Goal: Information Seeking & Learning: Learn about a topic

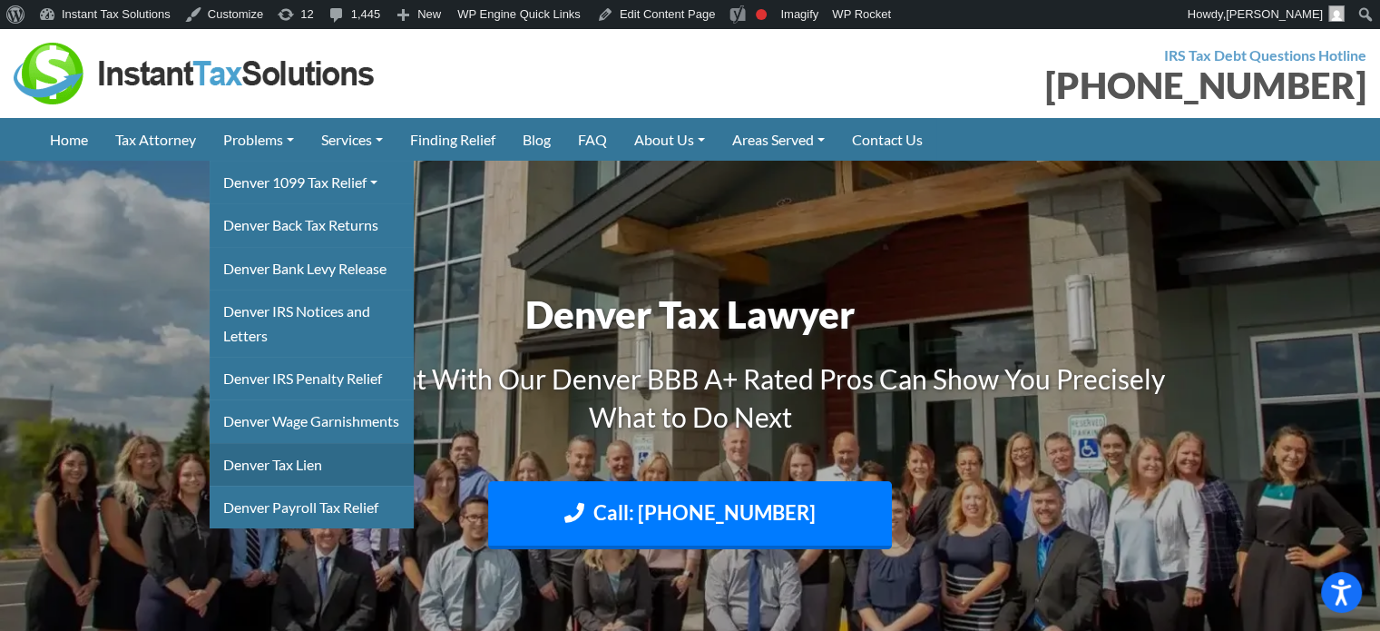
click at [254, 483] on link "Denver Tax Lien" at bounding box center [312, 464] width 204 height 43
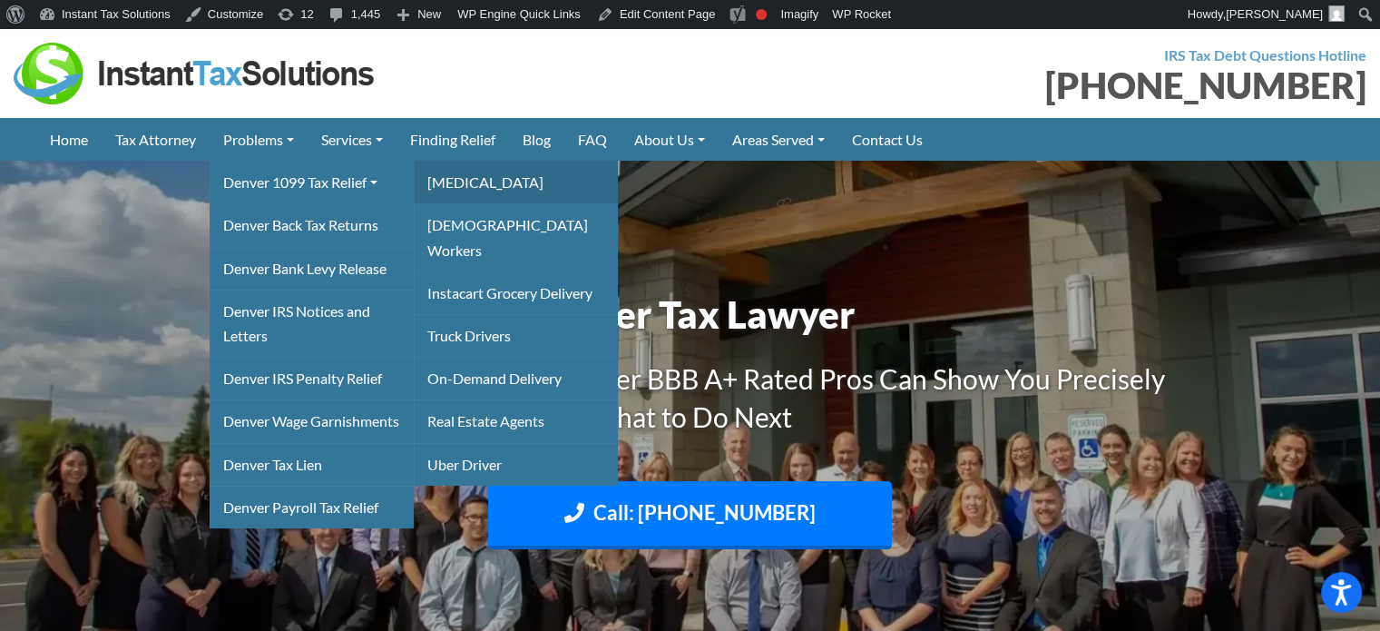
click at [466, 182] on link "[MEDICAL_DATA]" at bounding box center [516, 182] width 204 height 43
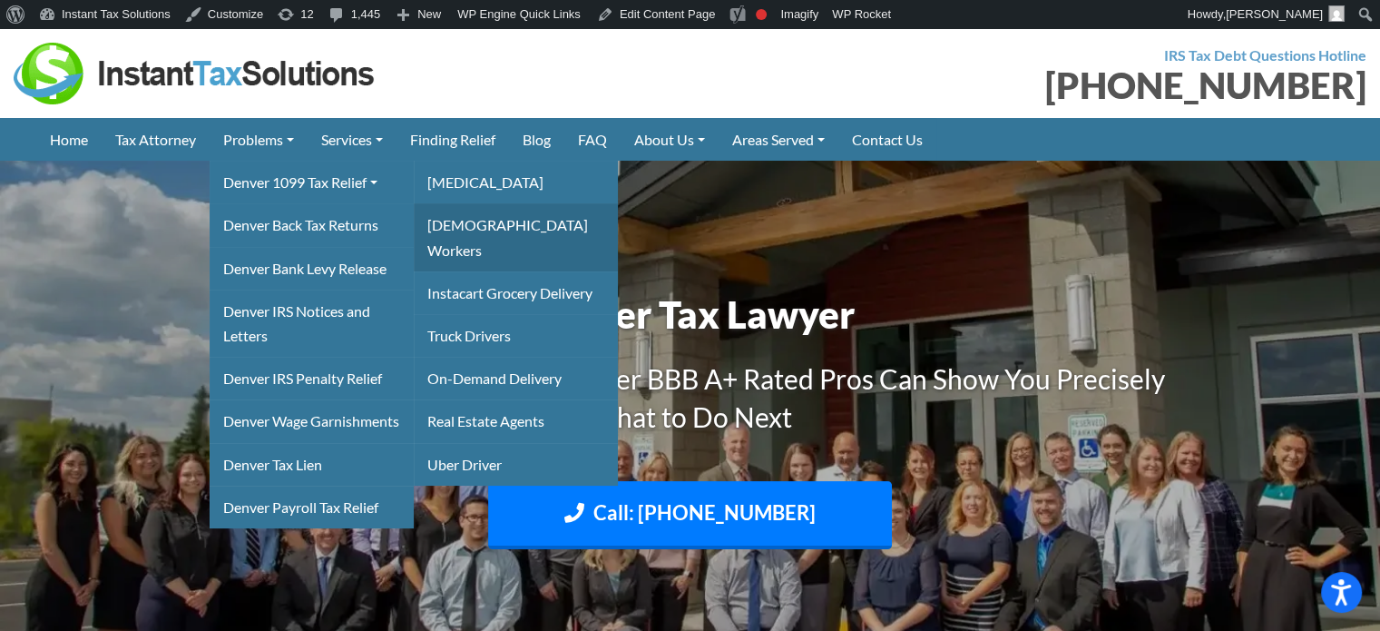
click at [460, 218] on link "[DEMOGRAPHIC_DATA] Workers" at bounding box center [516, 236] width 204 height 67
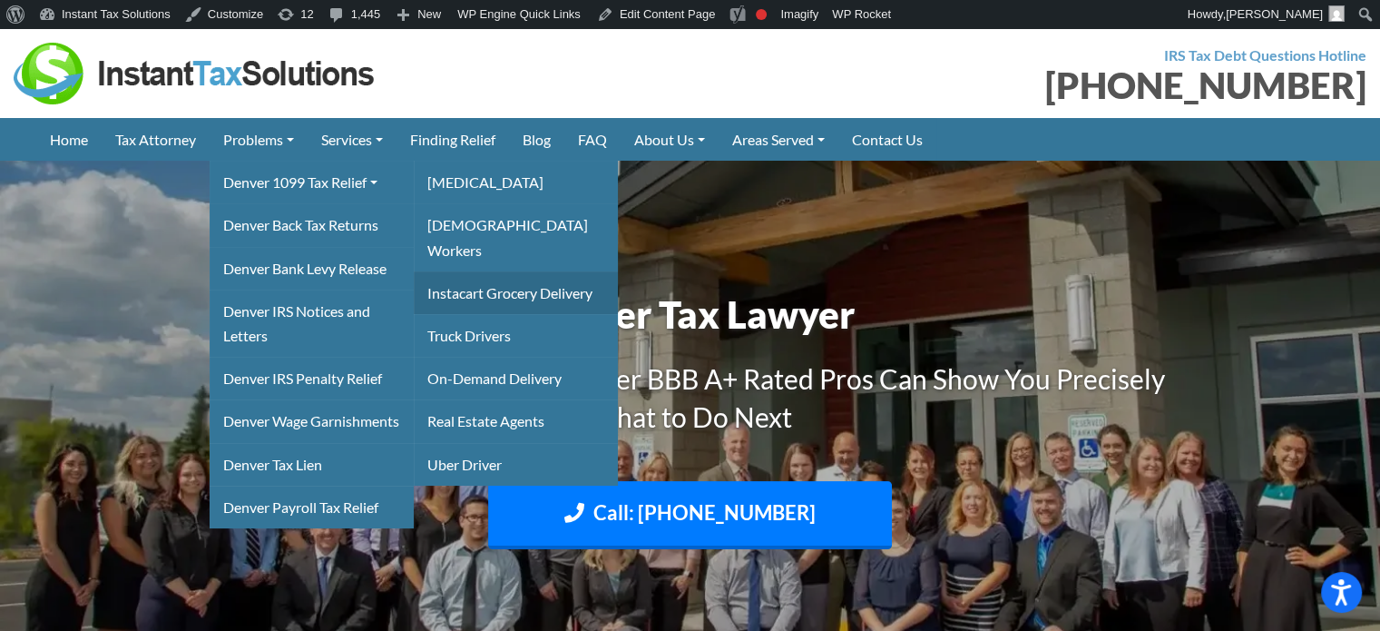
click at [466, 275] on link "Instacart Grocery Delivery" at bounding box center [516, 292] width 204 height 43
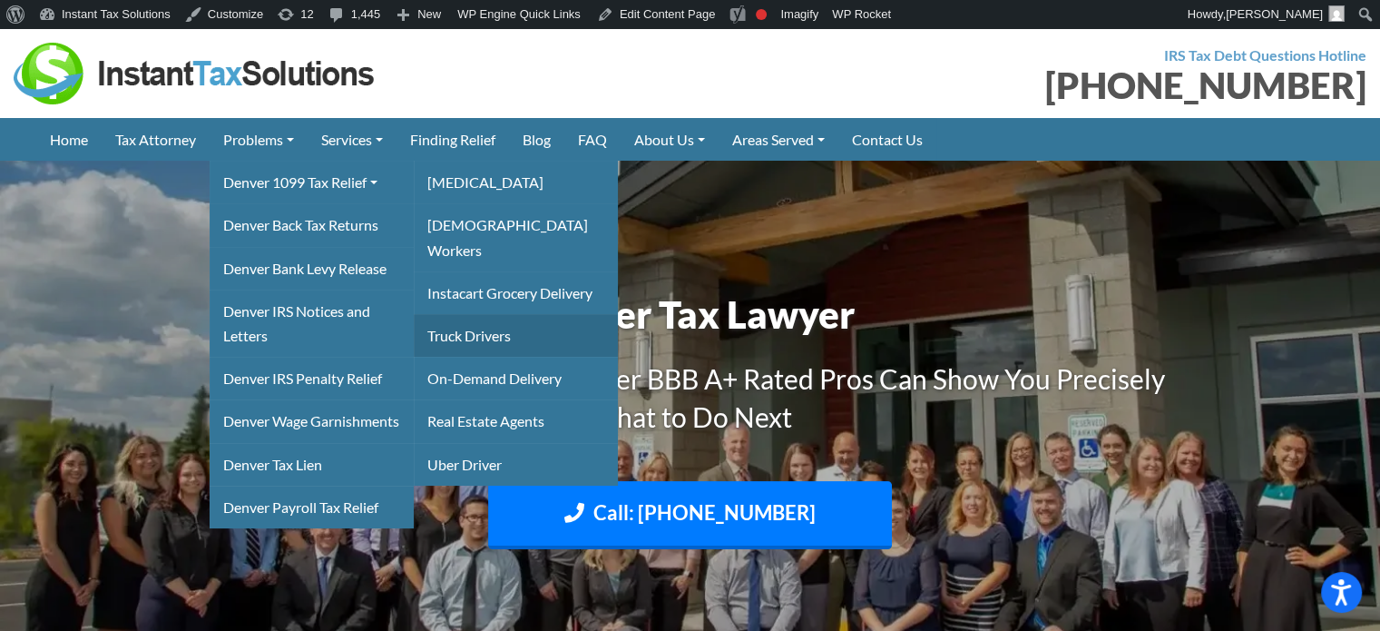
click at [467, 314] on link "Truck Drivers" at bounding box center [516, 335] width 204 height 43
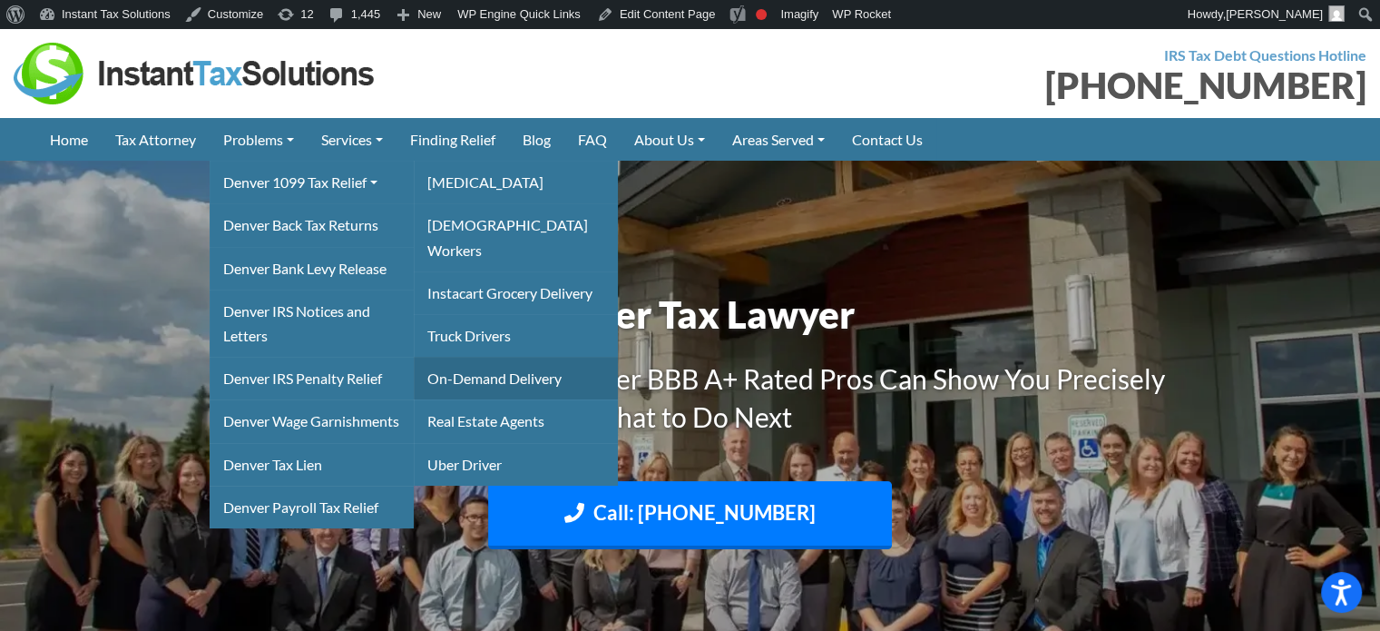
click at [467, 357] on link "On-Demand Delivery" at bounding box center [516, 378] width 204 height 43
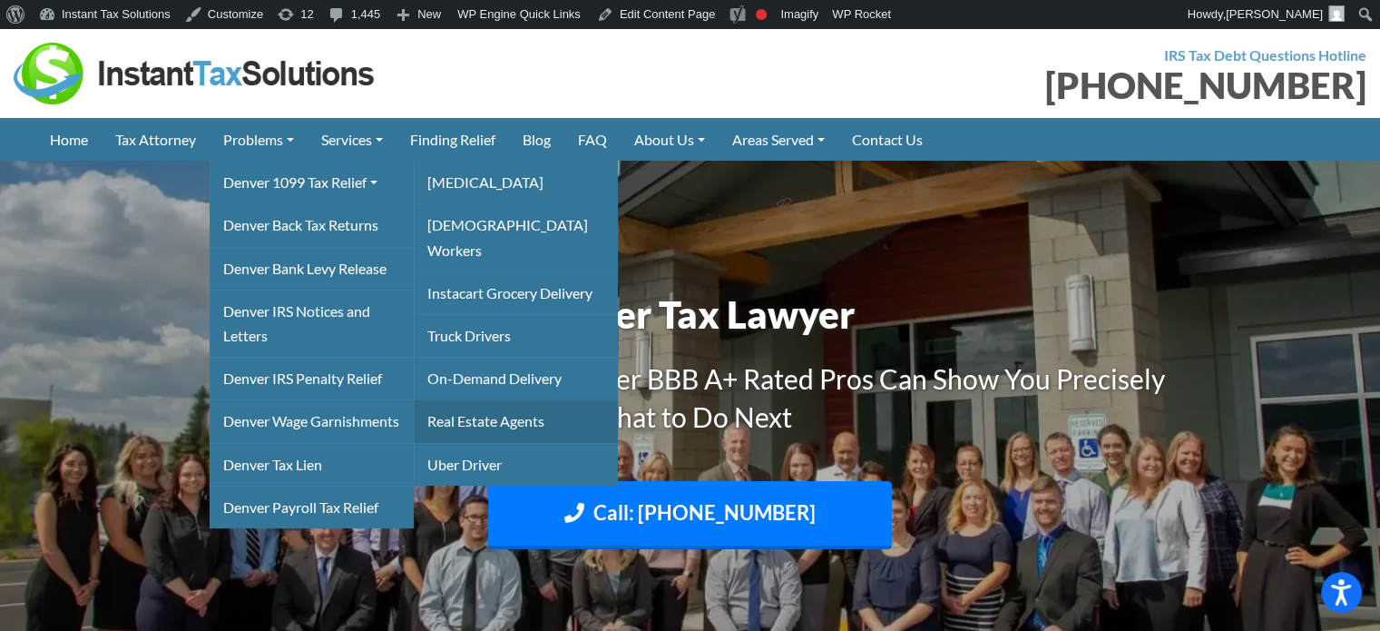
click at [470, 399] on link "Real Estate Agents" at bounding box center [516, 420] width 204 height 43
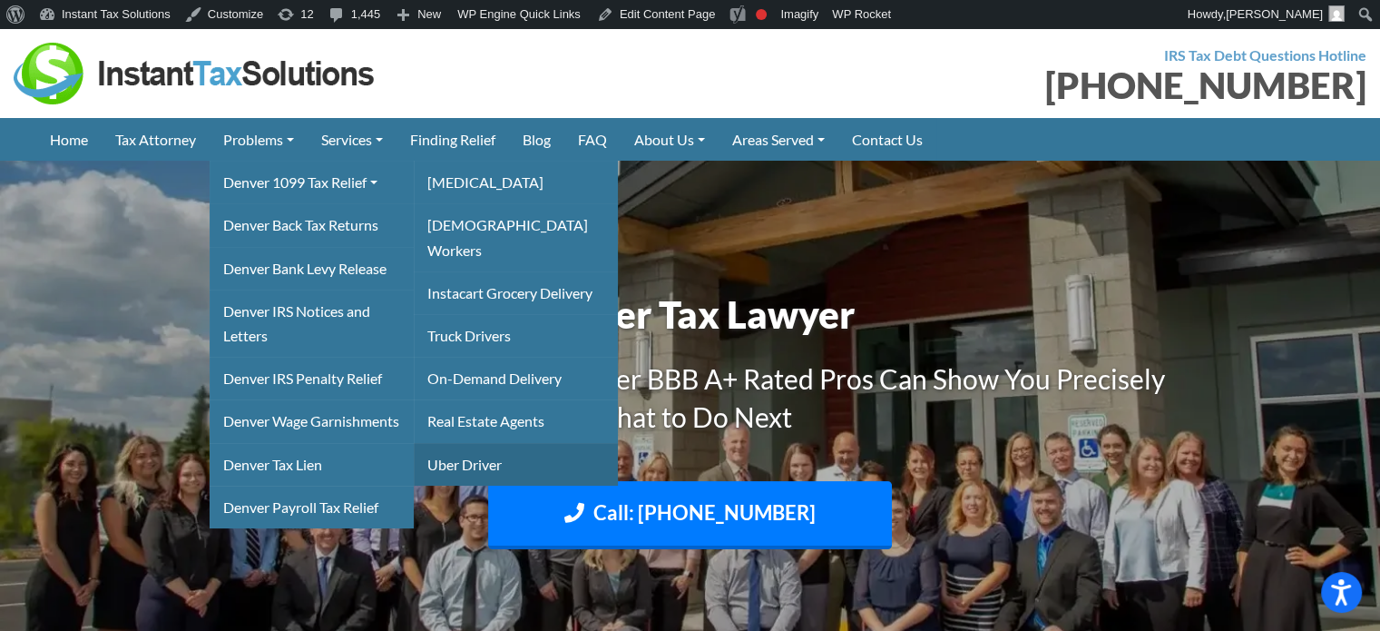
click at [468, 443] on link "Uber Driver" at bounding box center [516, 464] width 204 height 43
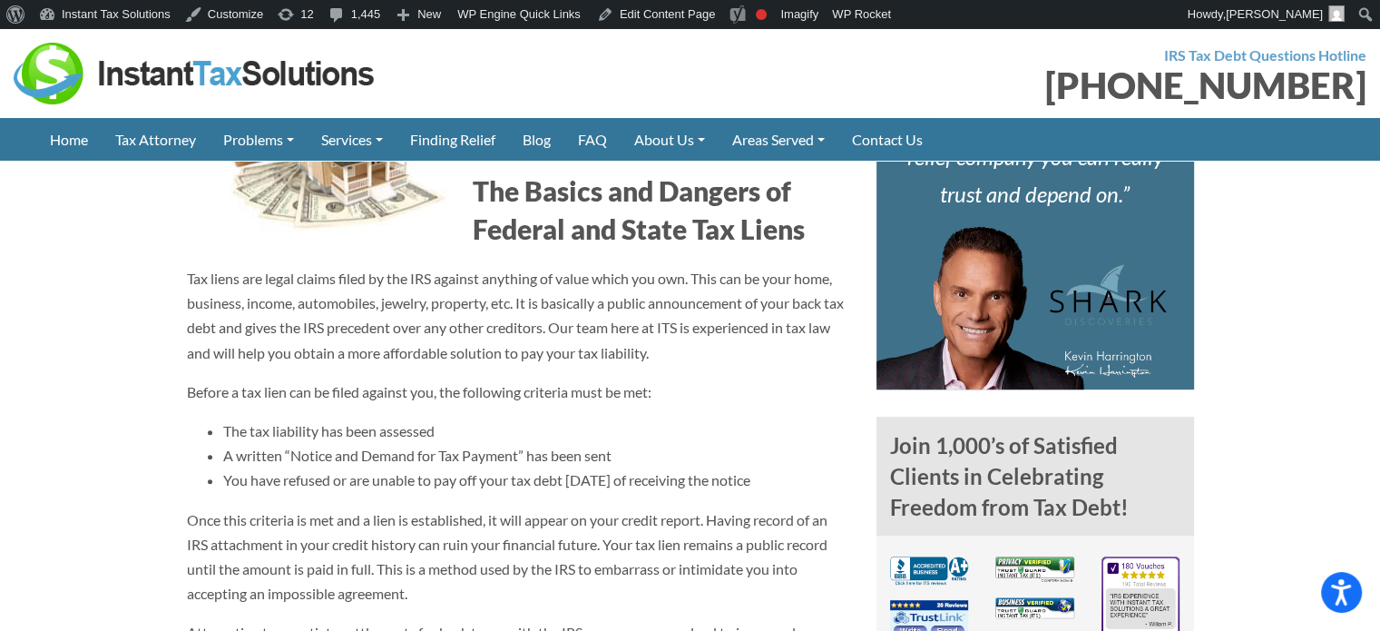
scroll to position [1180, 0]
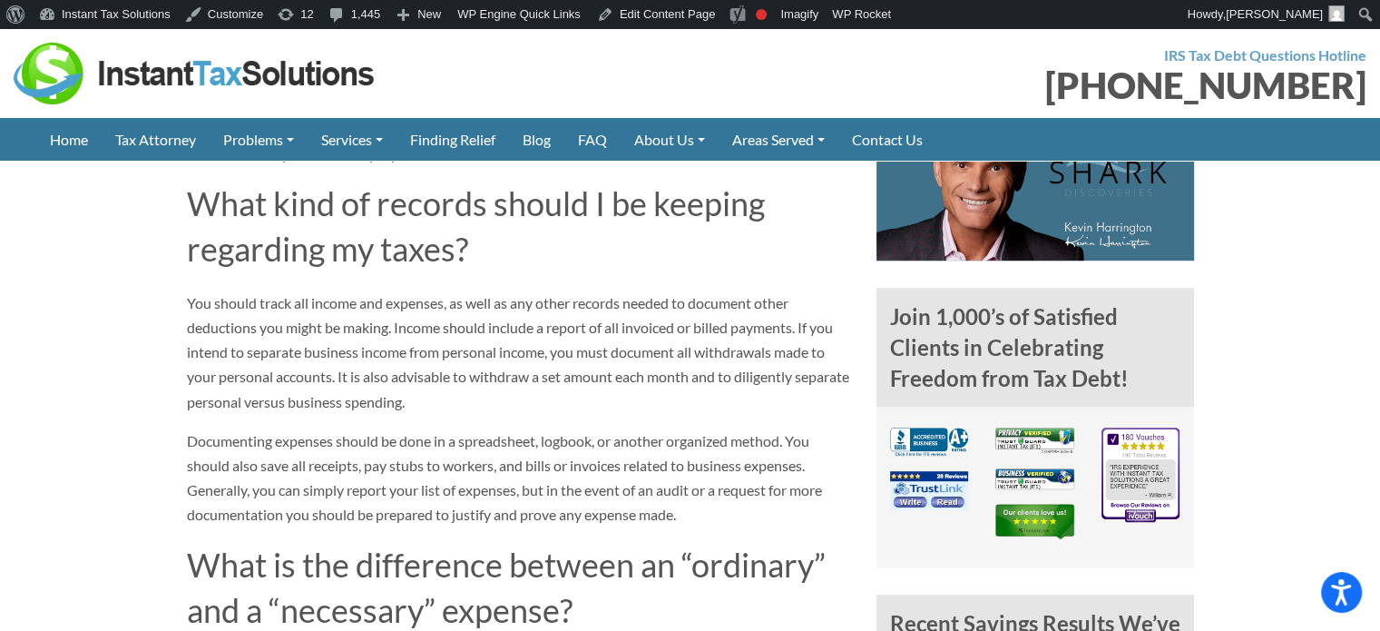
scroll to position [998, 0]
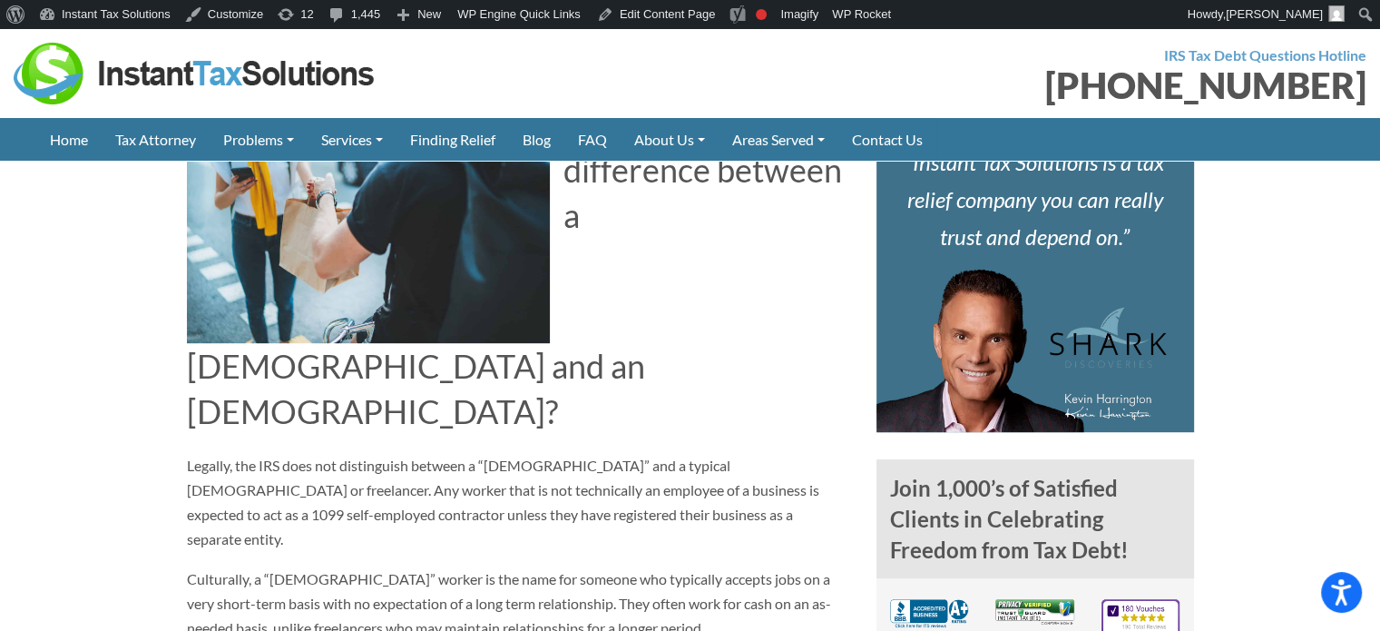
scroll to position [817, 0]
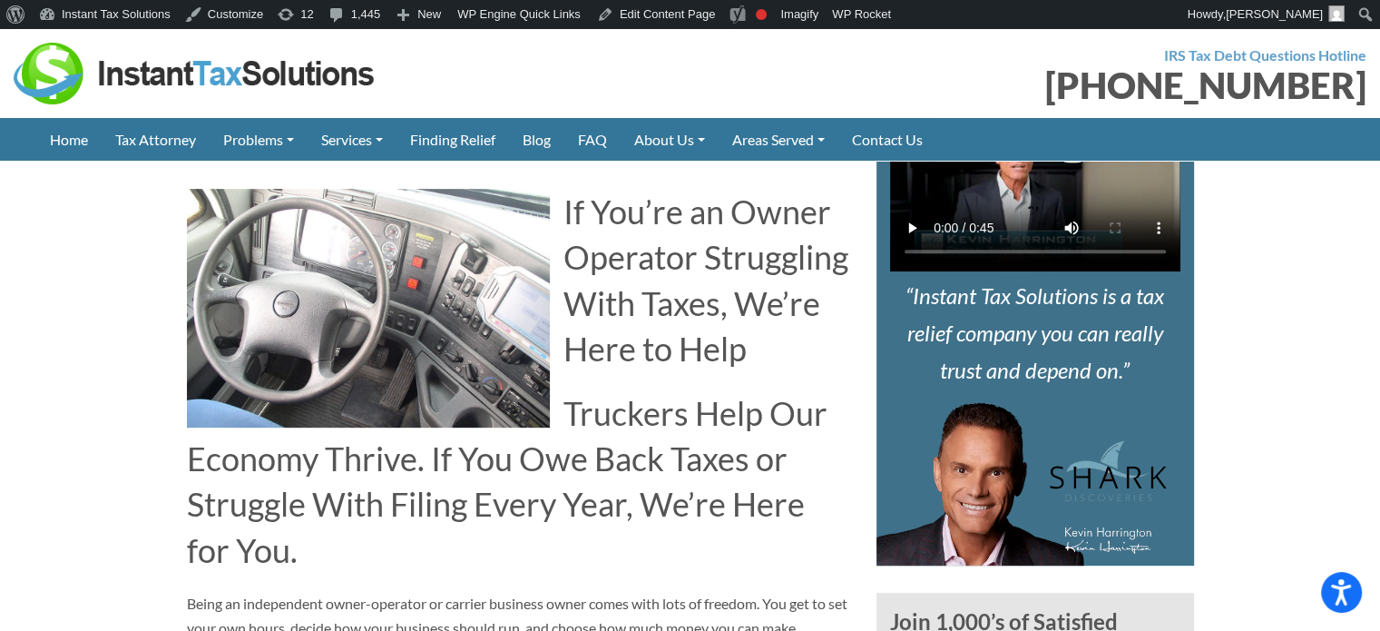
scroll to position [726, 0]
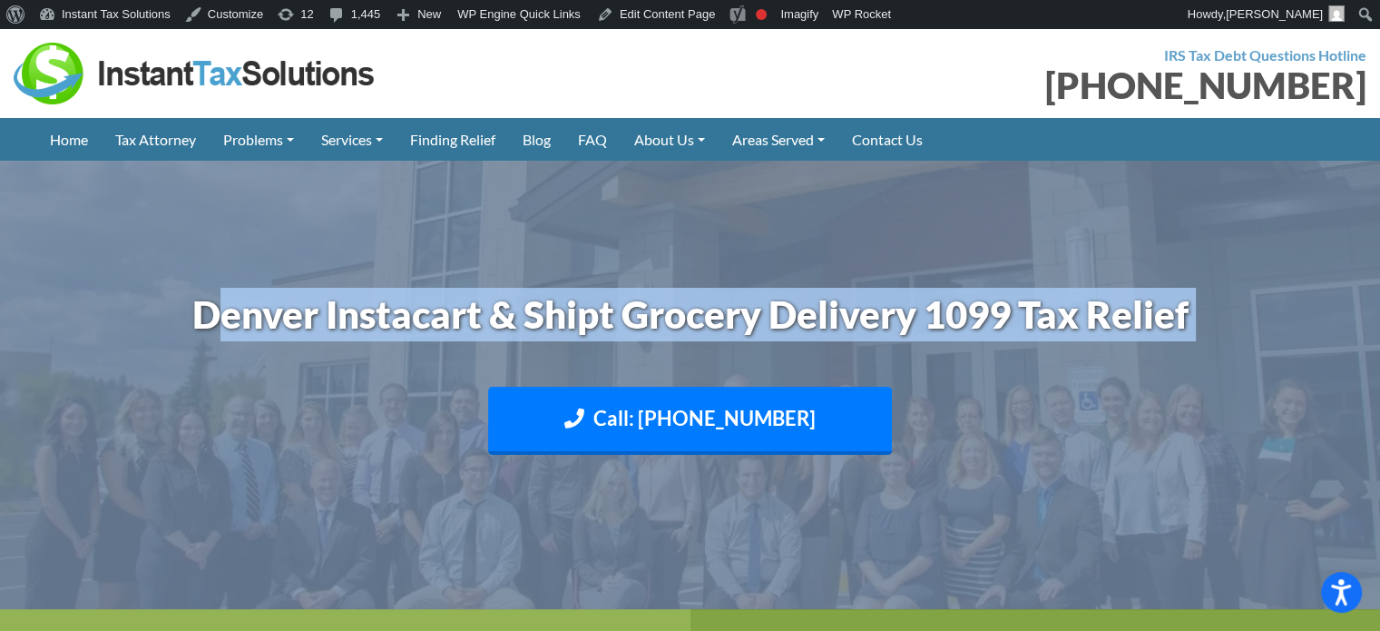
drag, startPoint x: 203, startPoint y: 301, endPoint x: 1227, endPoint y: 329, distance: 1024.1
click at [1227, 329] on header "Denver Instacart & Shipt Grocery Delivery 1099 Tax Relief Call: (888) 946-2999 …" at bounding box center [690, 385] width 1380 height 448
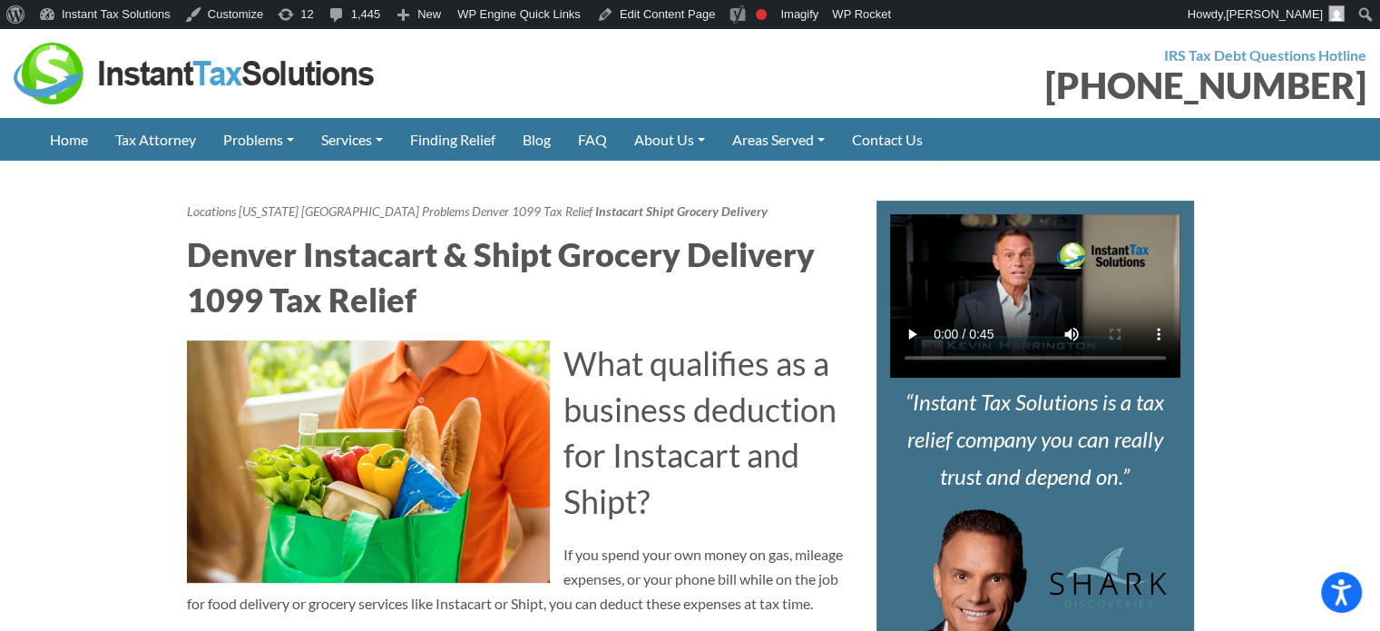
scroll to position [635, 0]
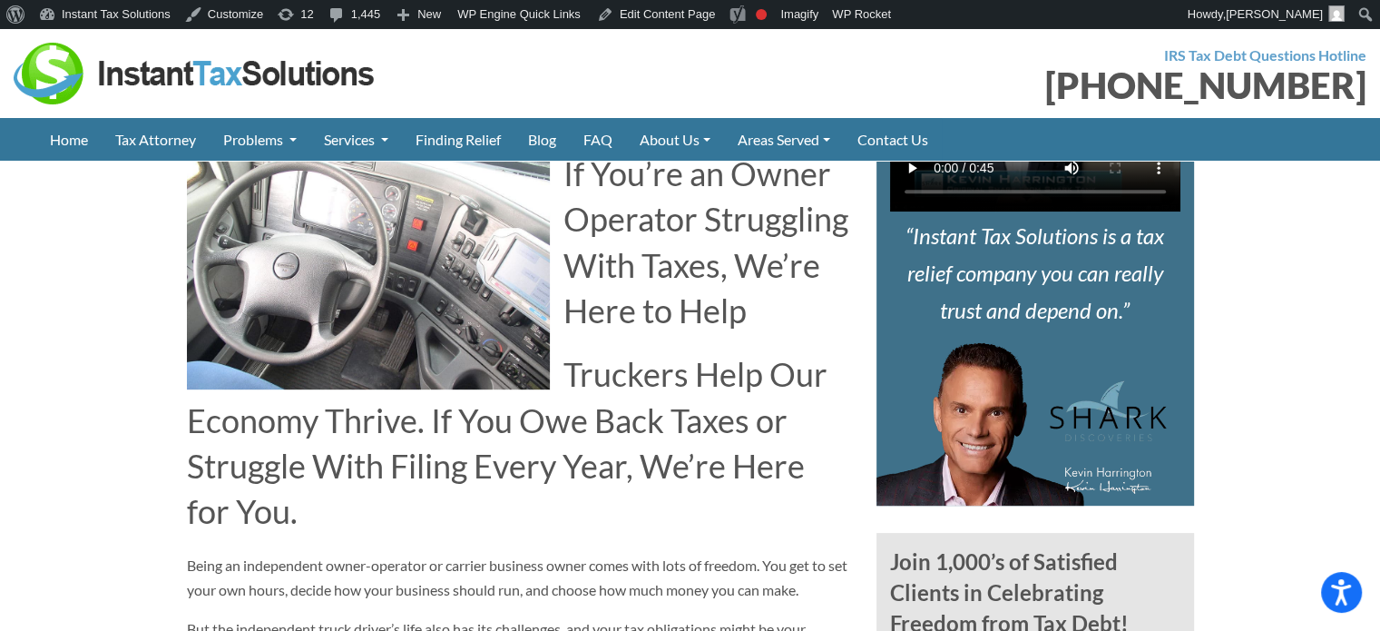
scroll to position [726, 0]
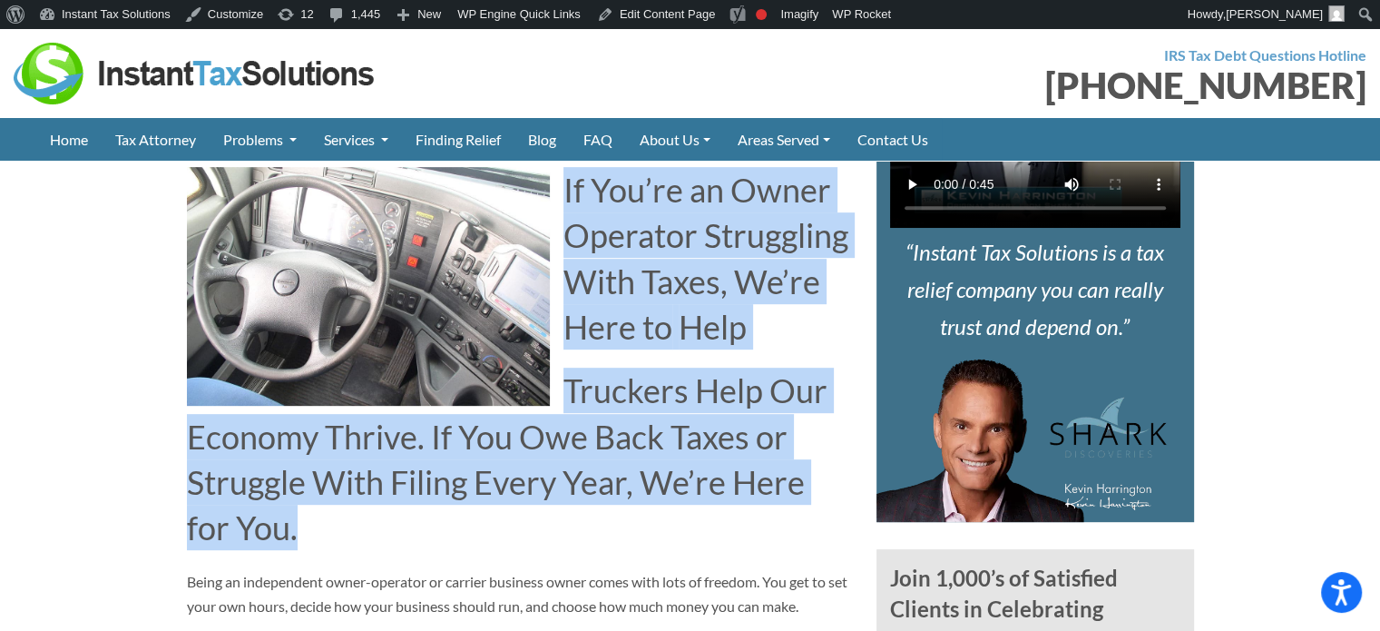
drag, startPoint x: 565, startPoint y: 231, endPoint x: 624, endPoint y: 566, distance: 340.0
click at [134, 72] on img at bounding box center [195, 74] width 363 height 62
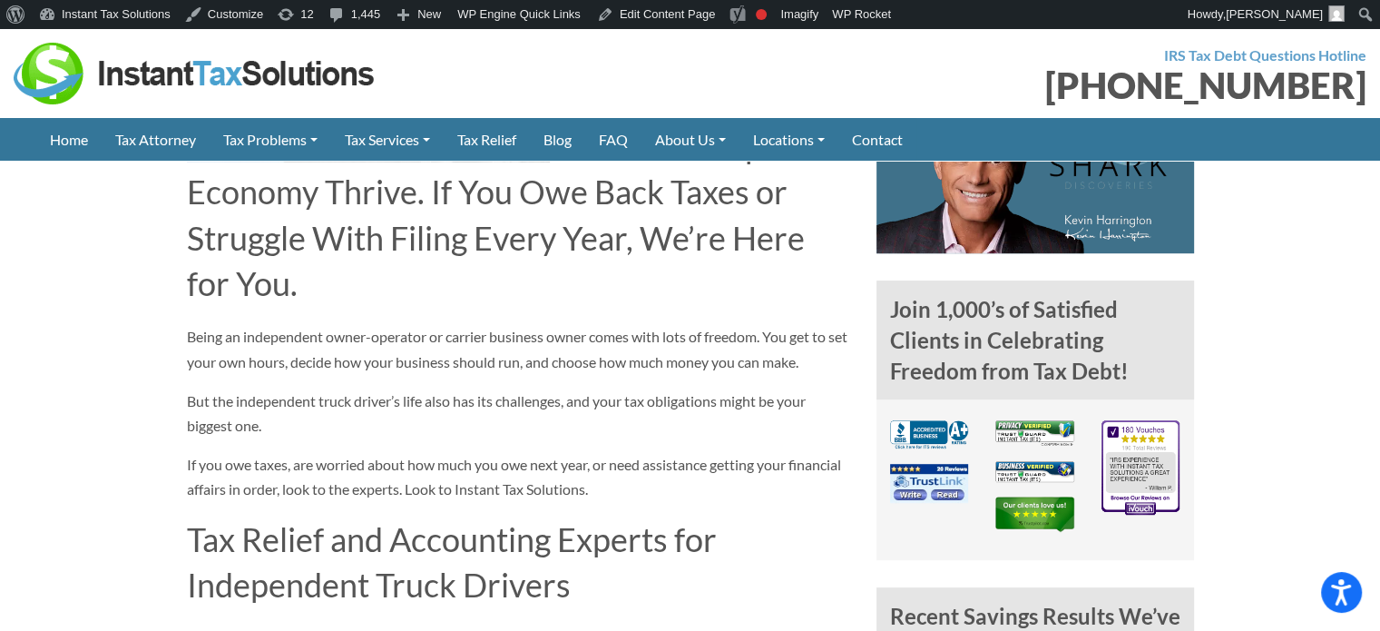
scroll to position [998, 0]
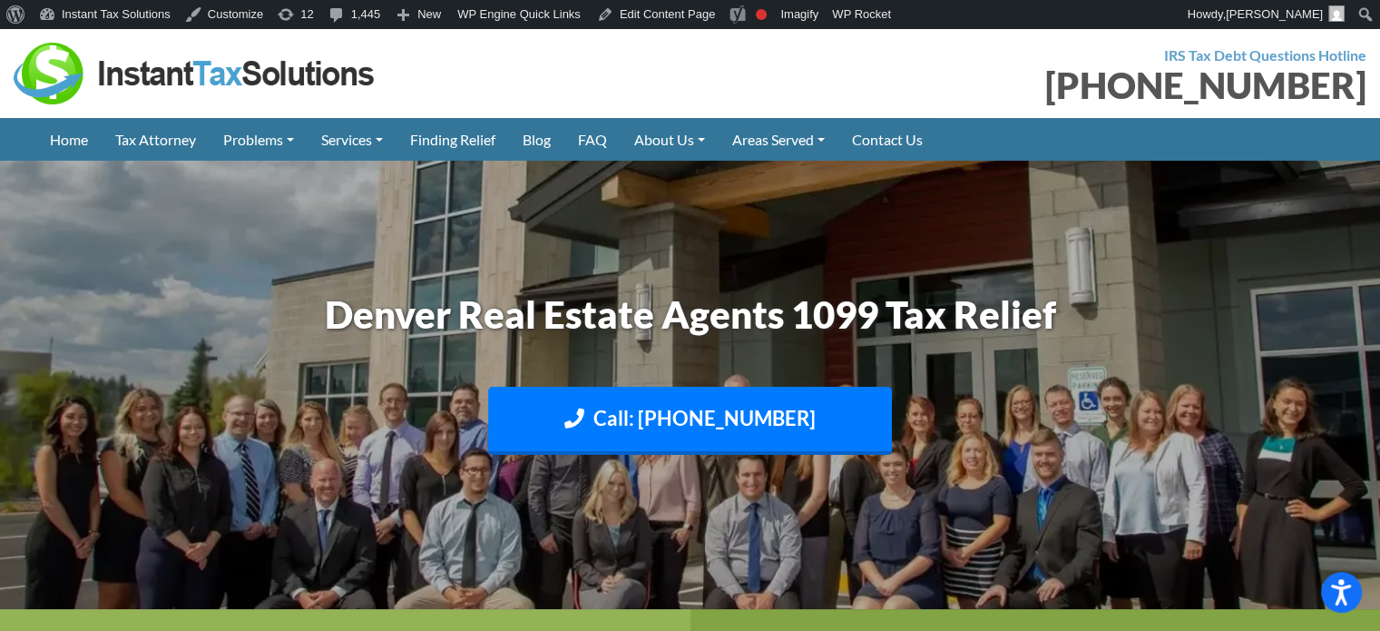
click at [849, 250] on img at bounding box center [690, 385] width 1380 height 822
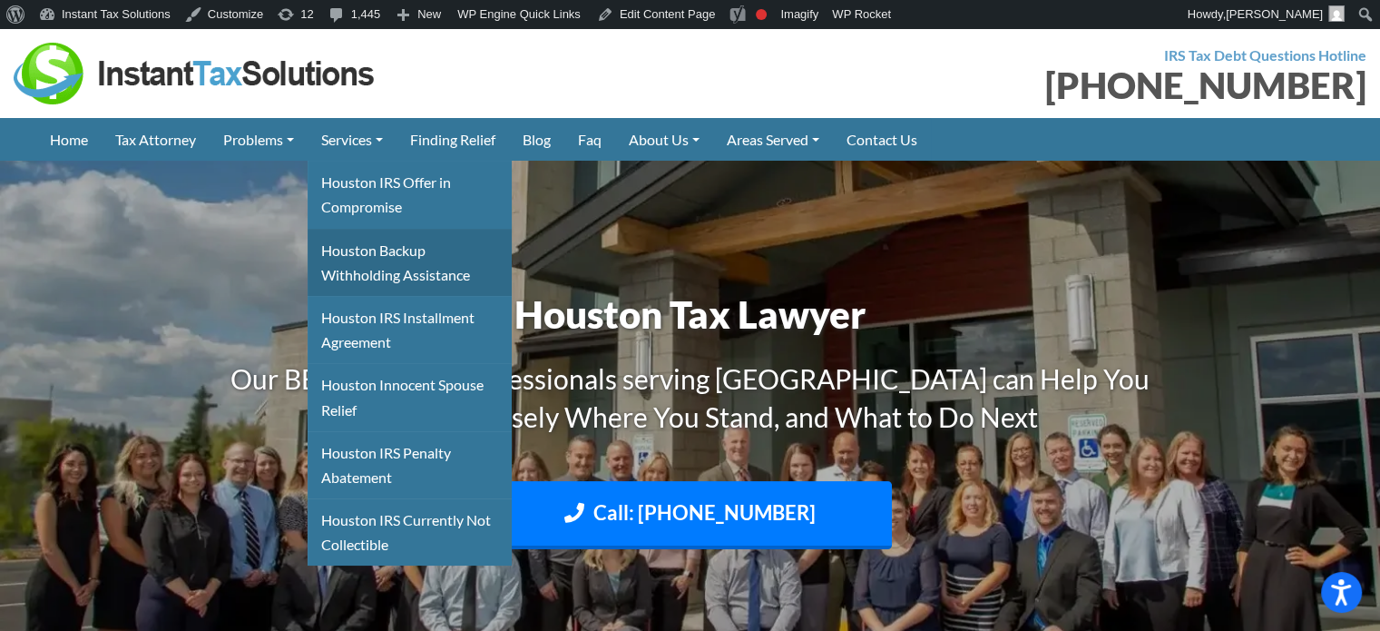
click at [367, 260] on link "Houston Backup Withholding Assistance" at bounding box center [410, 262] width 204 height 67
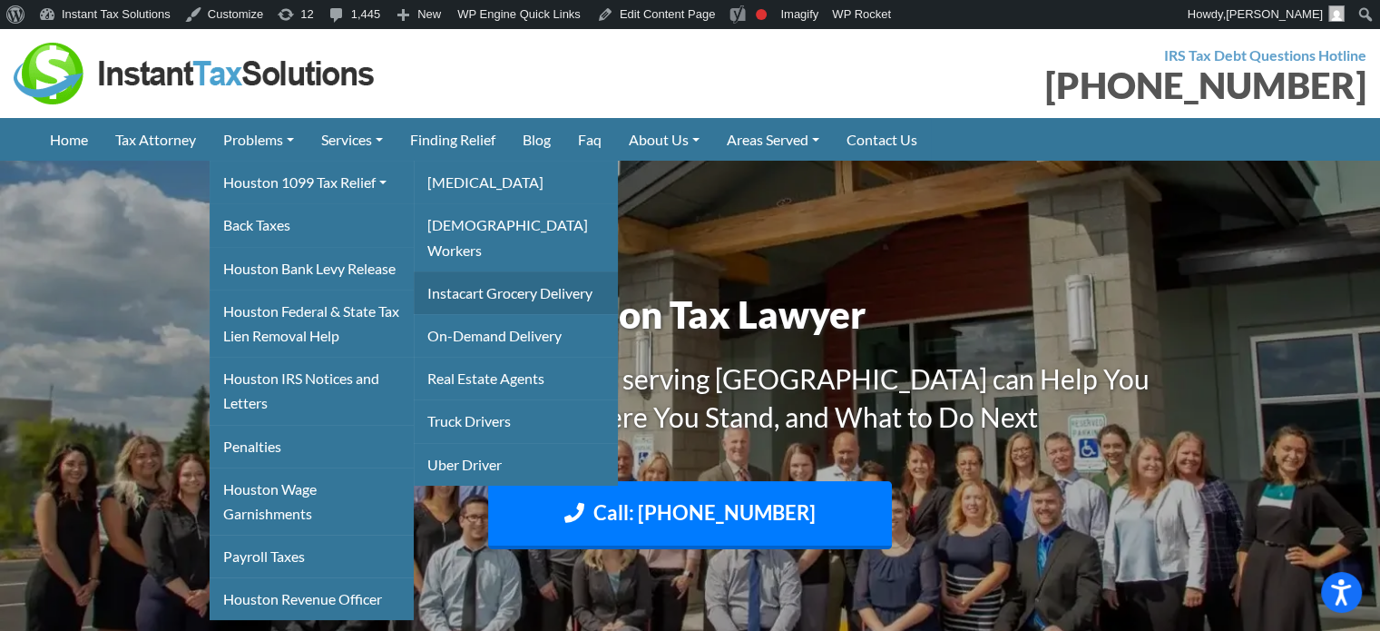
click at [496, 271] on link "Instacart Grocery Delivery" at bounding box center [516, 292] width 204 height 43
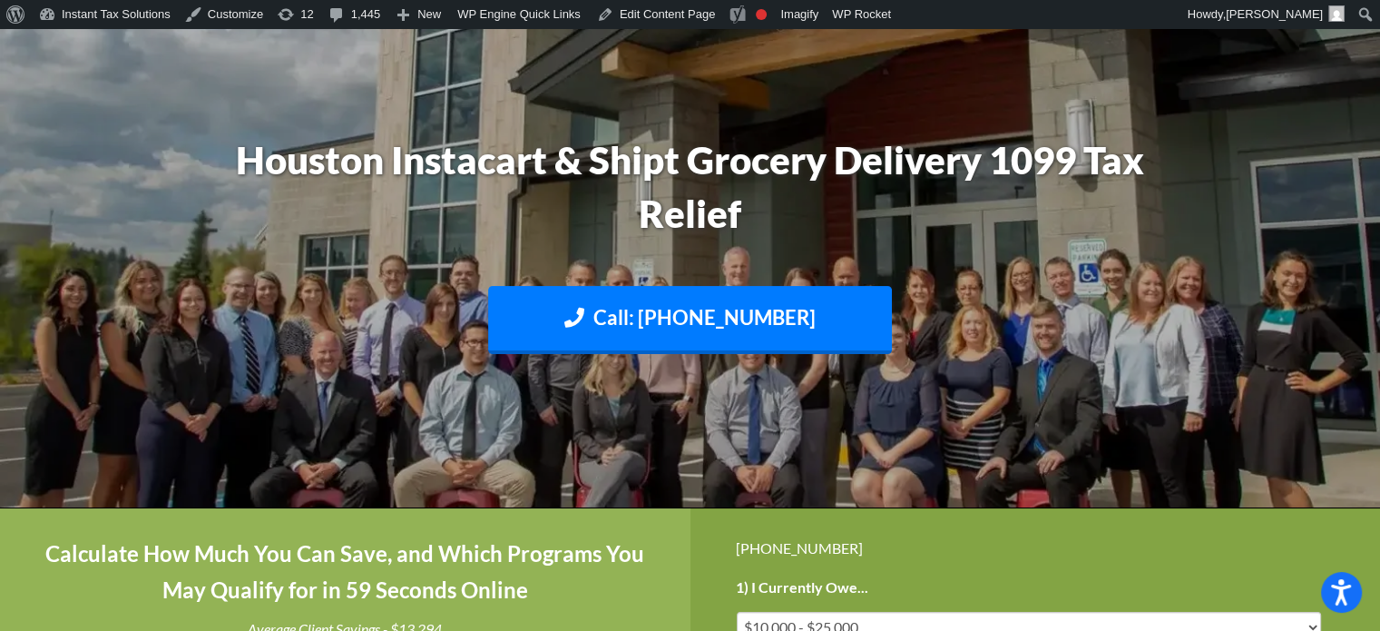
scroll to position [182, 0]
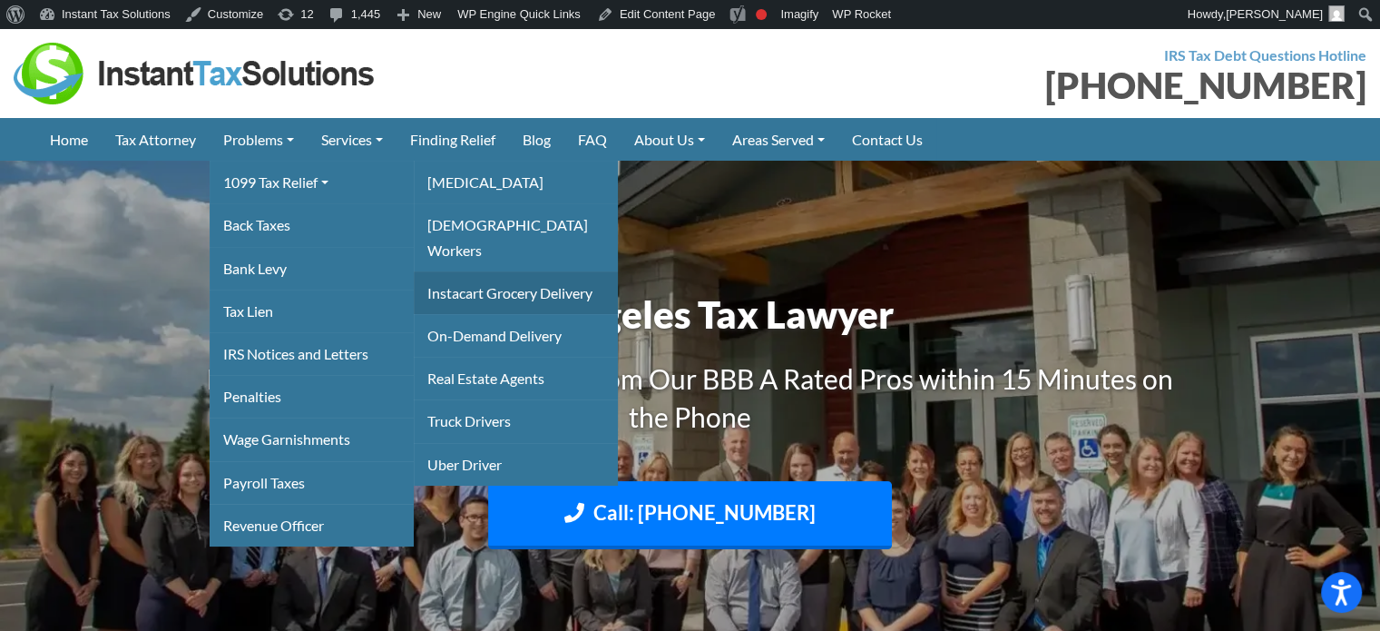
click at [492, 271] on link "Instacart Grocery Delivery" at bounding box center [516, 292] width 204 height 43
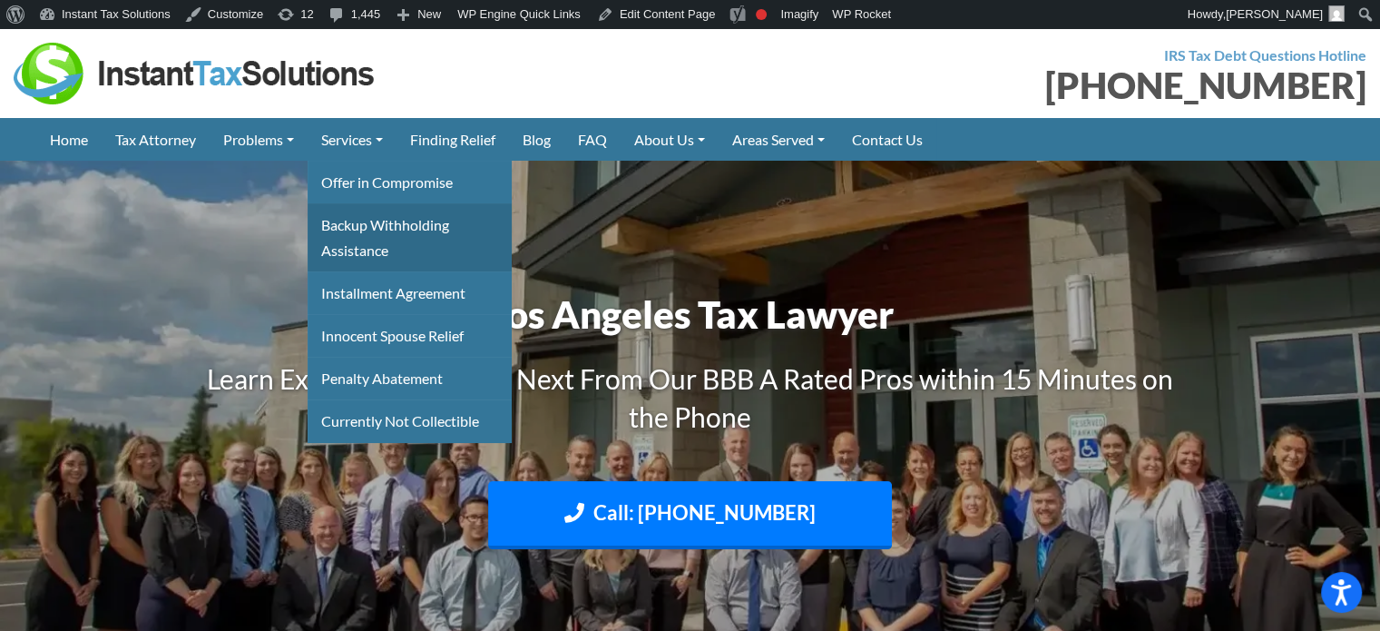
click at [374, 231] on link "Backup Withholding Assistance" at bounding box center [410, 236] width 204 height 67
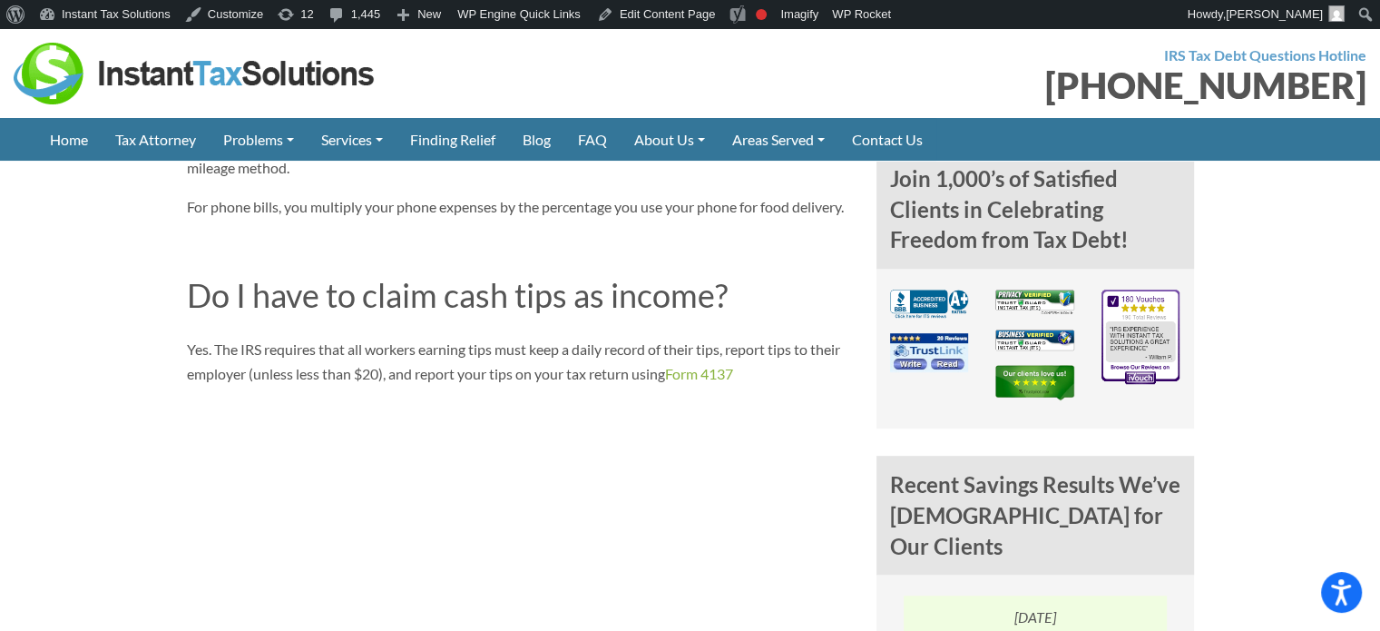
scroll to position [1180, 0]
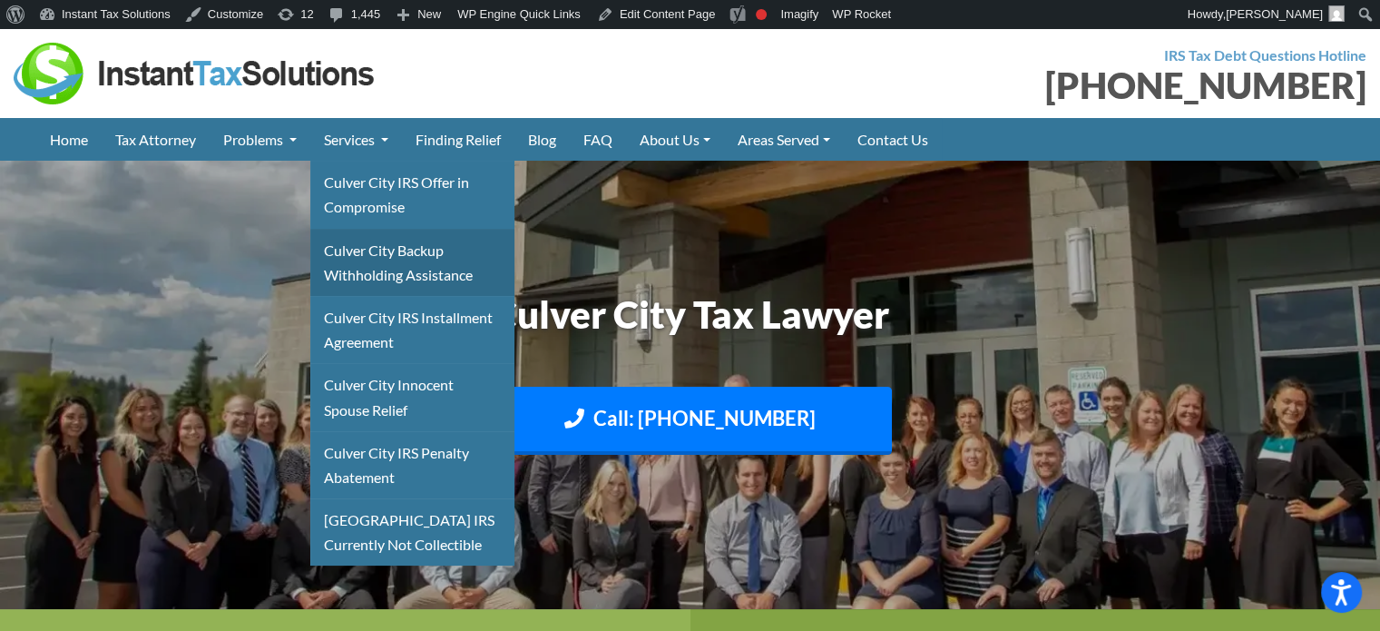
click at [378, 255] on link "Culver City Backup Withholding Assistance" at bounding box center [412, 262] width 204 height 67
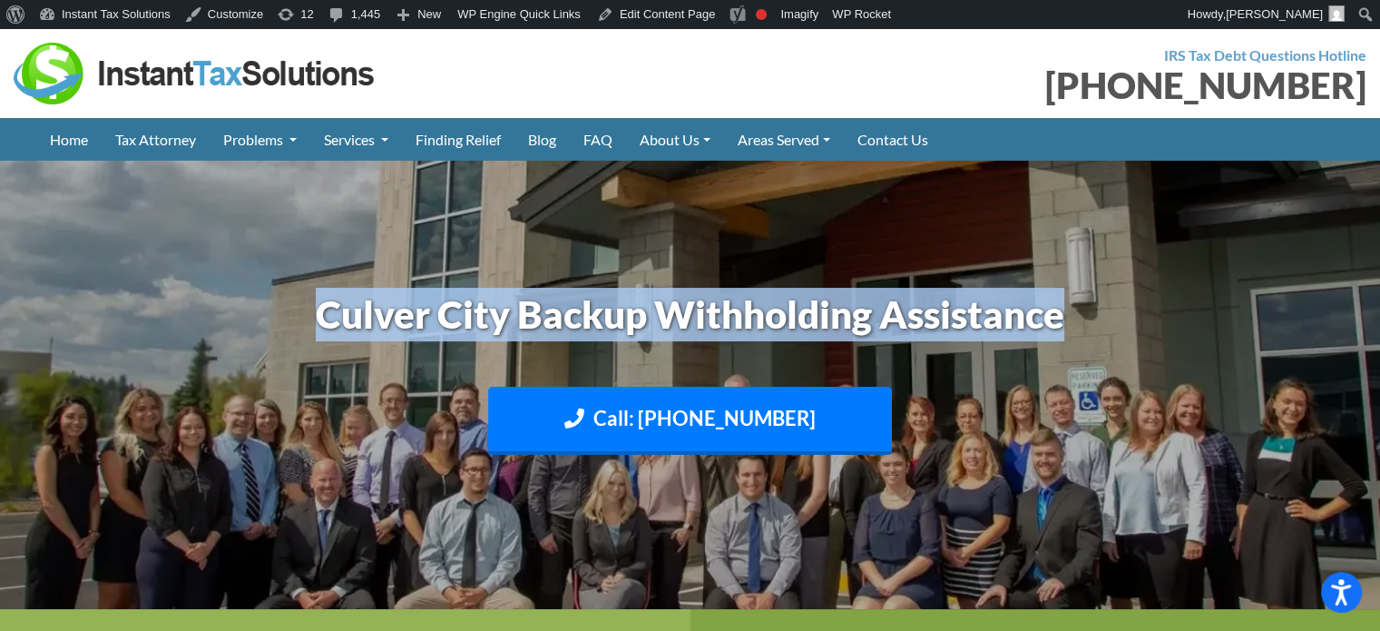
drag, startPoint x: 299, startPoint y: 322, endPoint x: 1085, endPoint y: 304, distance: 787.0
click at [1085, 304] on h1 "Culver City Backup Withholding Assistance" at bounding box center [690, 315] width 1007 height 54
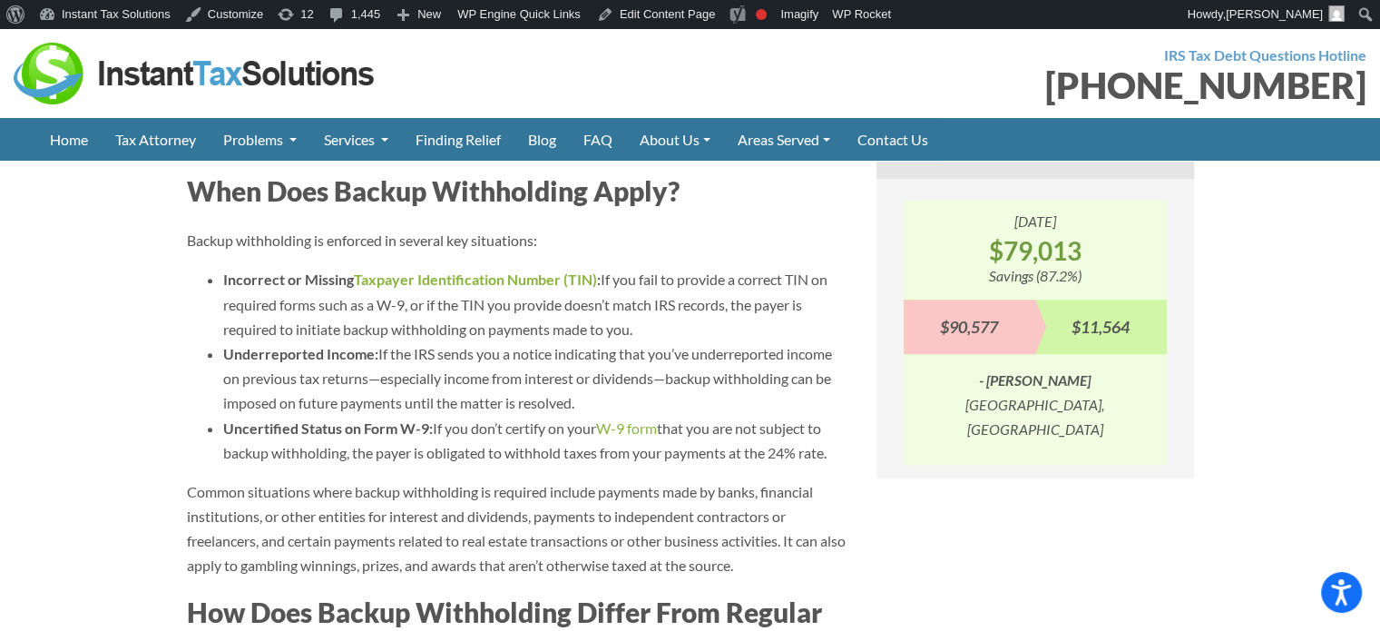
scroll to position [1634, 0]
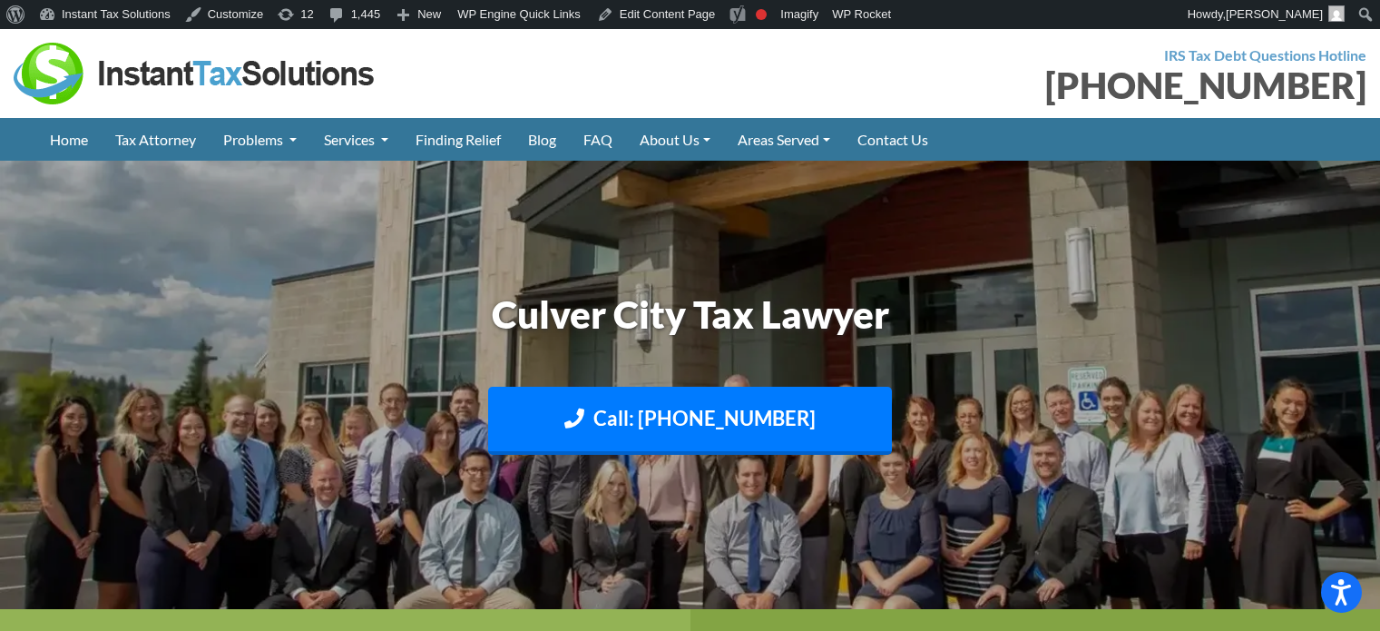
click at [0, 0] on link "[MEDICAL_DATA]" at bounding box center [0, 0] width 0 height 0
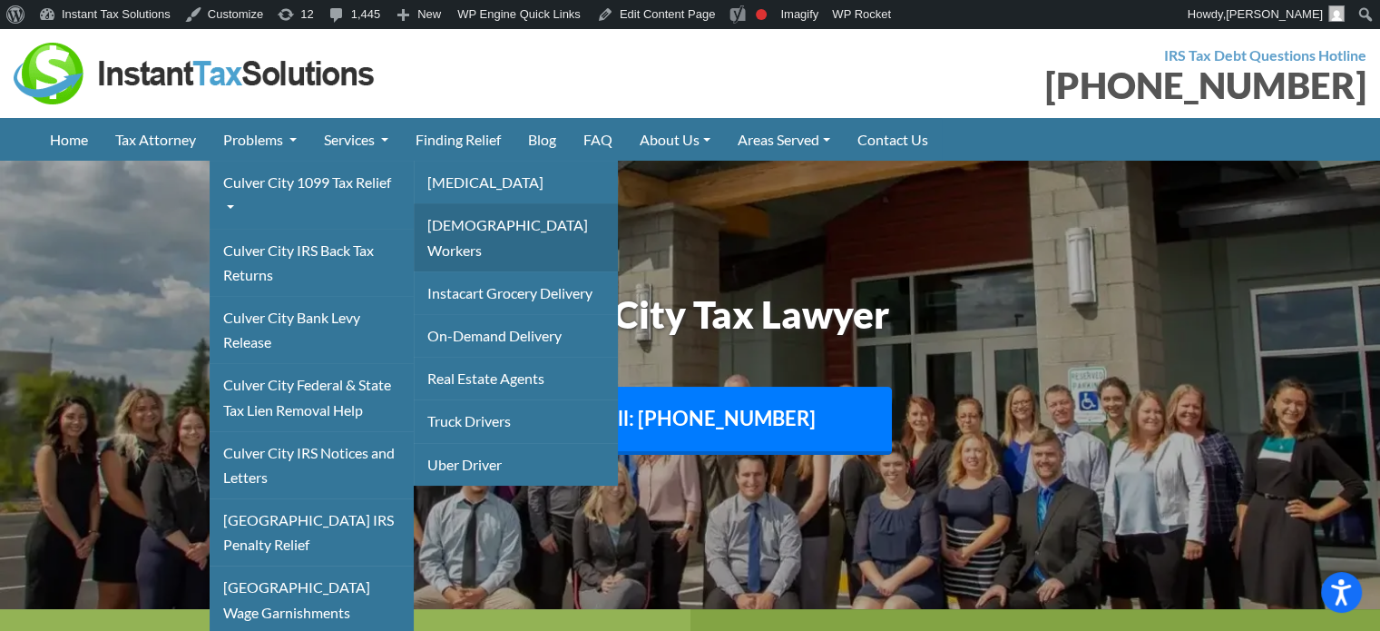
click at [475, 224] on link "[DEMOGRAPHIC_DATA] Workers" at bounding box center [516, 236] width 204 height 67
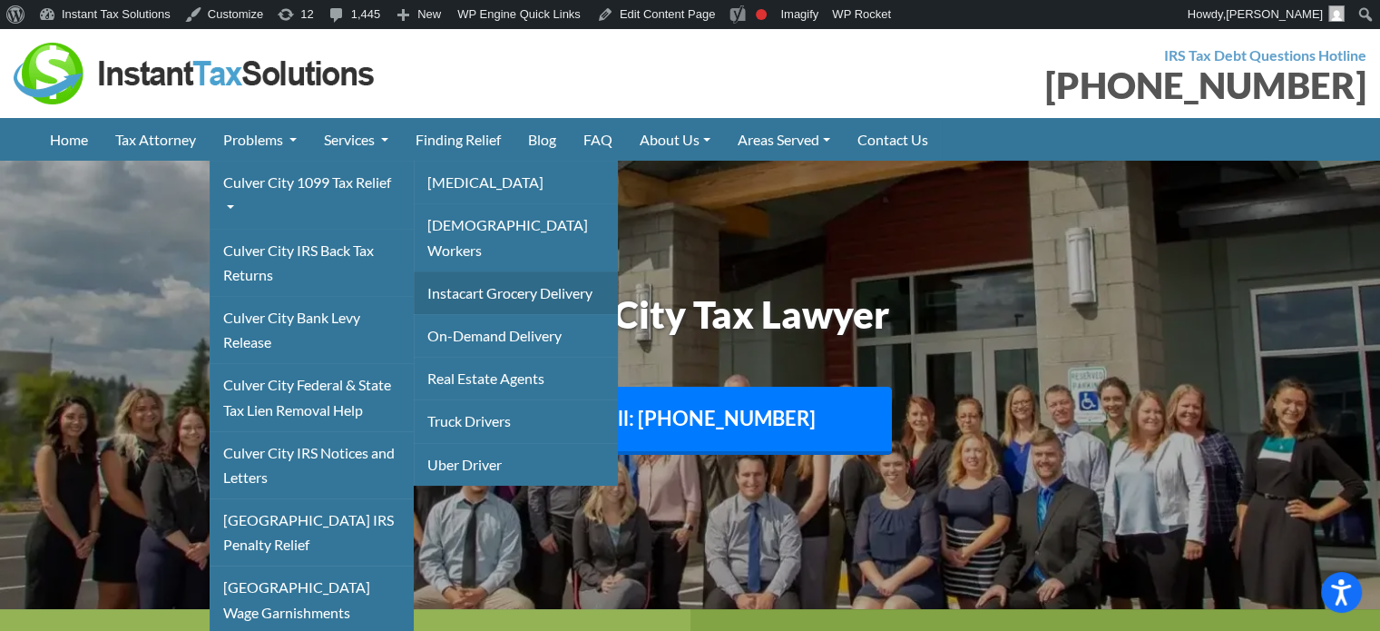
click at [477, 271] on link "Instacart Grocery Delivery" at bounding box center [516, 292] width 204 height 43
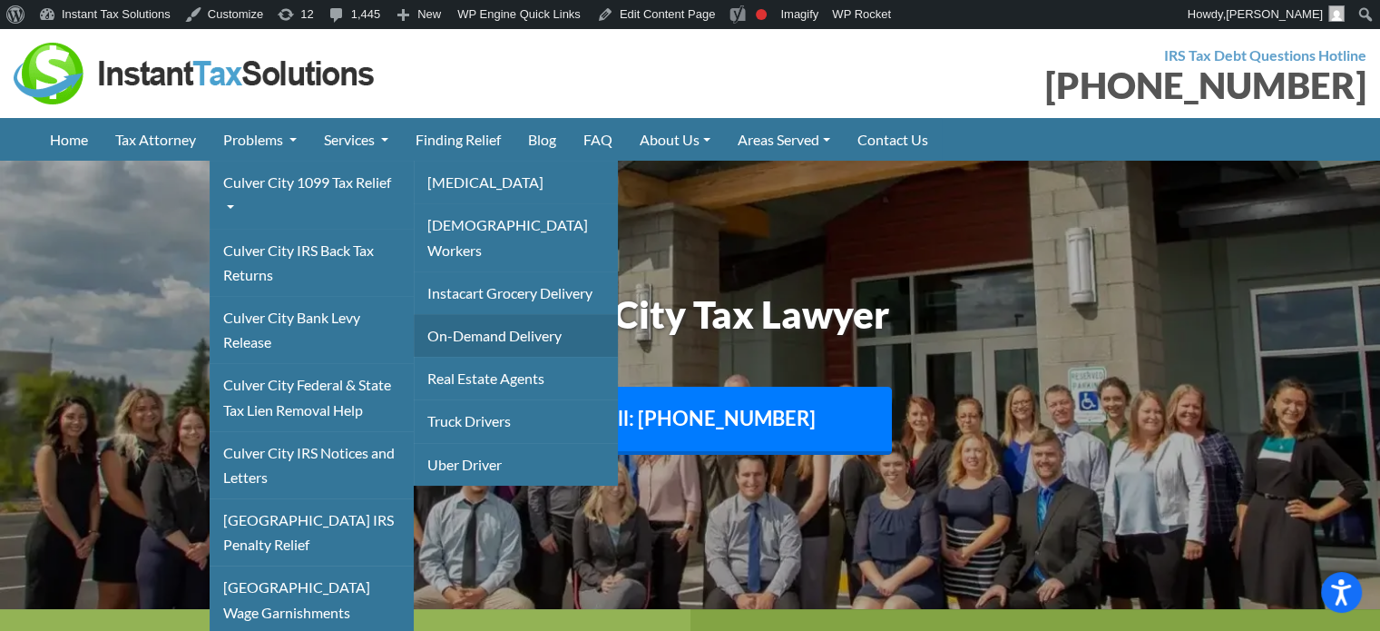
click at [480, 314] on link "On-Demand Delivery" at bounding box center [516, 335] width 204 height 43
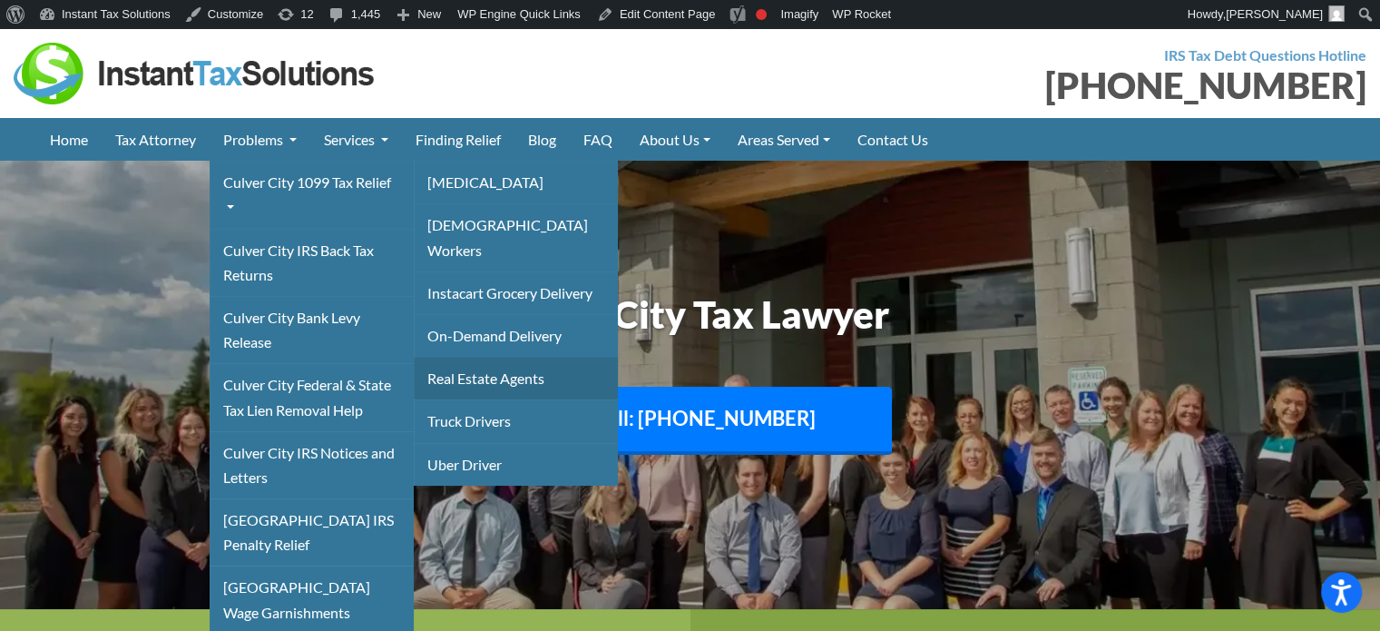
click at [478, 357] on link "Real Estate Agents" at bounding box center [516, 378] width 204 height 43
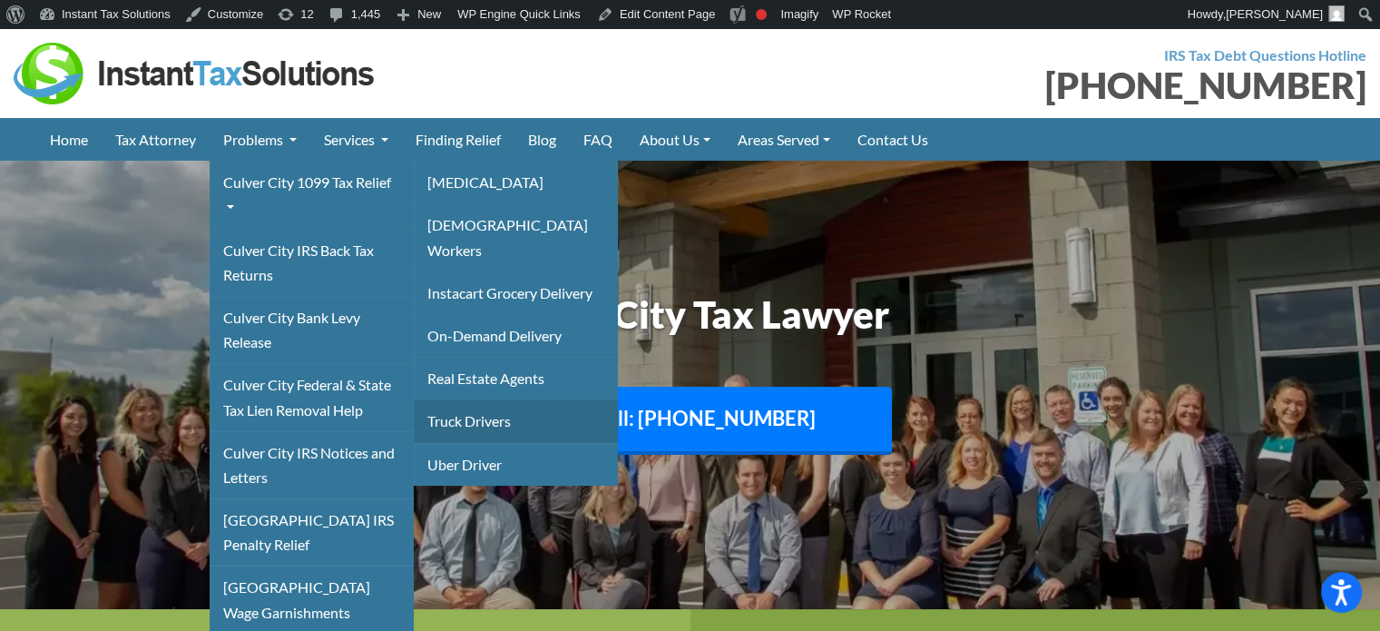
click at [478, 399] on link "Truck Drivers" at bounding box center [516, 420] width 204 height 43
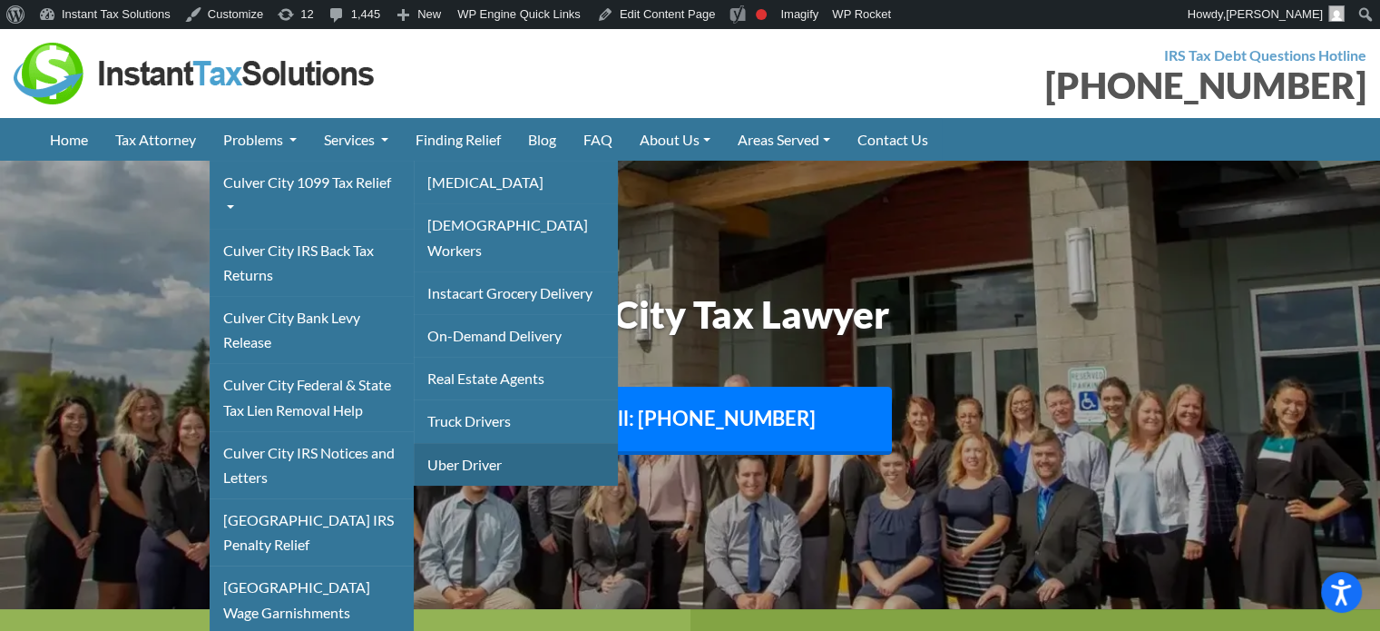
click at [473, 443] on link "Uber Driver" at bounding box center [516, 464] width 204 height 43
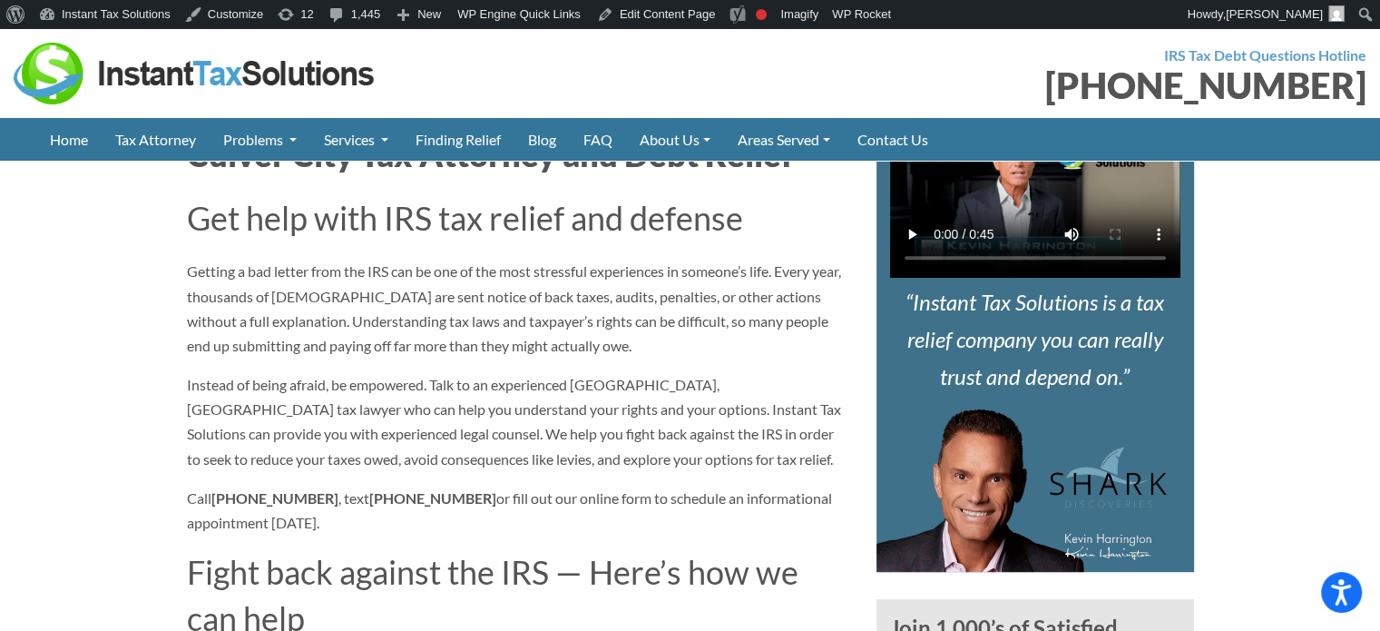
scroll to position [635, 0]
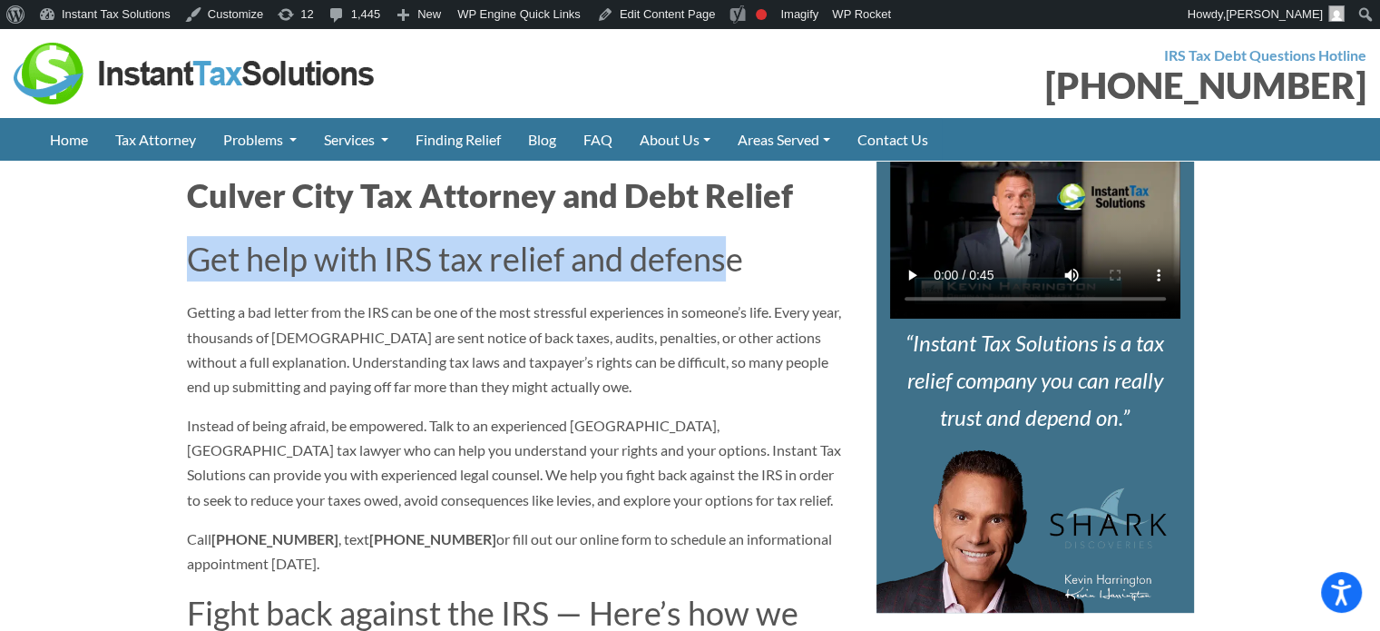
drag, startPoint x: 178, startPoint y: 327, endPoint x: 732, endPoint y: 319, distance: 554.6
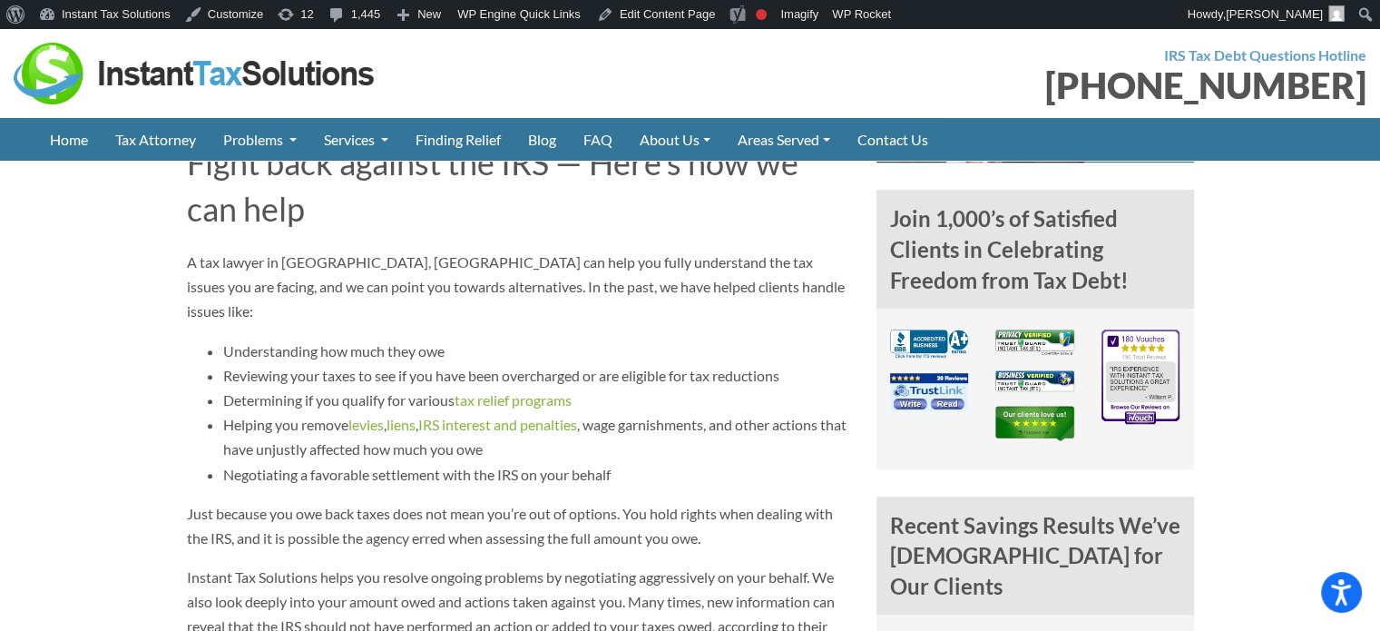
scroll to position [1452, 0]
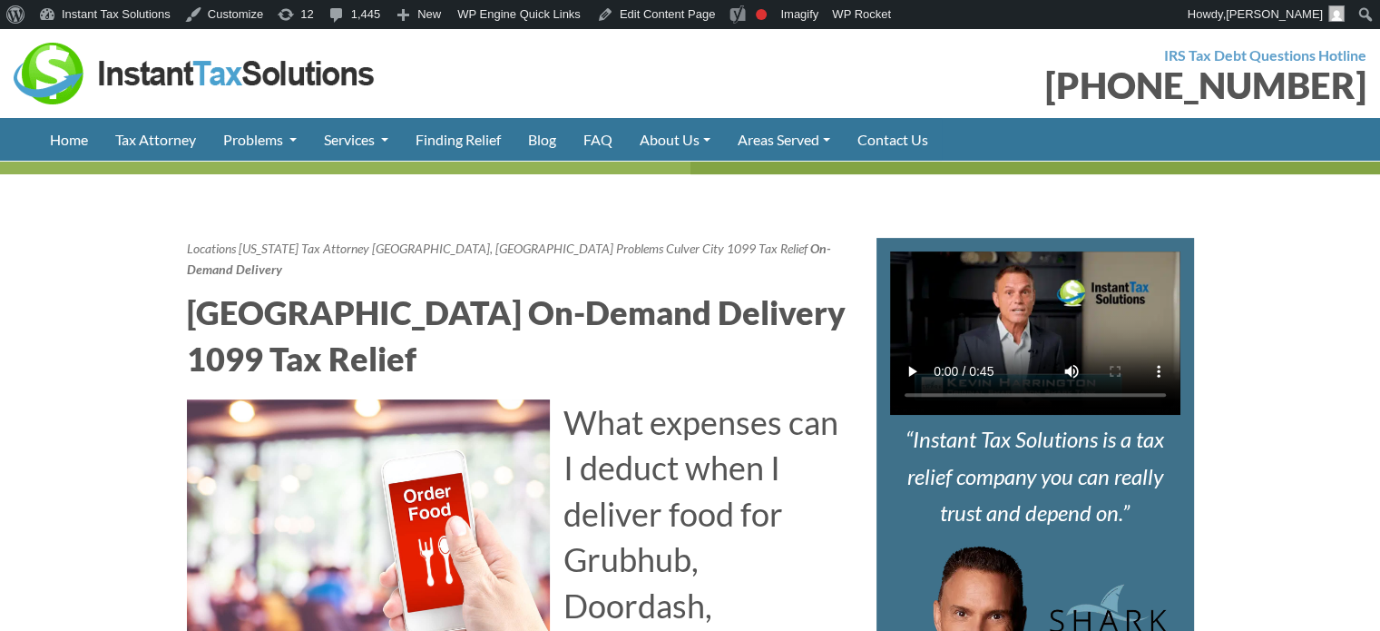
scroll to position [635, 0]
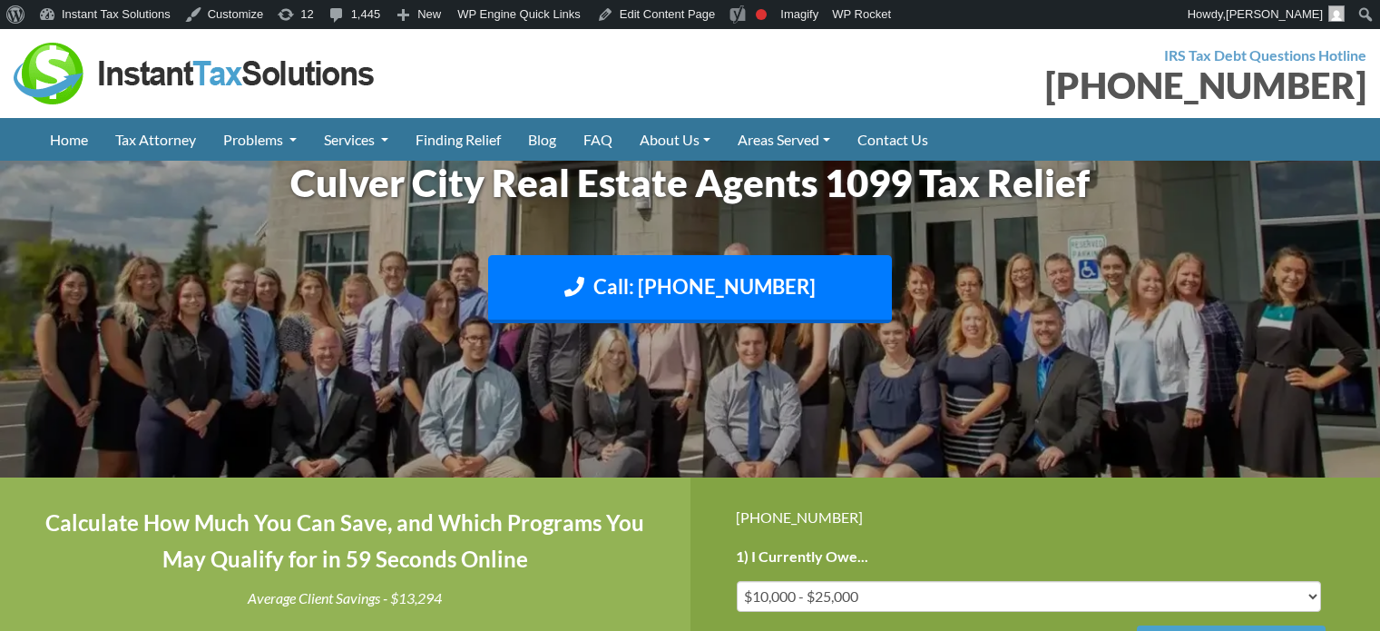
scroll to position [817, 0]
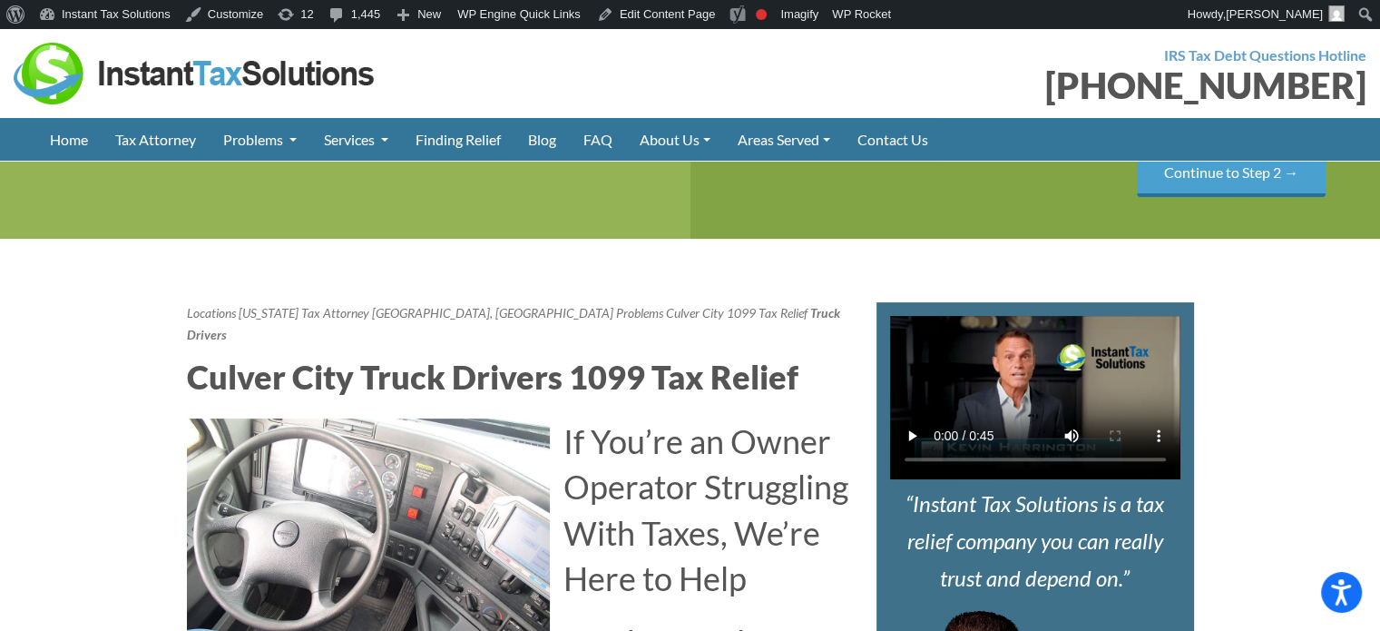
scroll to position [182, 0]
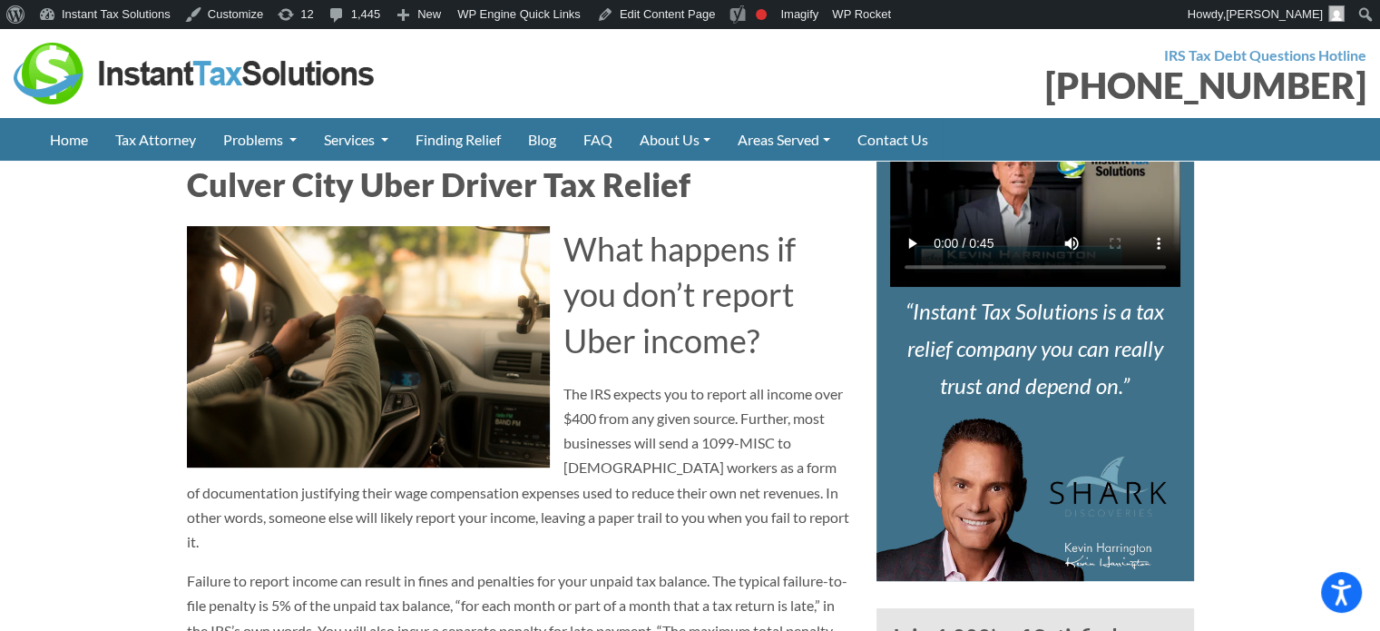
scroll to position [635, 0]
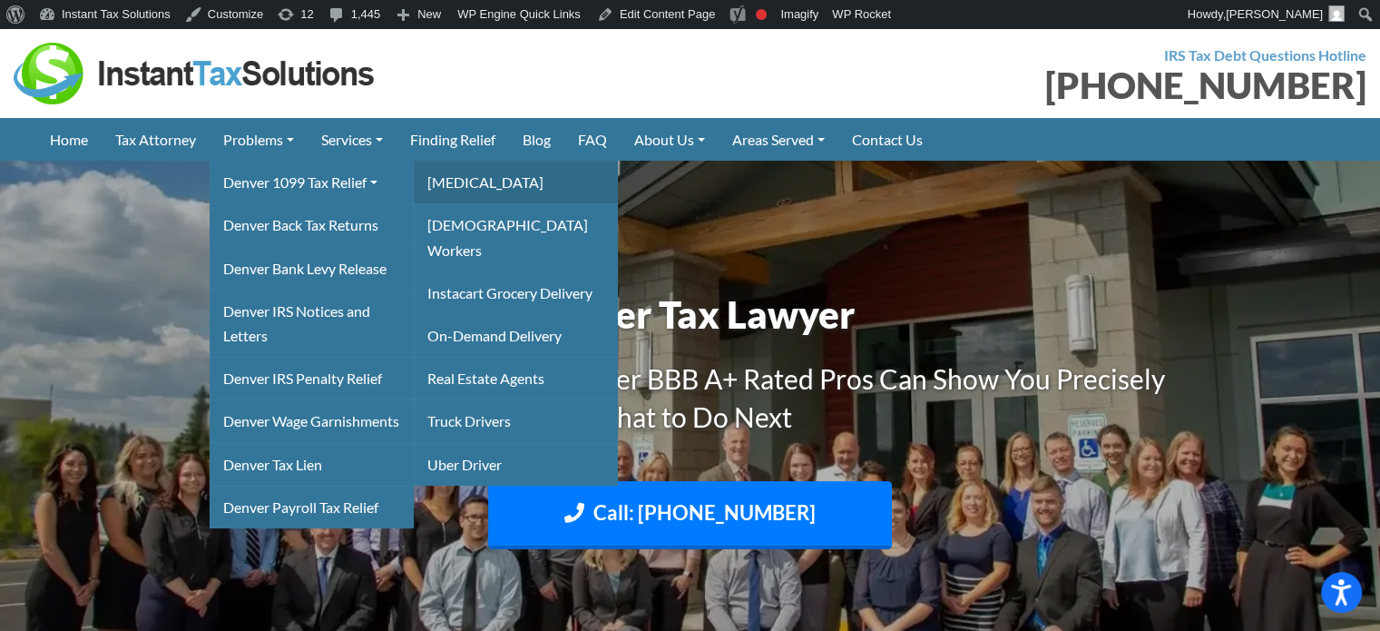
click at [491, 188] on link "[MEDICAL_DATA]" at bounding box center [516, 182] width 204 height 43
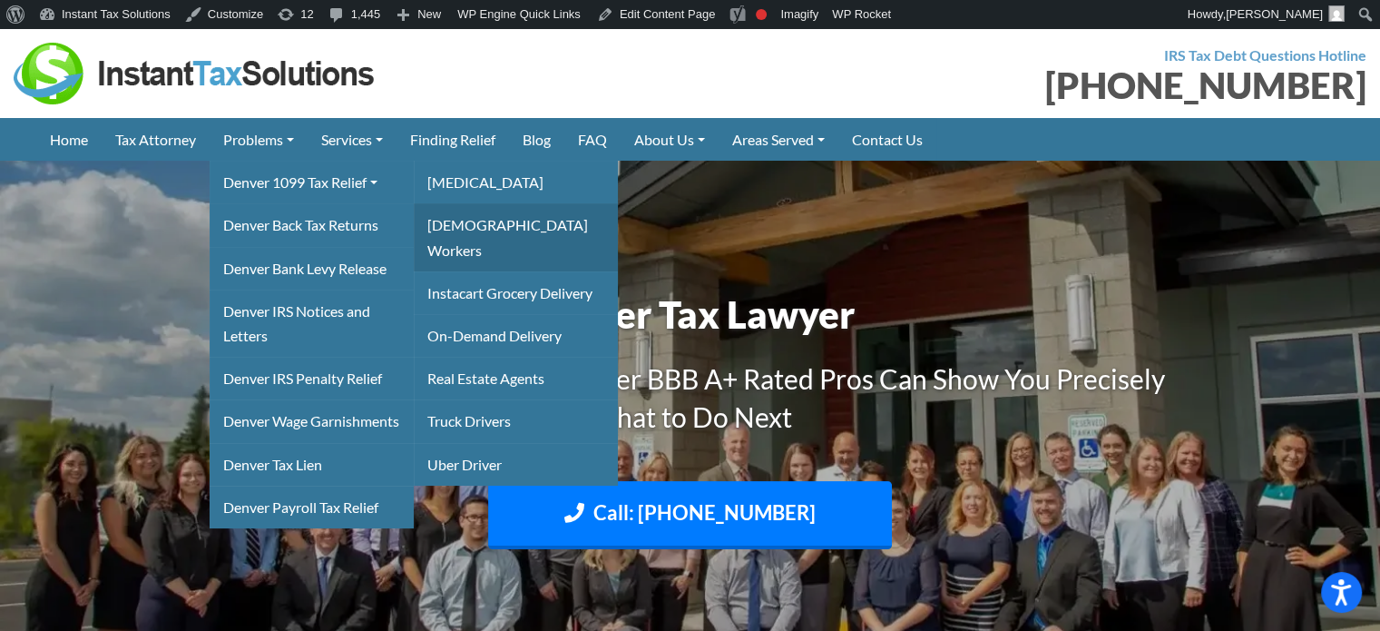
click at [476, 221] on link "[DEMOGRAPHIC_DATA] Workers" at bounding box center [516, 236] width 204 height 67
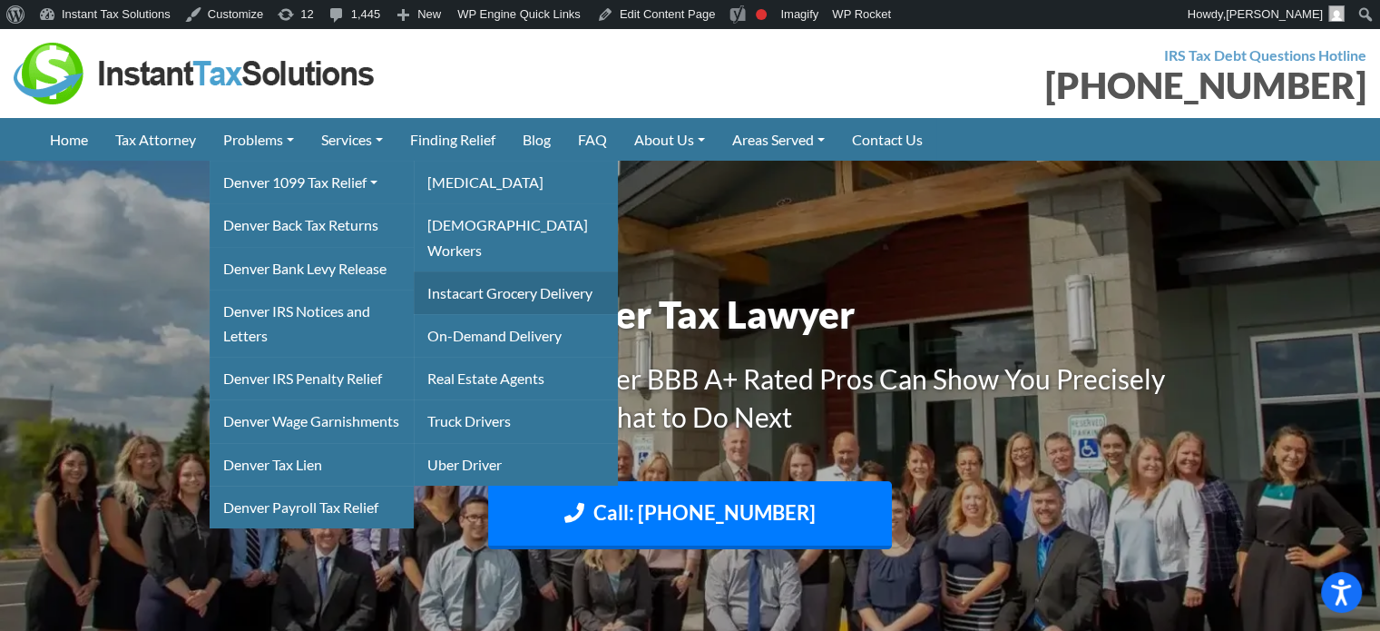
click at [476, 271] on link "Instacart Grocery Delivery" at bounding box center [516, 292] width 204 height 43
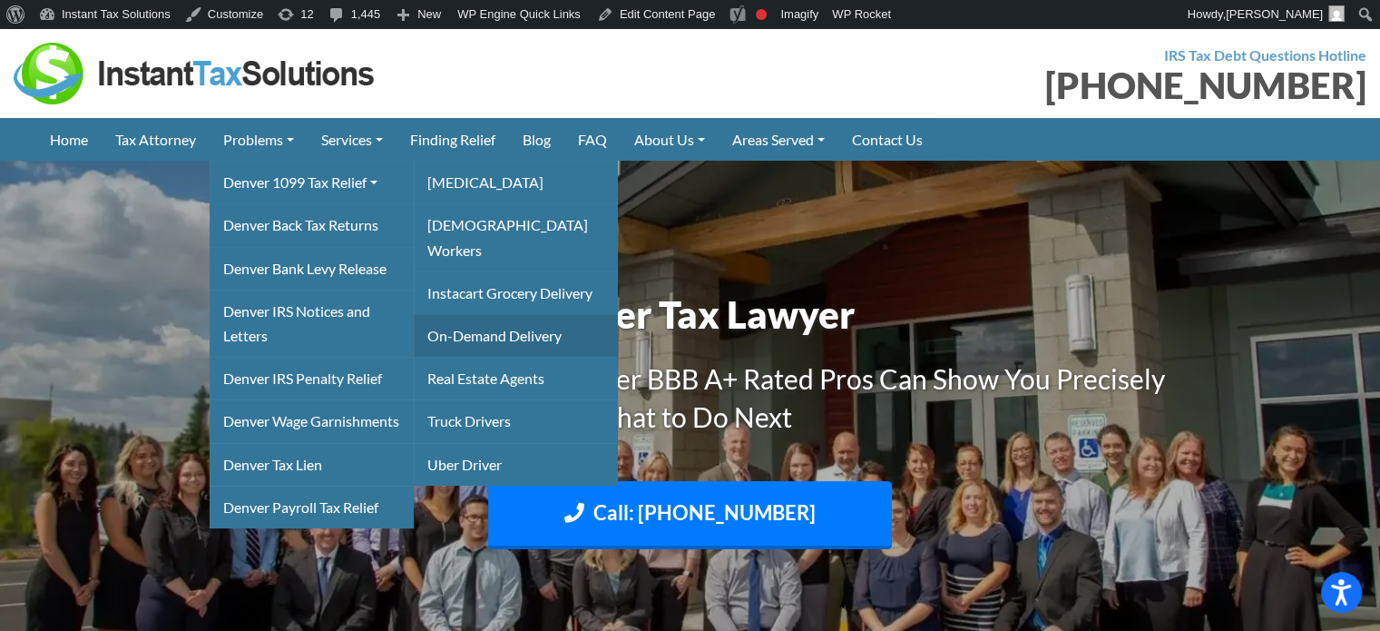
click at [476, 314] on link "On-Demand Delivery" at bounding box center [516, 335] width 204 height 43
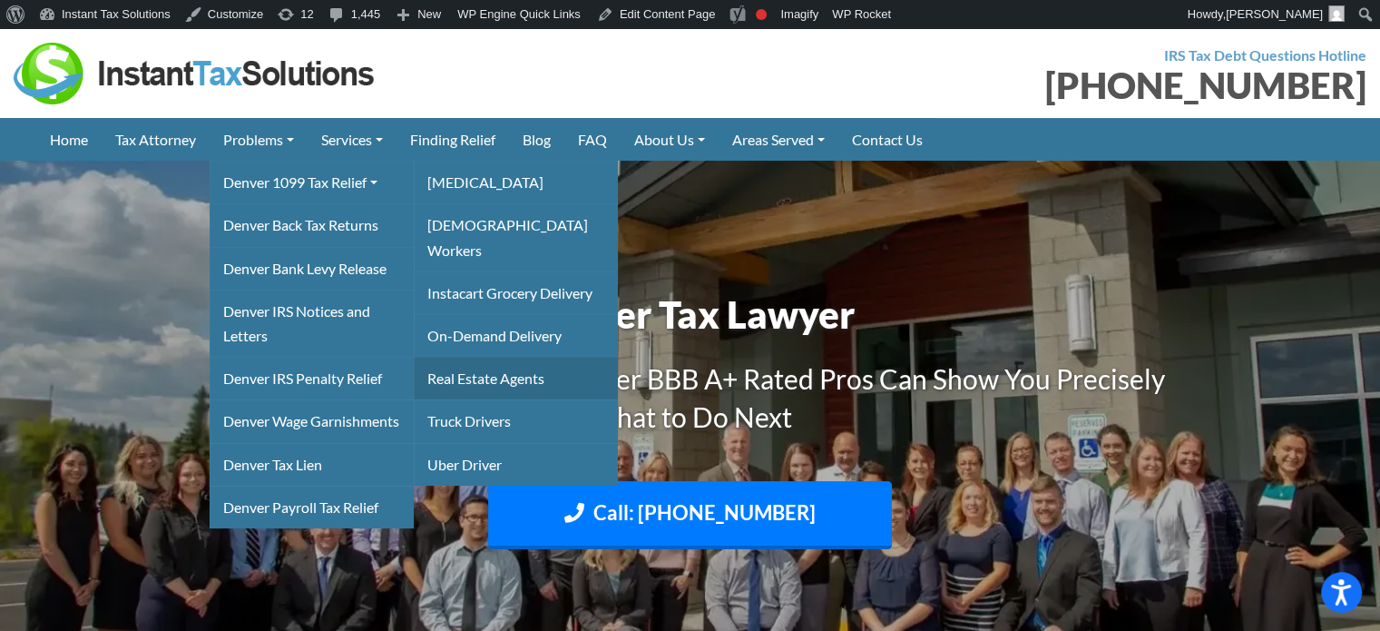
click at [480, 365] on link "Real Estate Agents" at bounding box center [516, 378] width 204 height 43
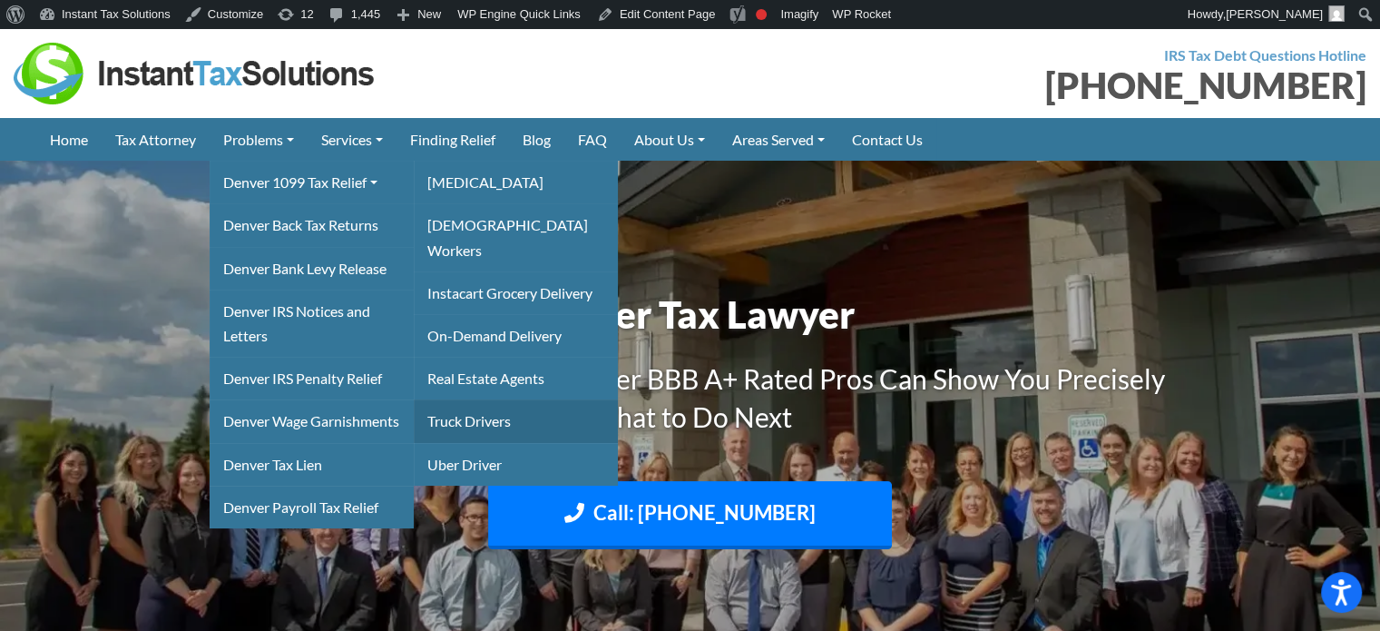
click at [480, 399] on link "Truck Drivers" at bounding box center [516, 420] width 204 height 43
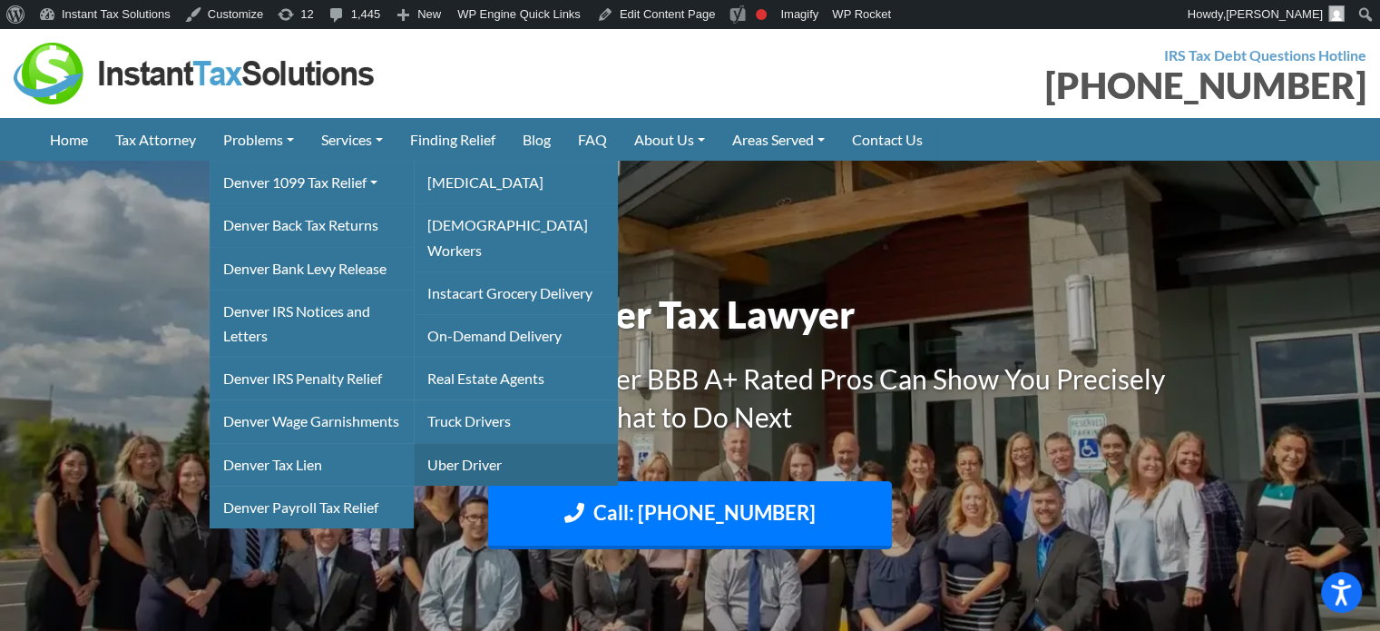
click at [477, 443] on link "Uber Driver" at bounding box center [516, 464] width 204 height 43
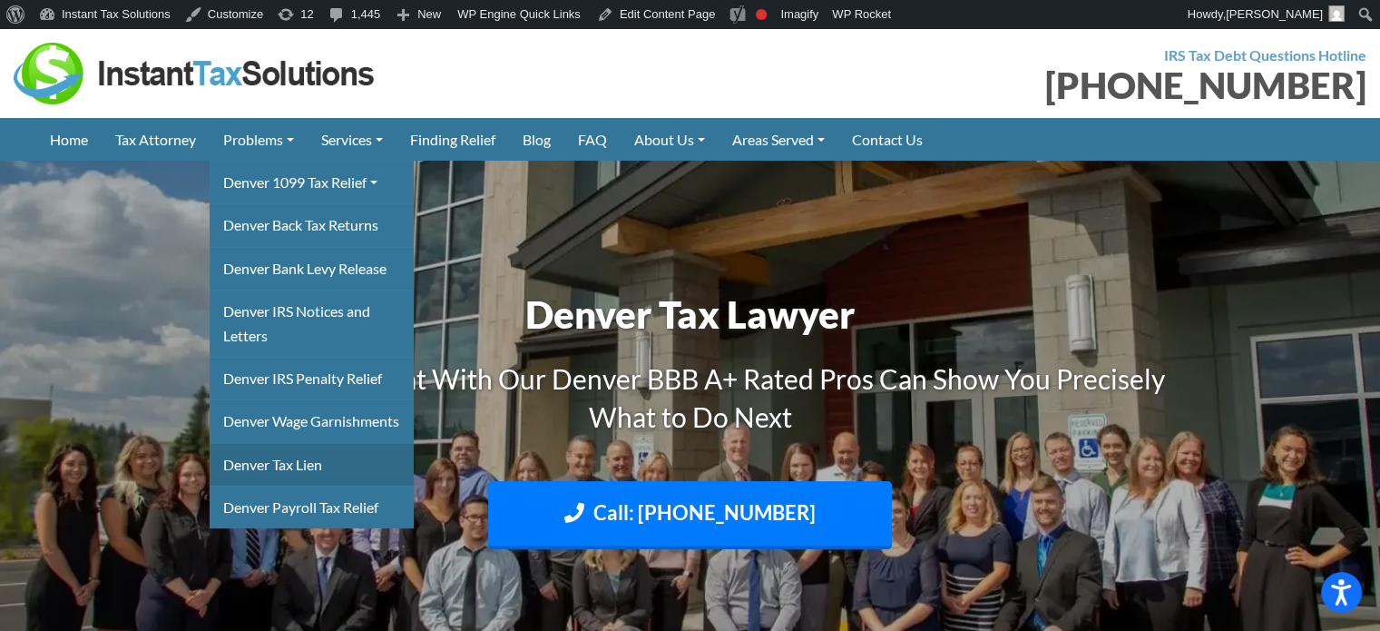
click at [263, 479] on link "Denver Tax Lien" at bounding box center [312, 464] width 204 height 43
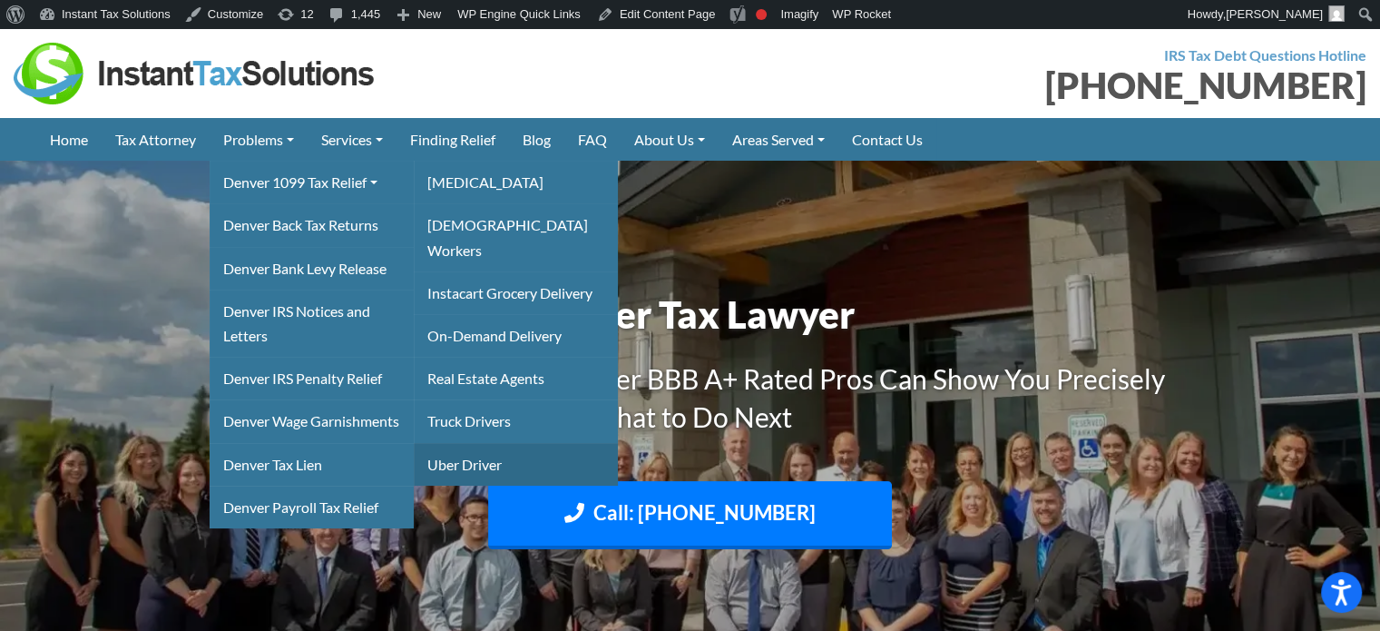
click at [483, 443] on link "Uber Driver" at bounding box center [516, 464] width 204 height 43
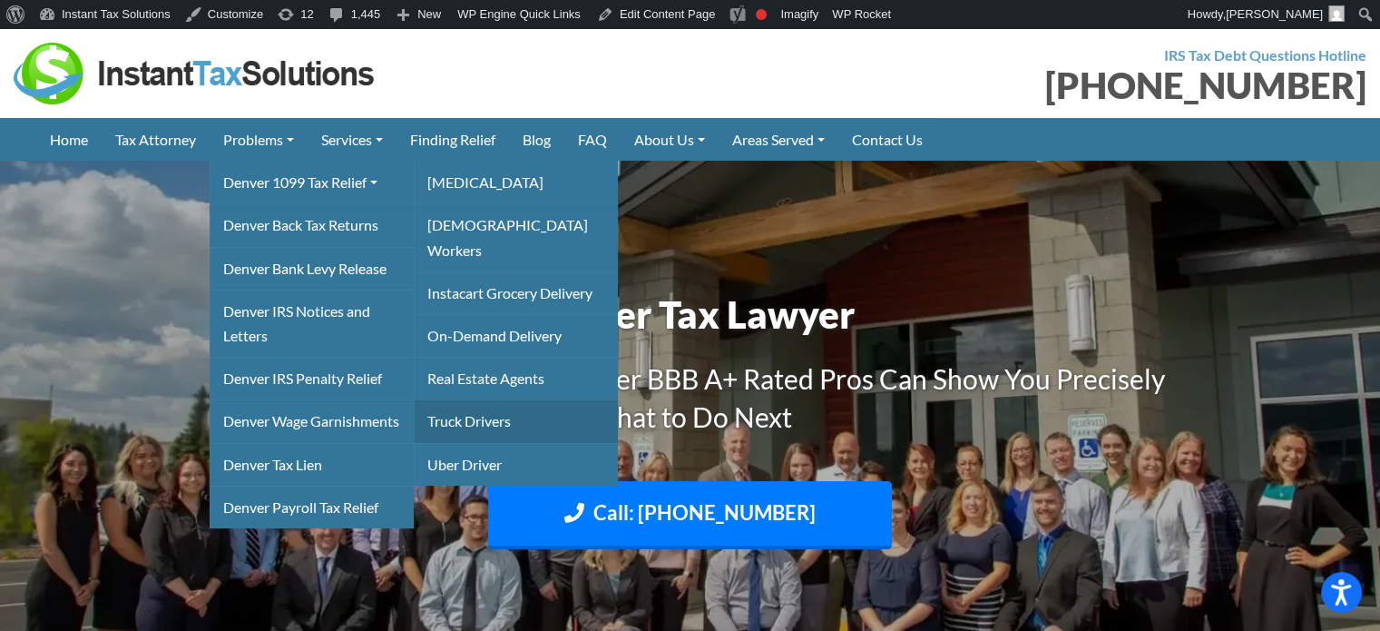
click at [479, 399] on link "Truck Drivers" at bounding box center [516, 420] width 204 height 43
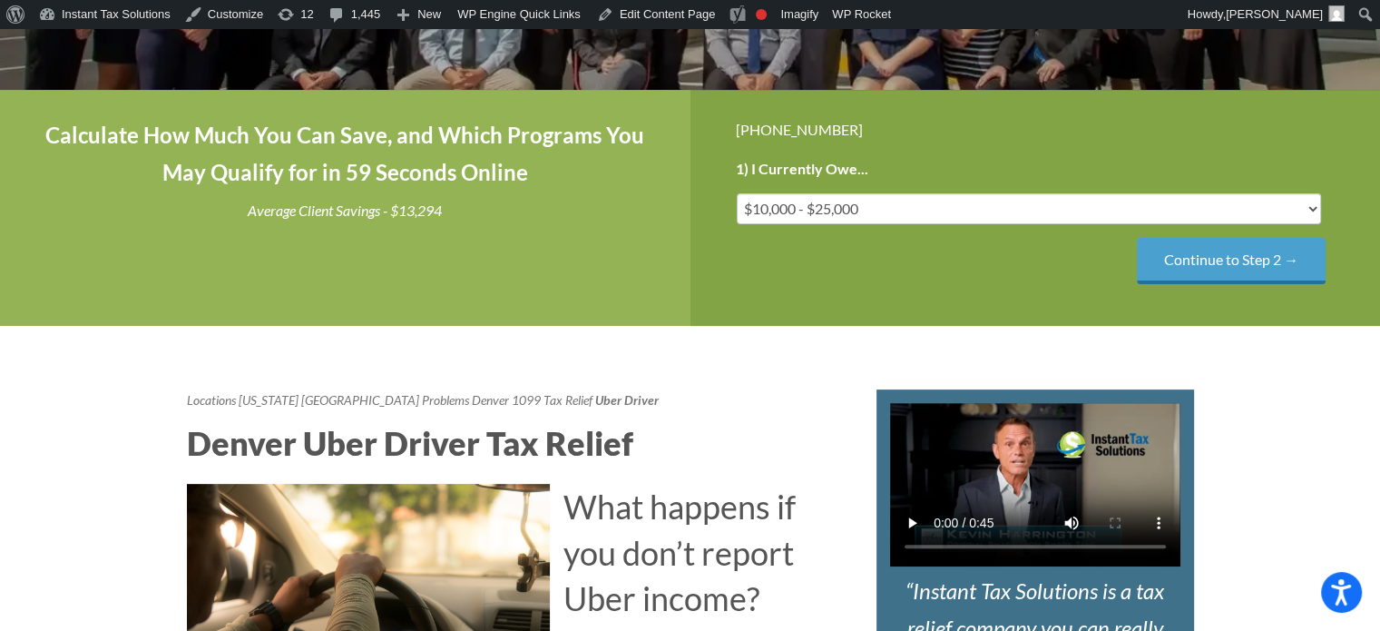
scroll to position [635, 0]
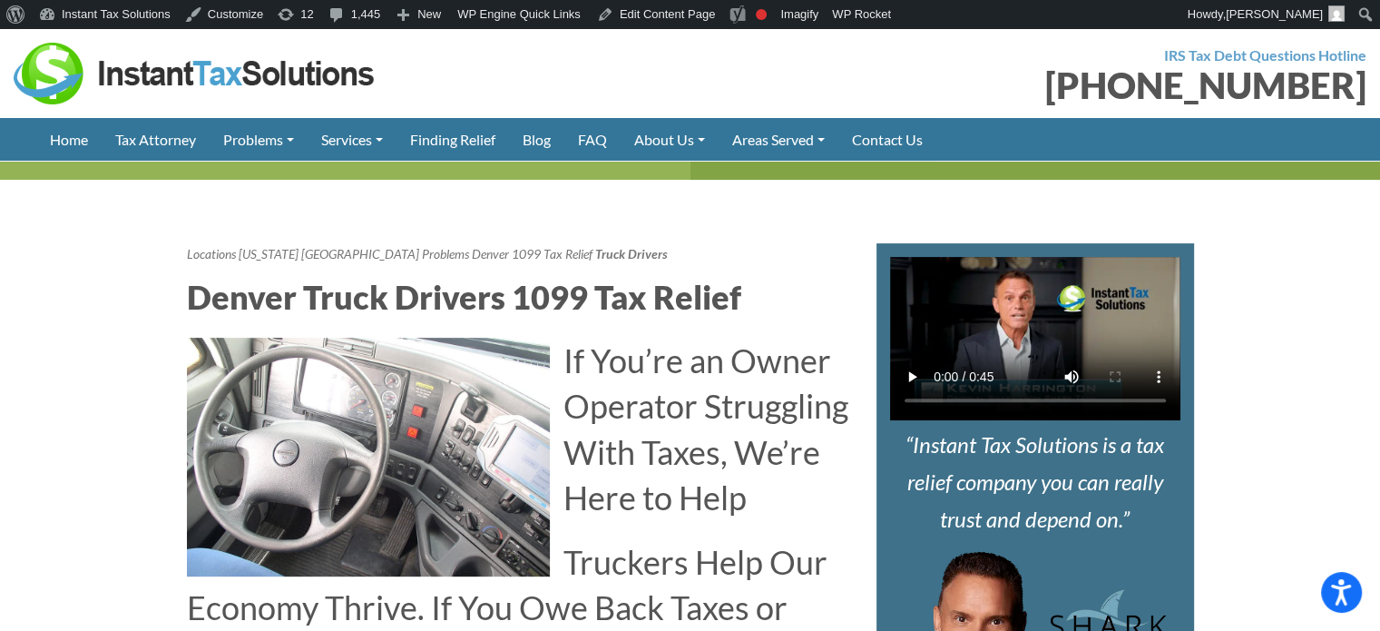
scroll to position [545, 0]
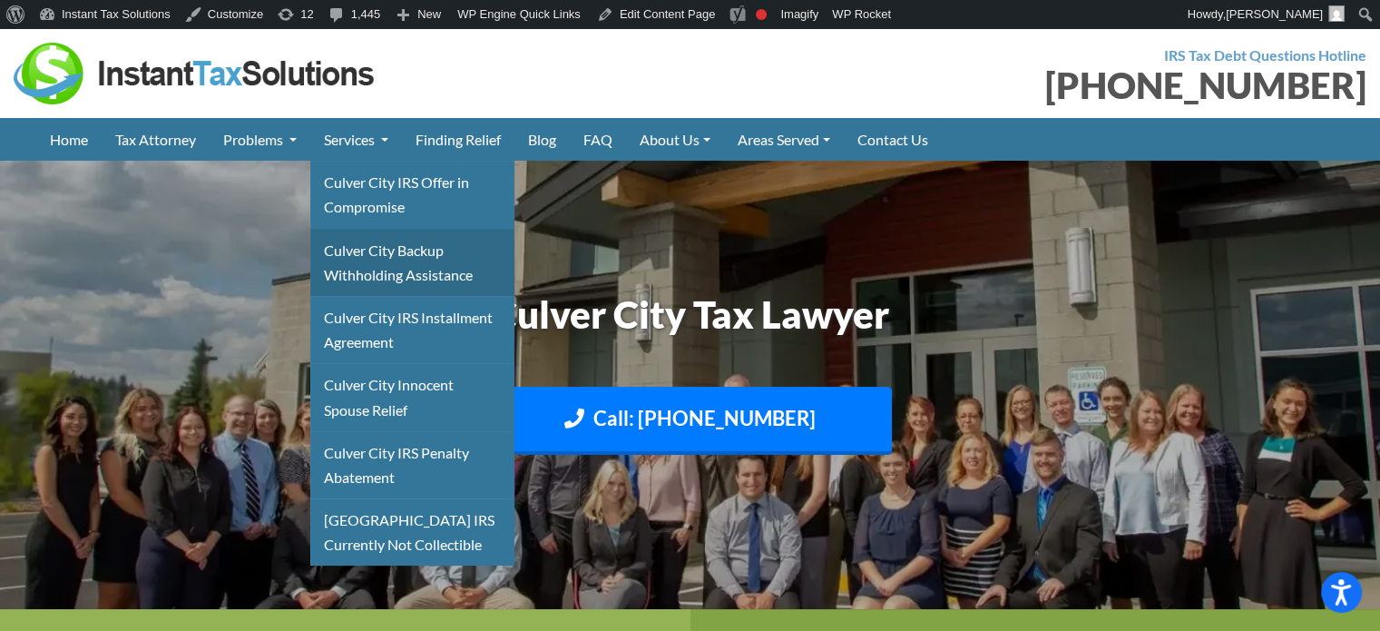
click at [388, 265] on link "Culver City Backup Withholding Assistance" at bounding box center [412, 262] width 204 height 67
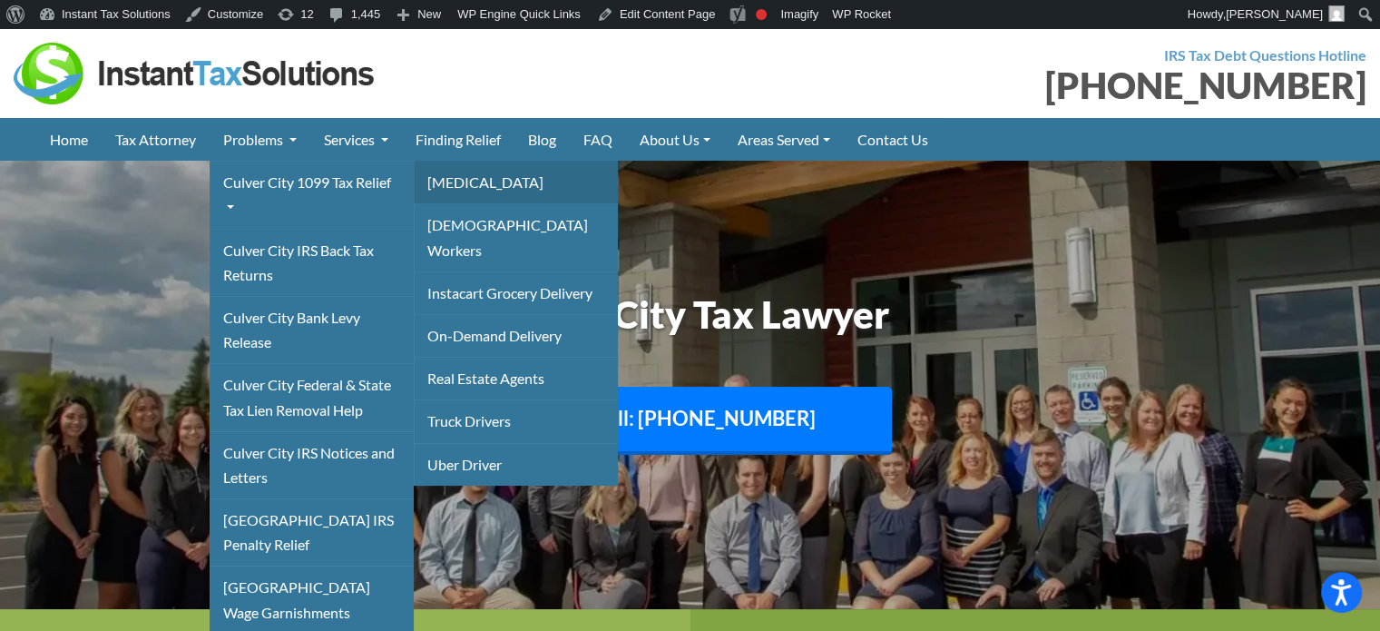
click at [468, 180] on link "[MEDICAL_DATA]" at bounding box center [516, 182] width 204 height 43
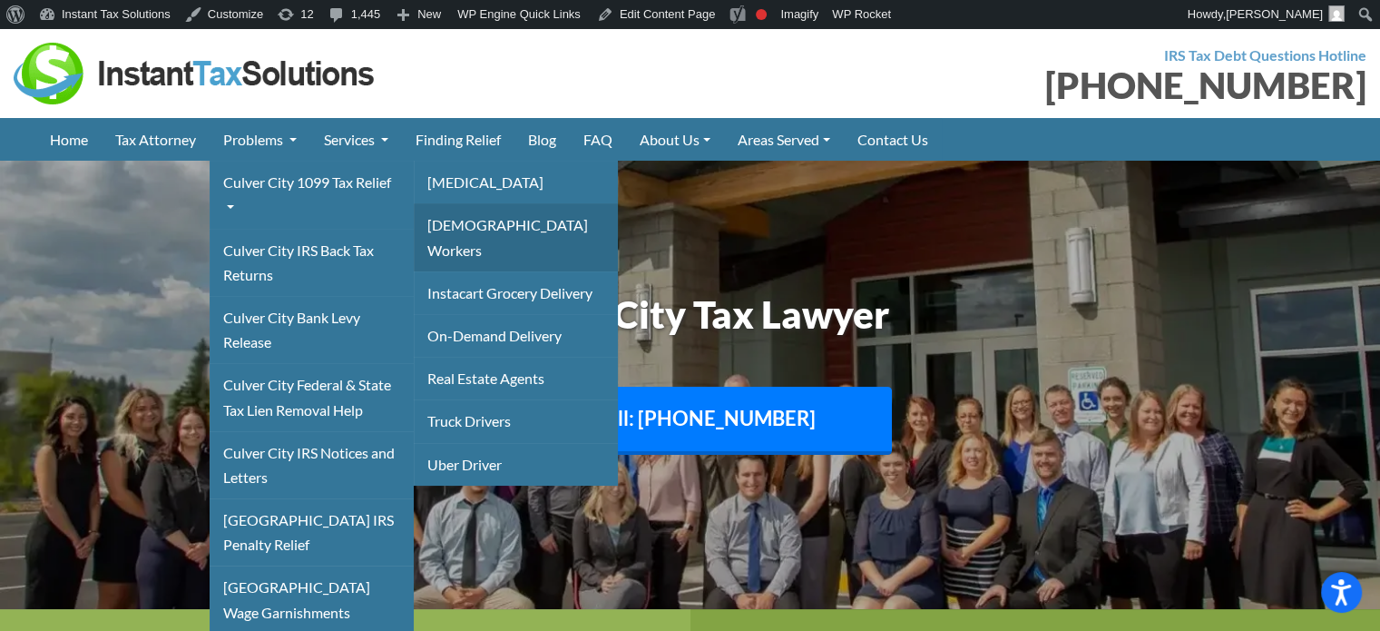
click at [475, 222] on link "[DEMOGRAPHIC_DATA] Workers" at bounding box center [516, 236] width 204 height 67
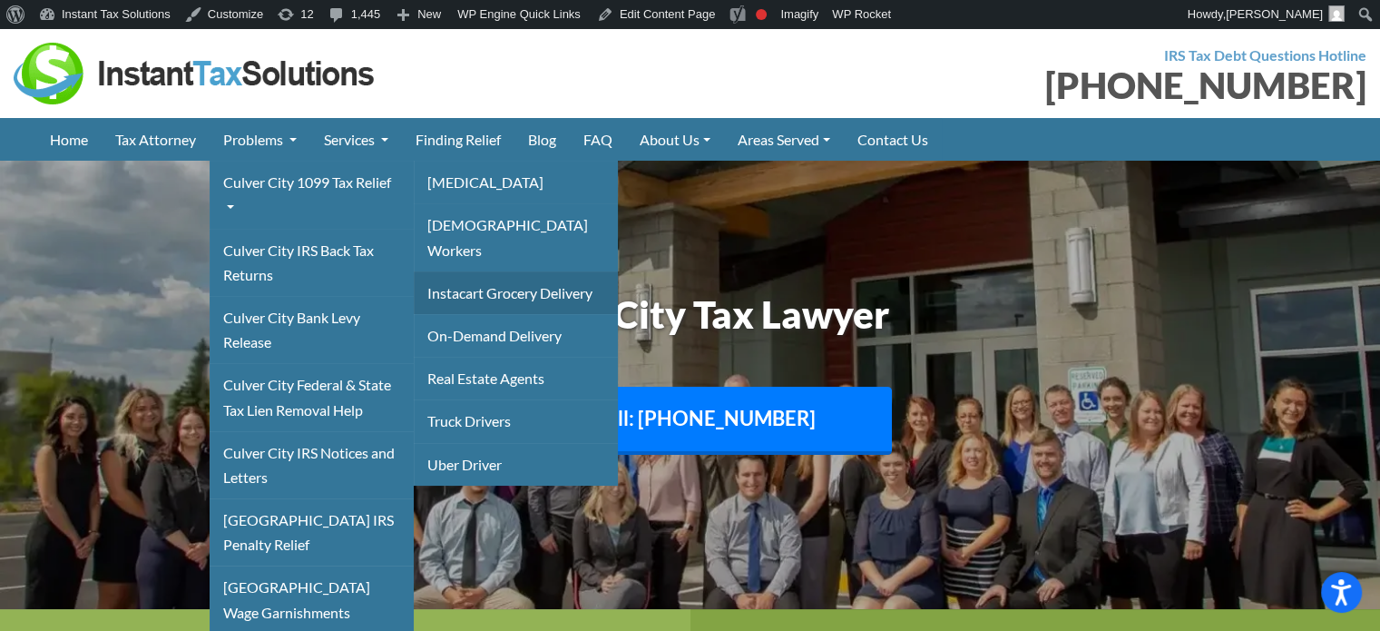
click at [475, 271] on link "Instacart Grocery Delivery" at bounding box center [516, 292] width 204 height 43
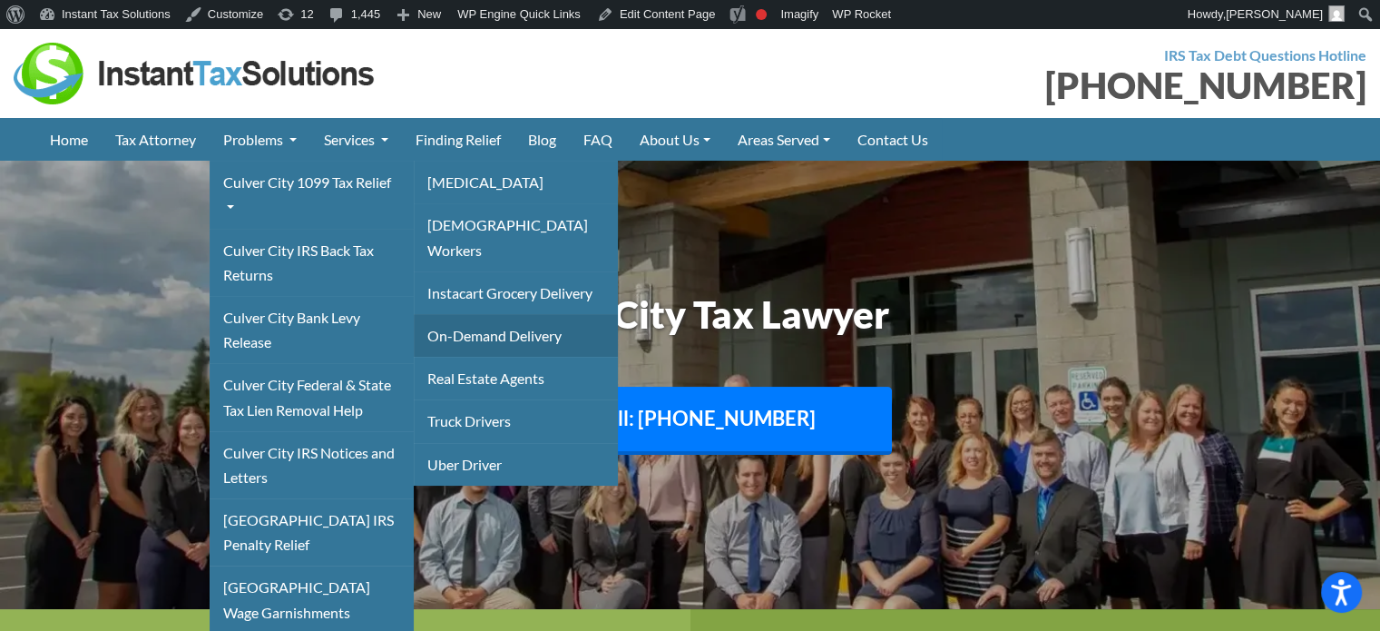
click at [475, 314] on link "On-Demand Delivery" at bounding box center [516, 335] width 204 height 43
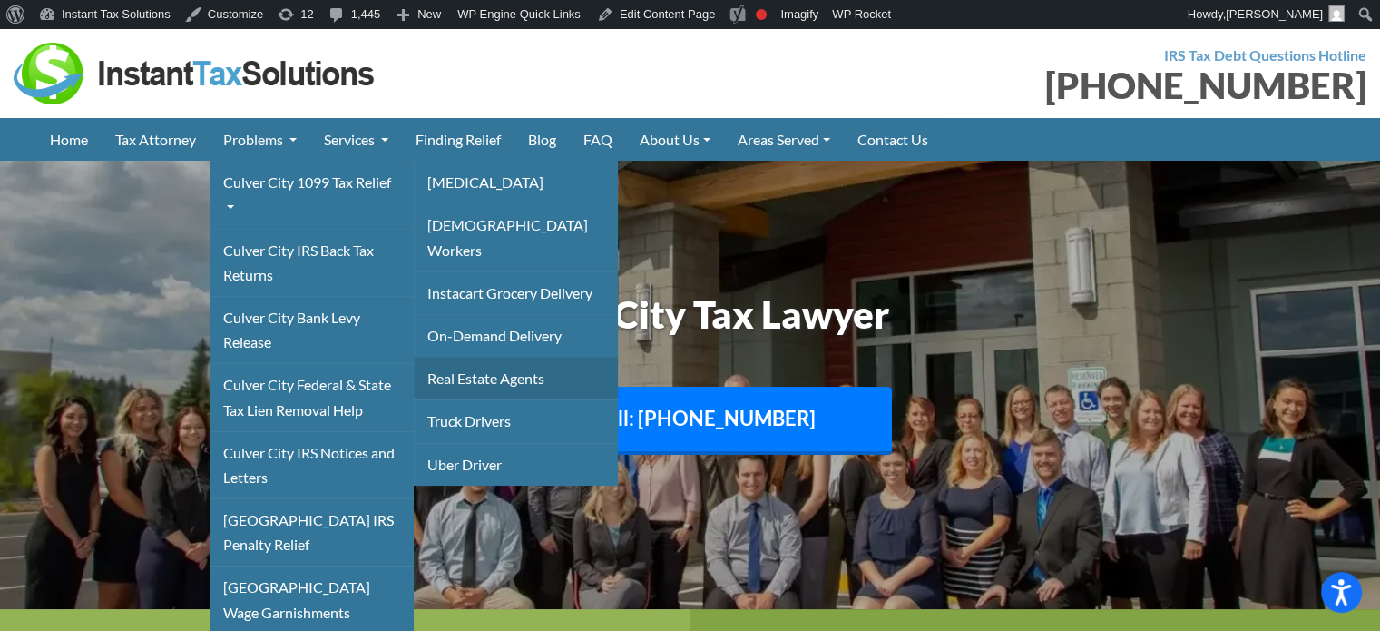
click at [476, 357] on link "Real Estate Agents" at bounding box center [516, 378] width 204 height 43
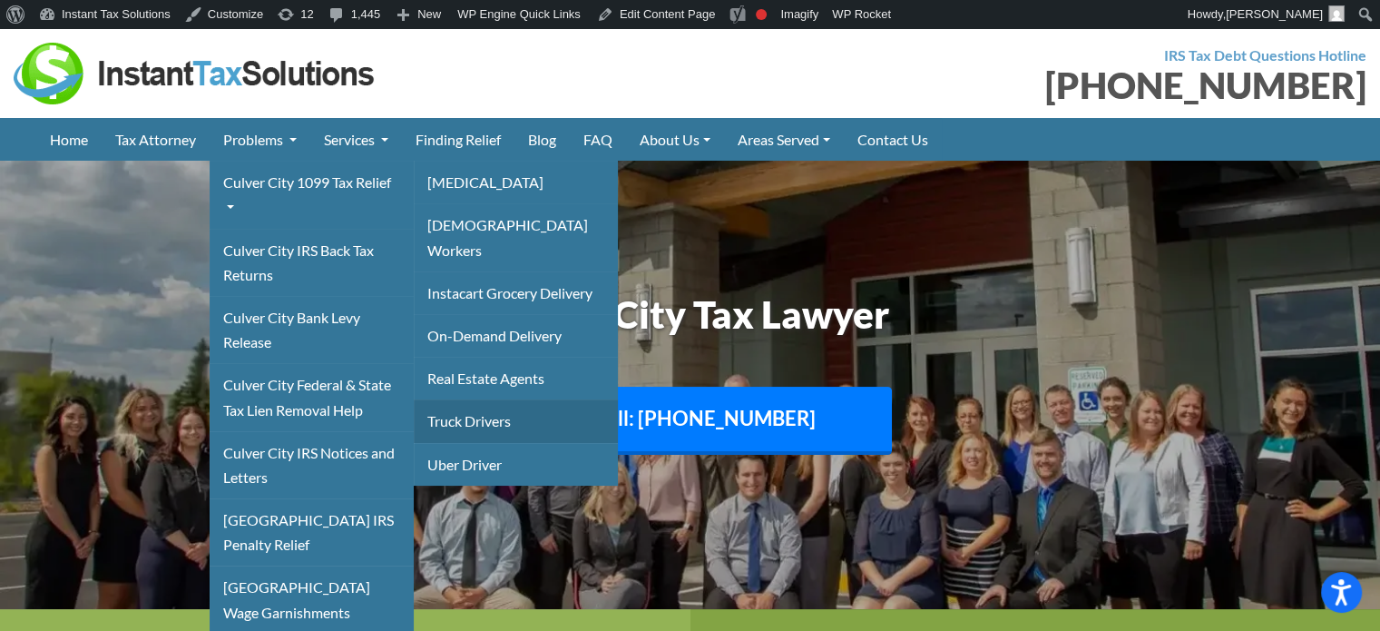
click at [469, 399] on link "Truck Drivers" at bounding box center [516, 420] width 204 height 43
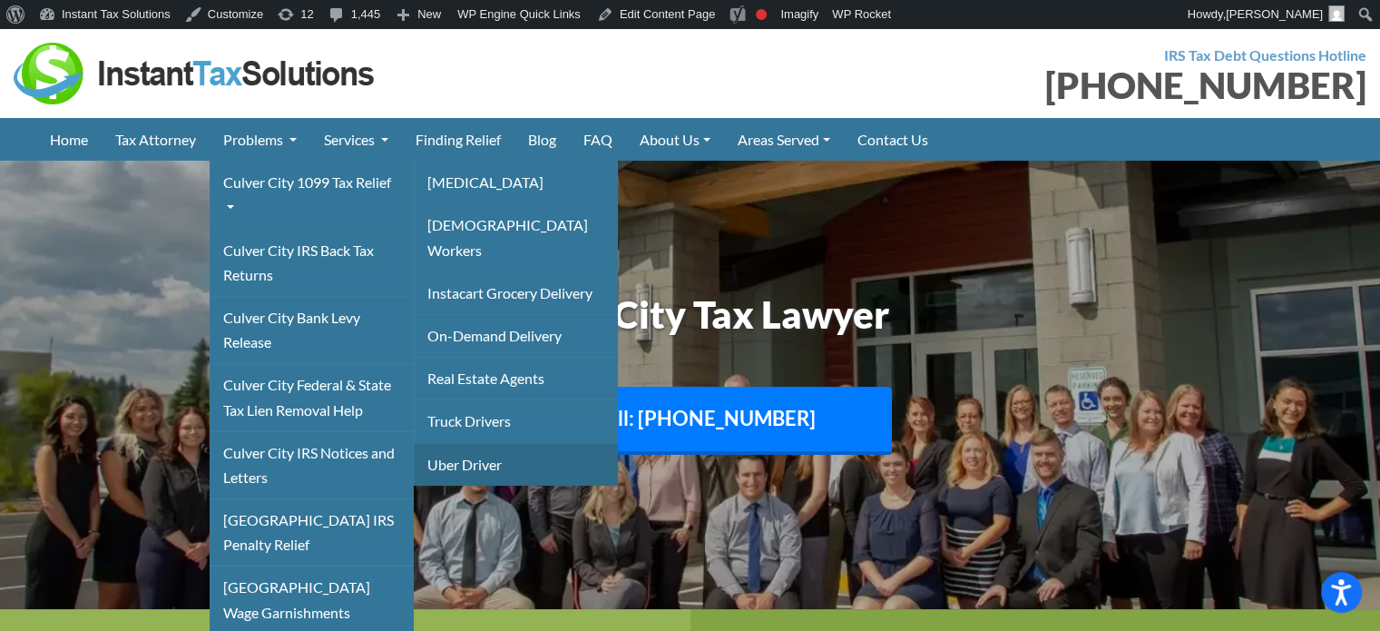
click at [463, 443] on link "Uber Driver" at bounding box center [516, 464] width 204 height 43
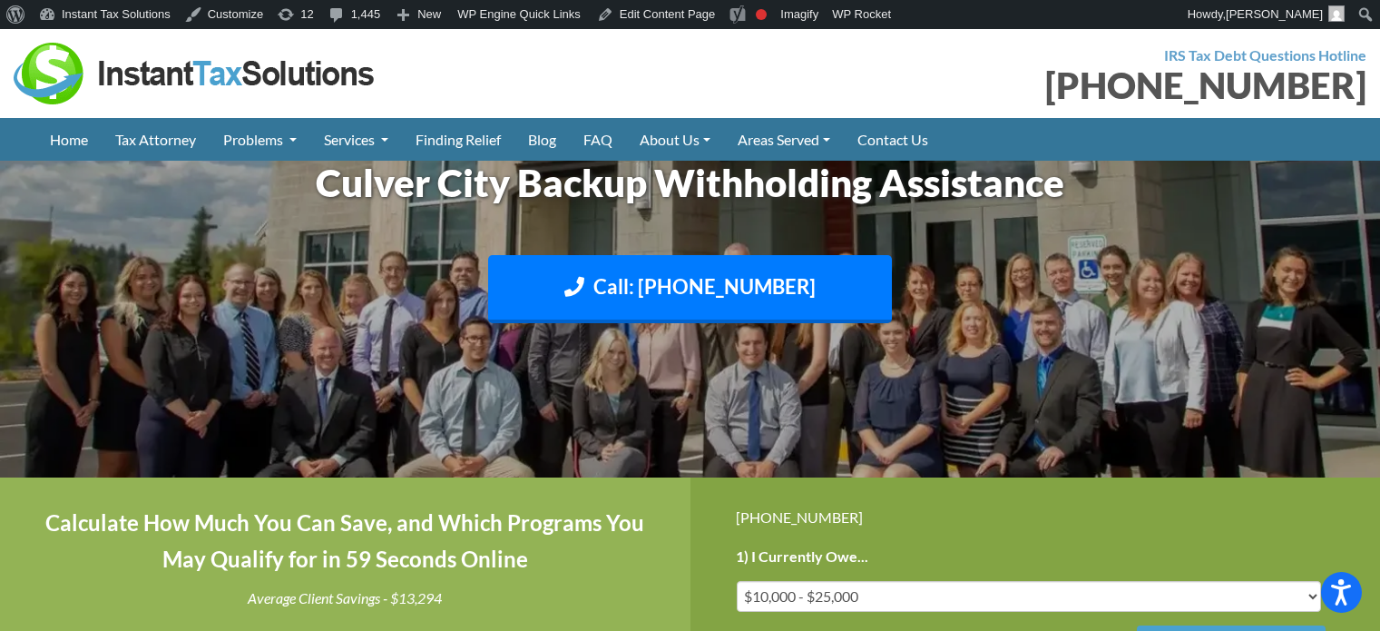
scroll to position [726, 0]
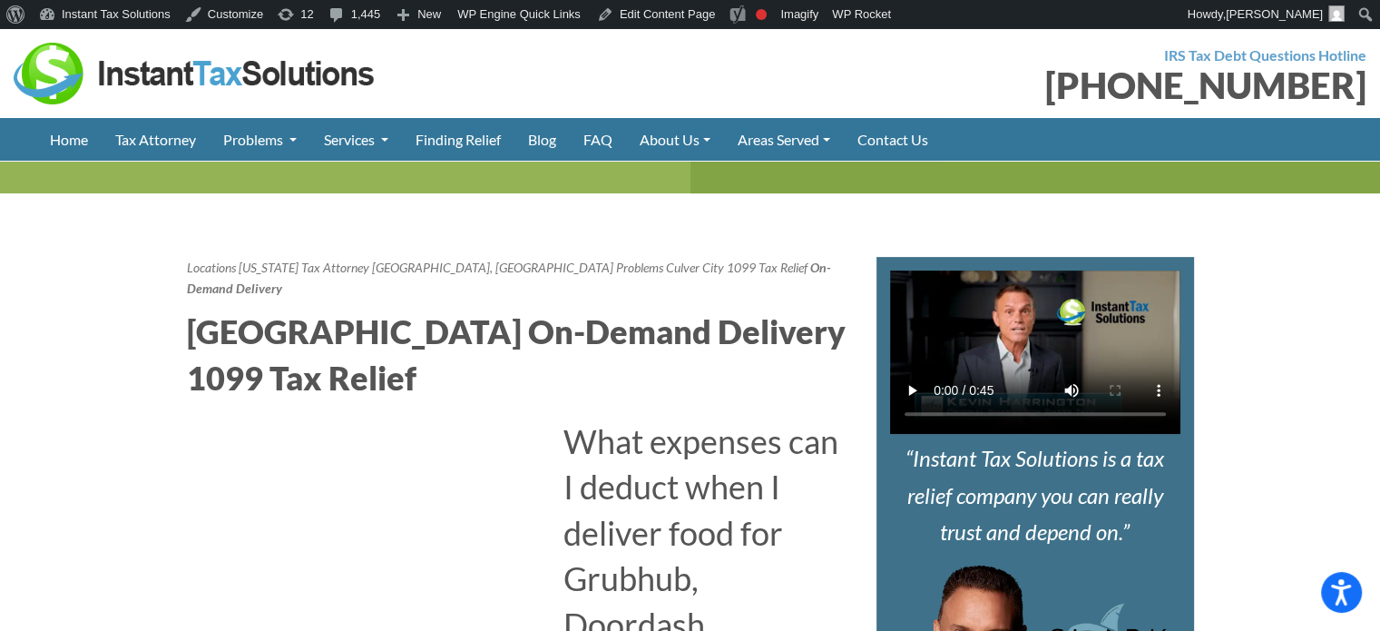
scroll to position [726, 0]
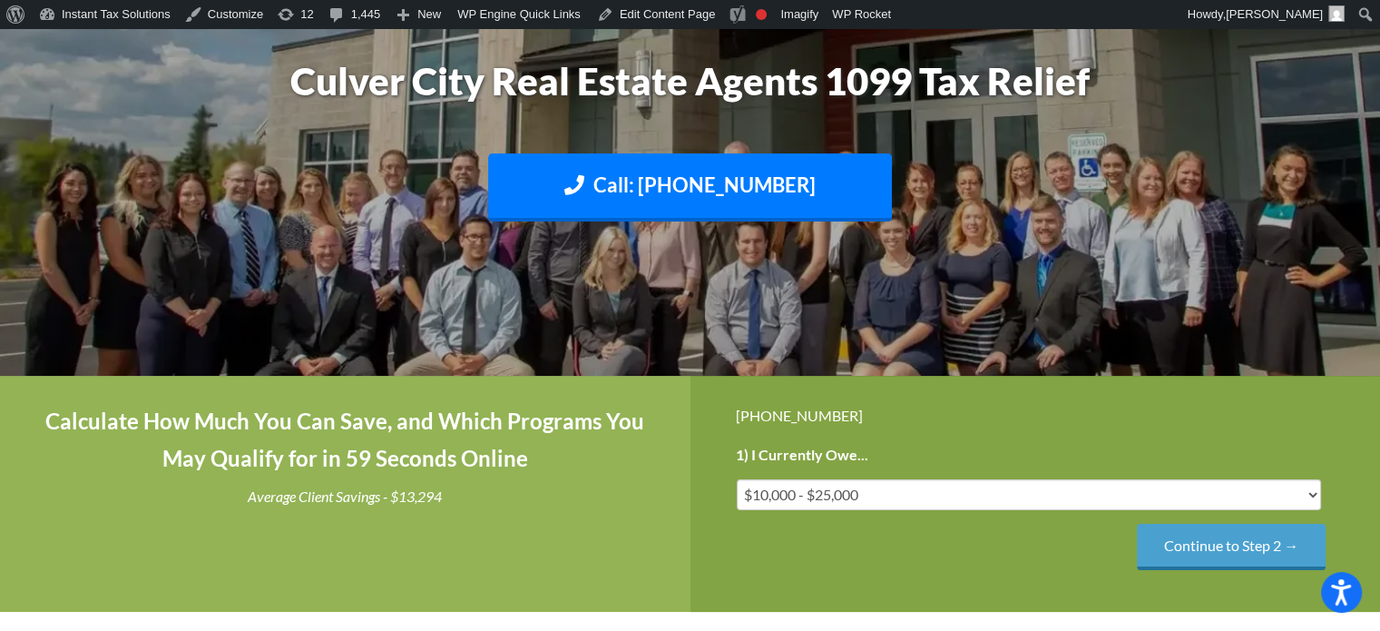
scroll to position [635, 0]
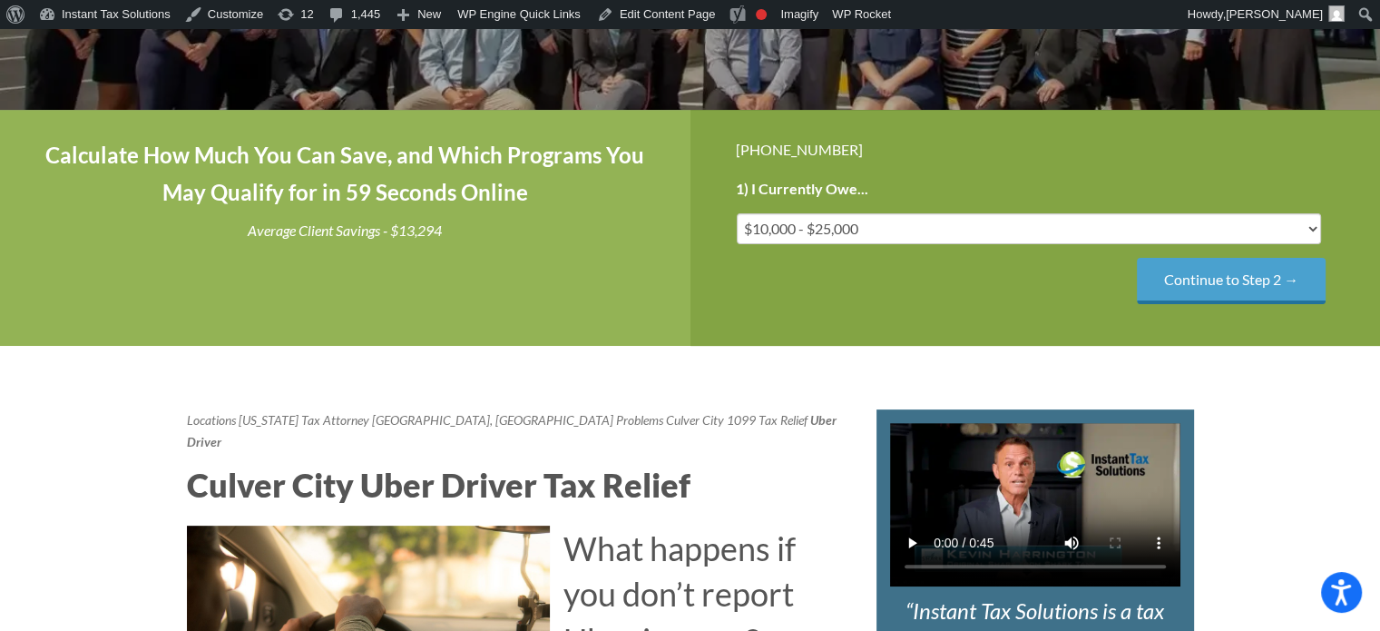
scroll to position [545, 0]
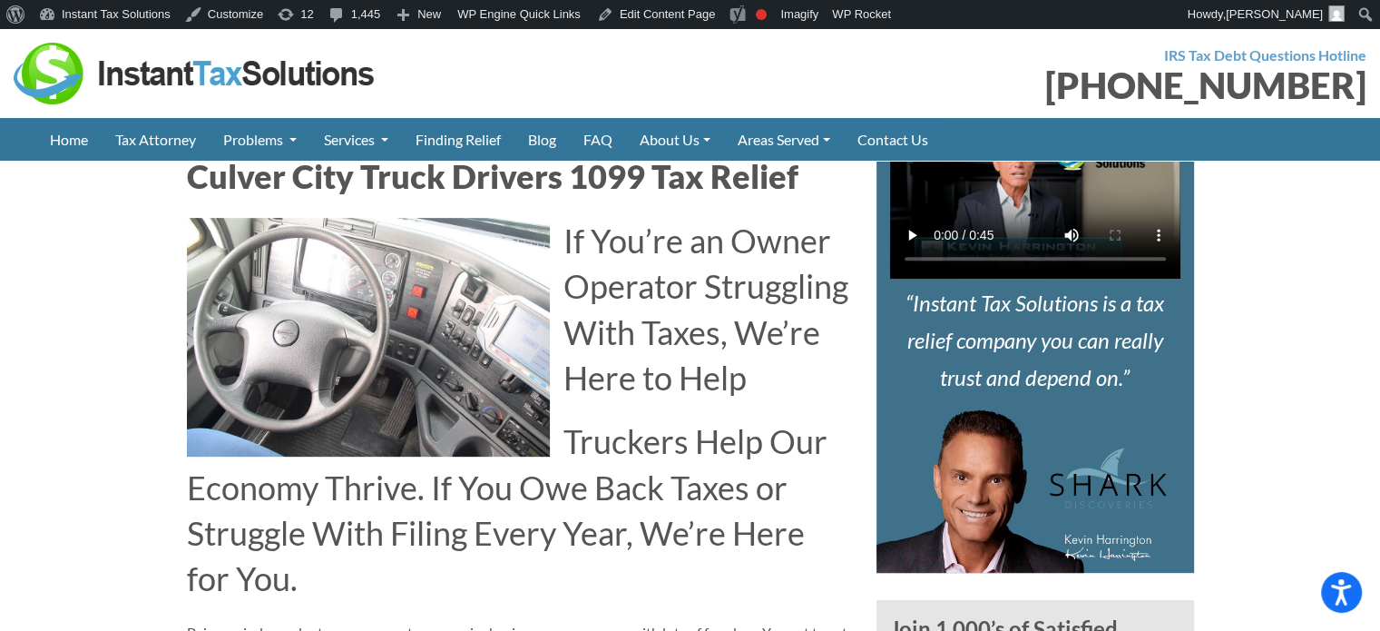
scroll to position [726, 0]
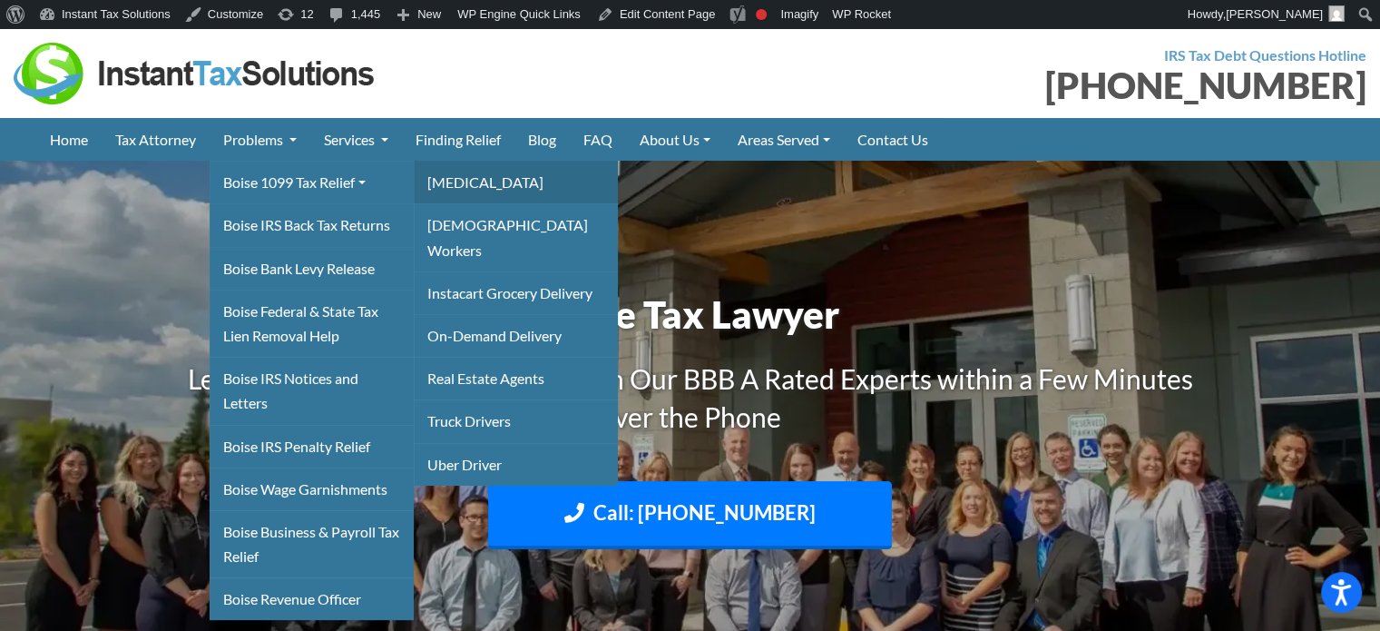
click at [444, 179] on link "[MEDICAL_DATA]" at bounding box center [516, 182] width 204 height 43
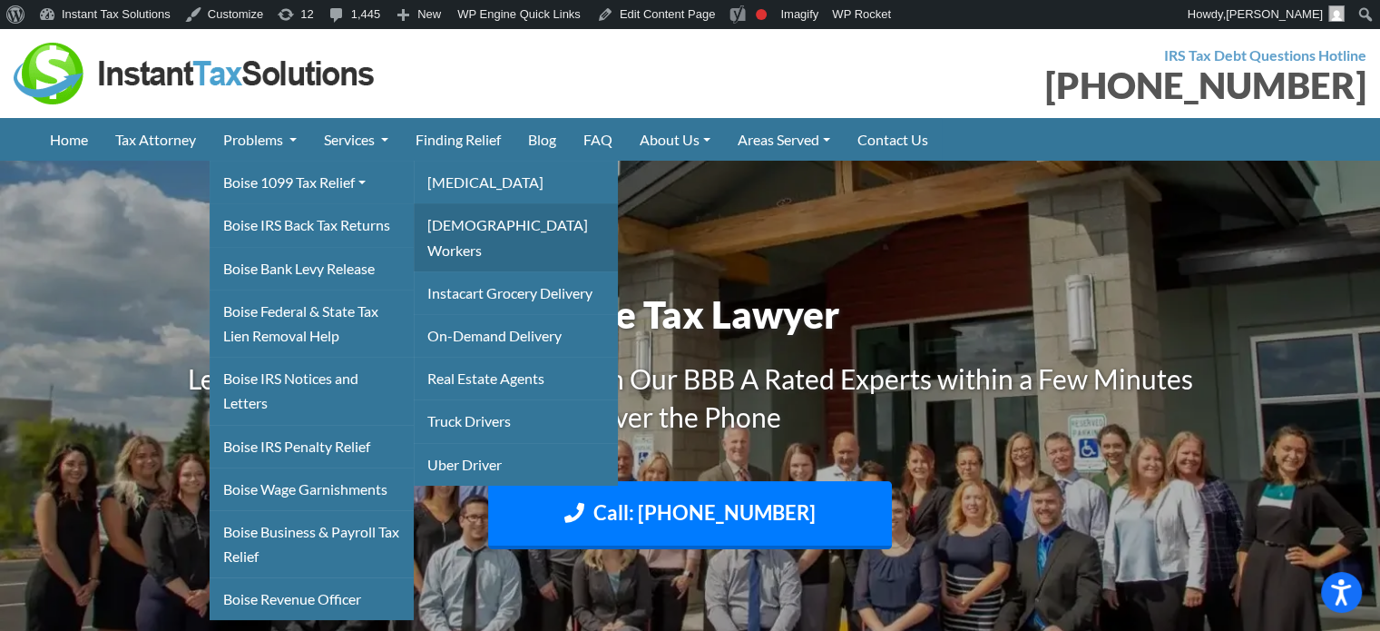
click at [450, 219] on link "[DEMOGRAPHIC_DATA] Workers" at bounding box center [516, 236] width 204 height 67
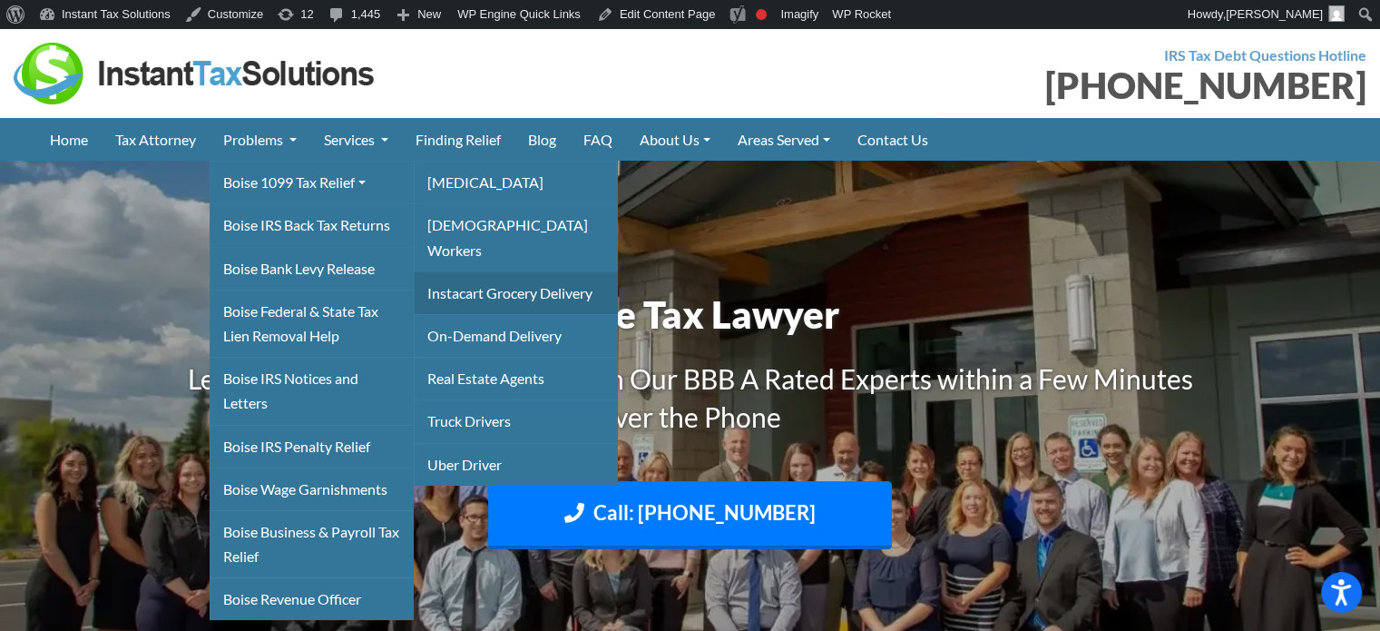
click at [476, 275] on link "Instacart Grocery Delivery" at bounding box center [516, 292] width 204 height 43
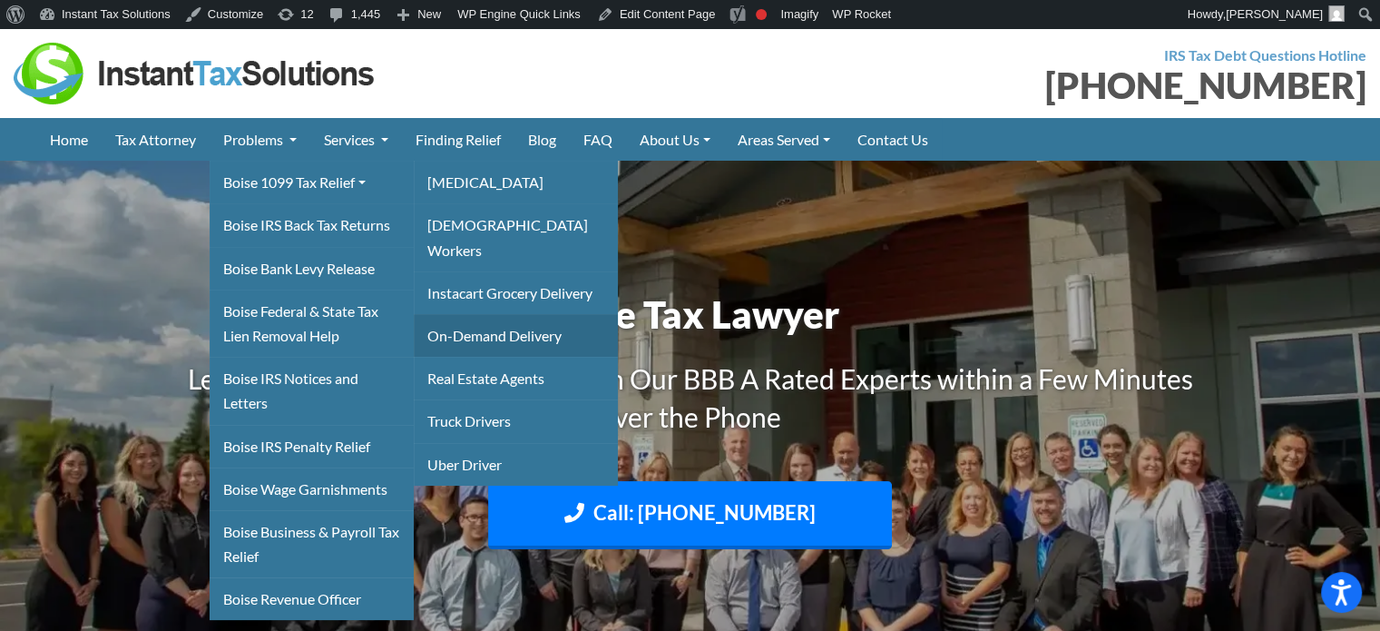
click at [473, 314] on link "On-Demand Delivery" at bounding box center [516, 335] width 204 height 43
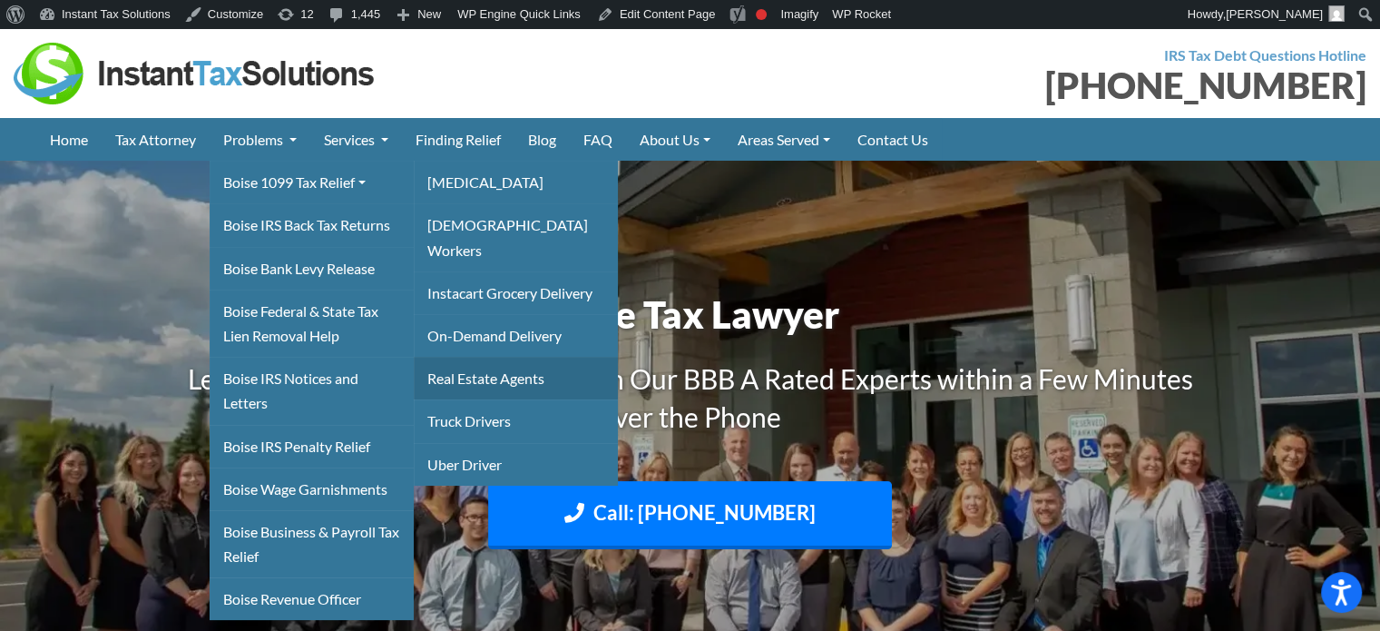
click at [478, 362] on link "Real Estate Agents" at bounding box center [516, 378] width 204 height 43
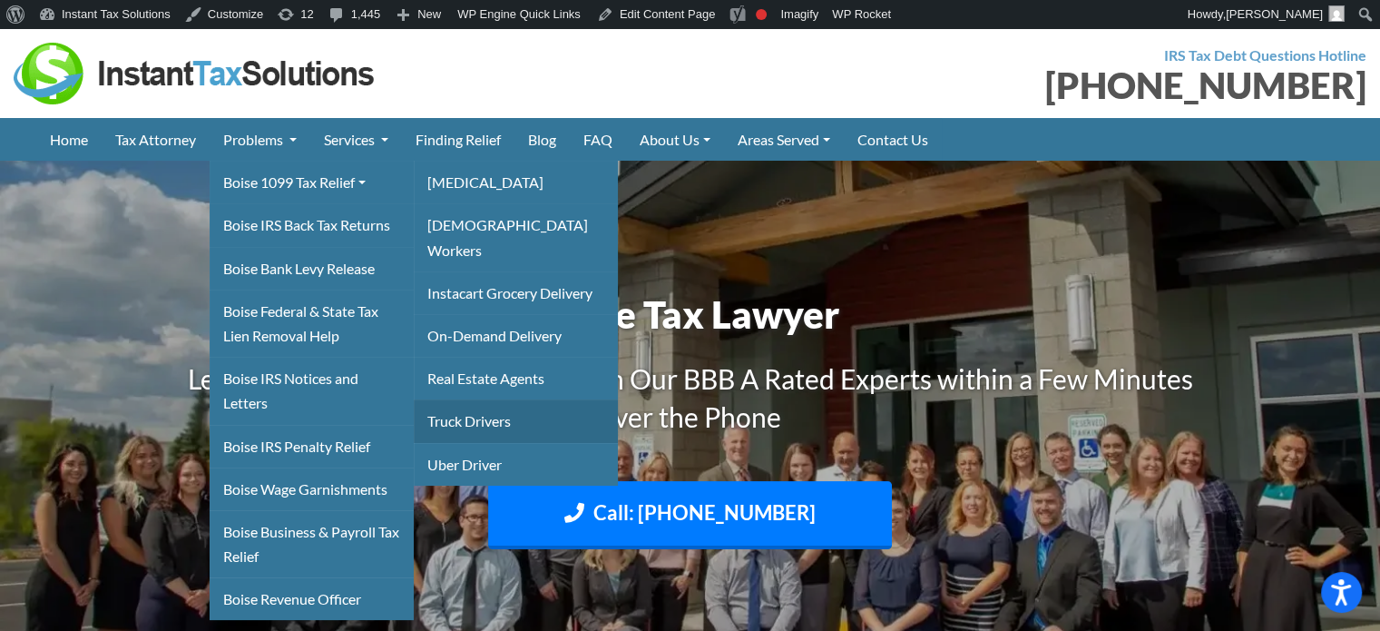
click at [474, 399] on link "Truck Drivers" at bounding box center [516, 420] width 204 height 43
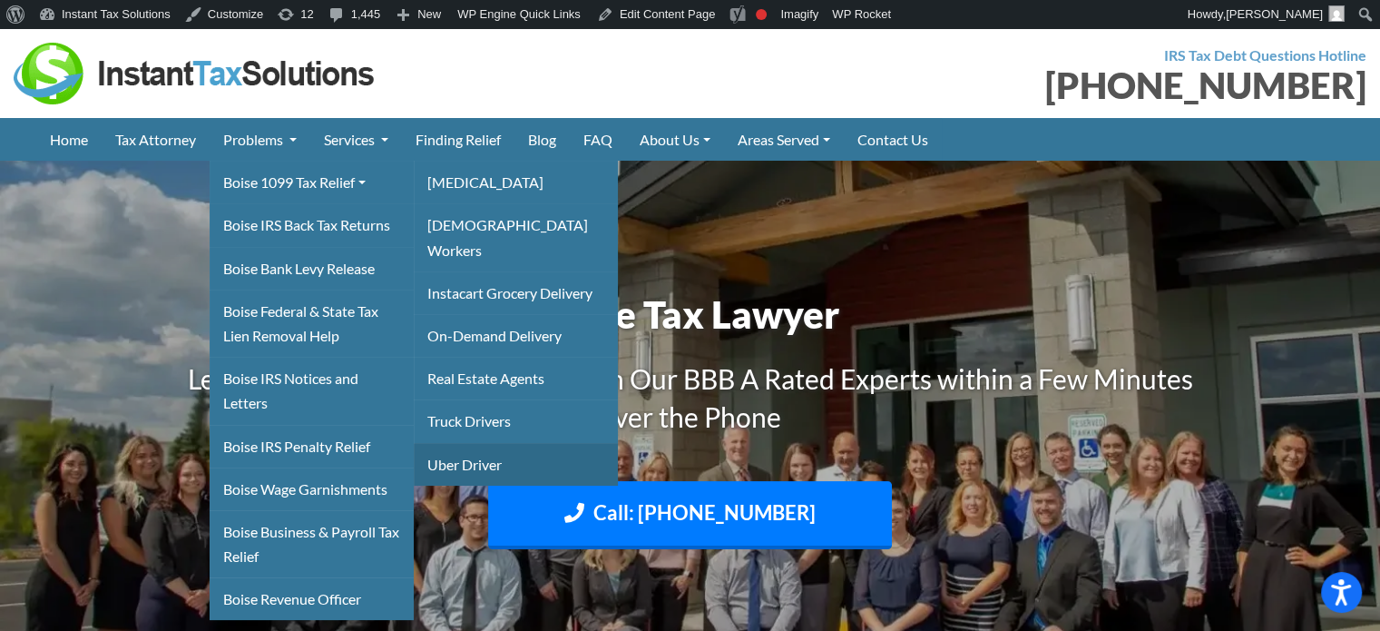
click at [472, 443] on link "Uber Driver" at bounding box center [516, 464] width 204 height 43
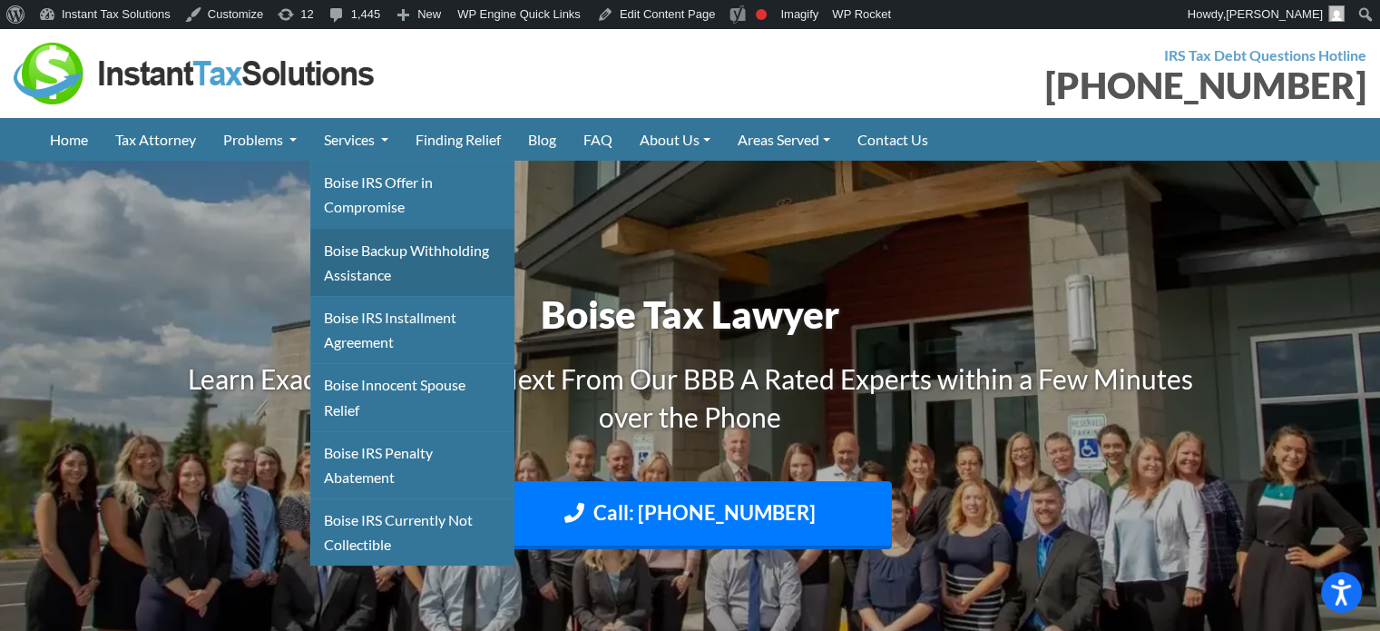
click at [358, 253] on link "Boise Backup Withholding Assistance" at bounding box center [412, 262] width 204 height 67
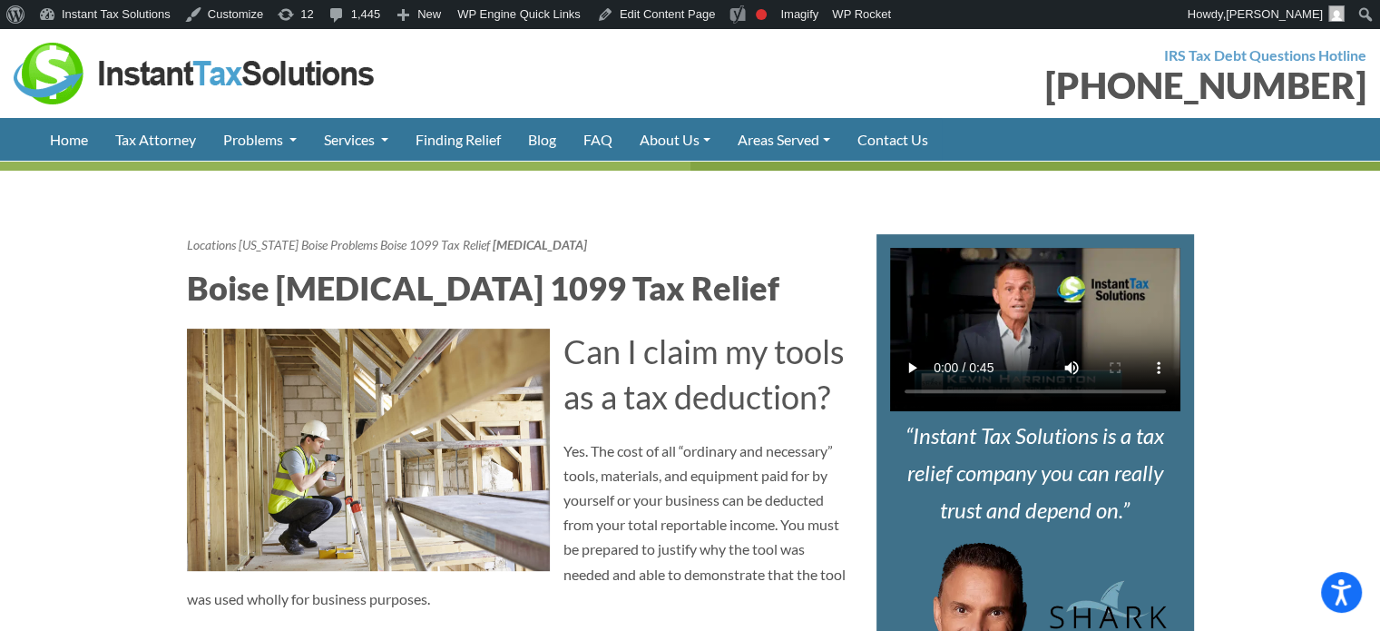
scroll to position [545, 0]
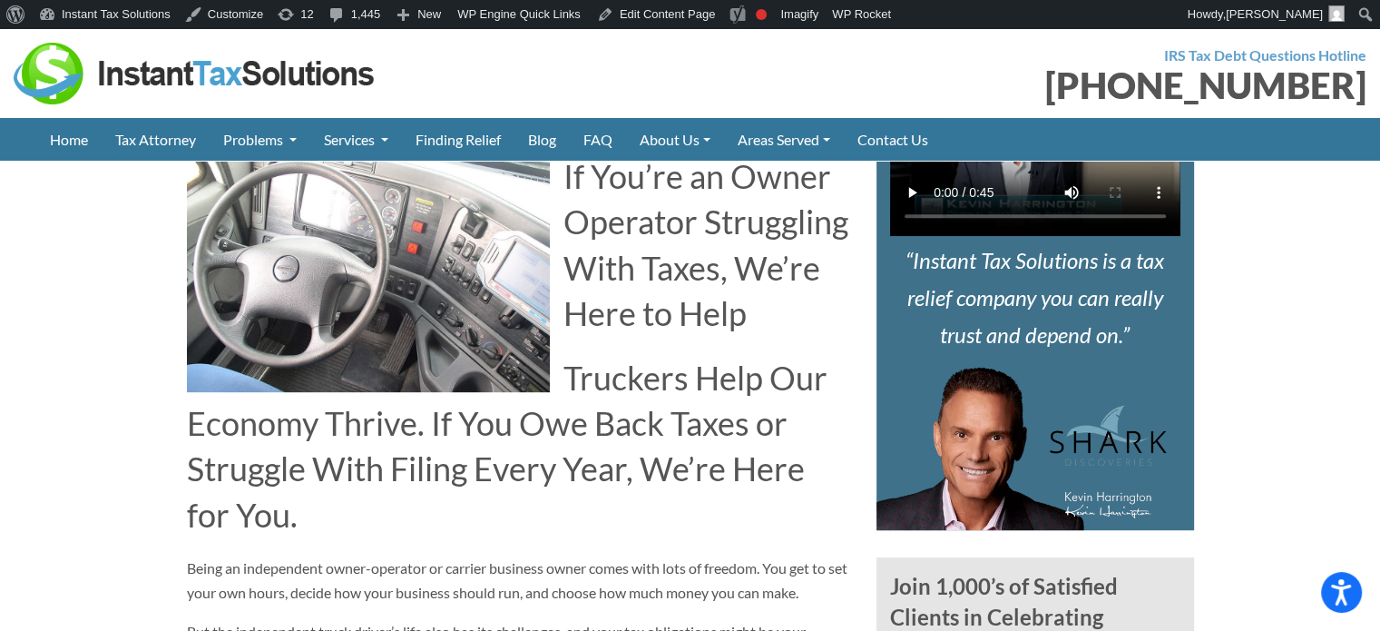
scroll to position [726, 0]
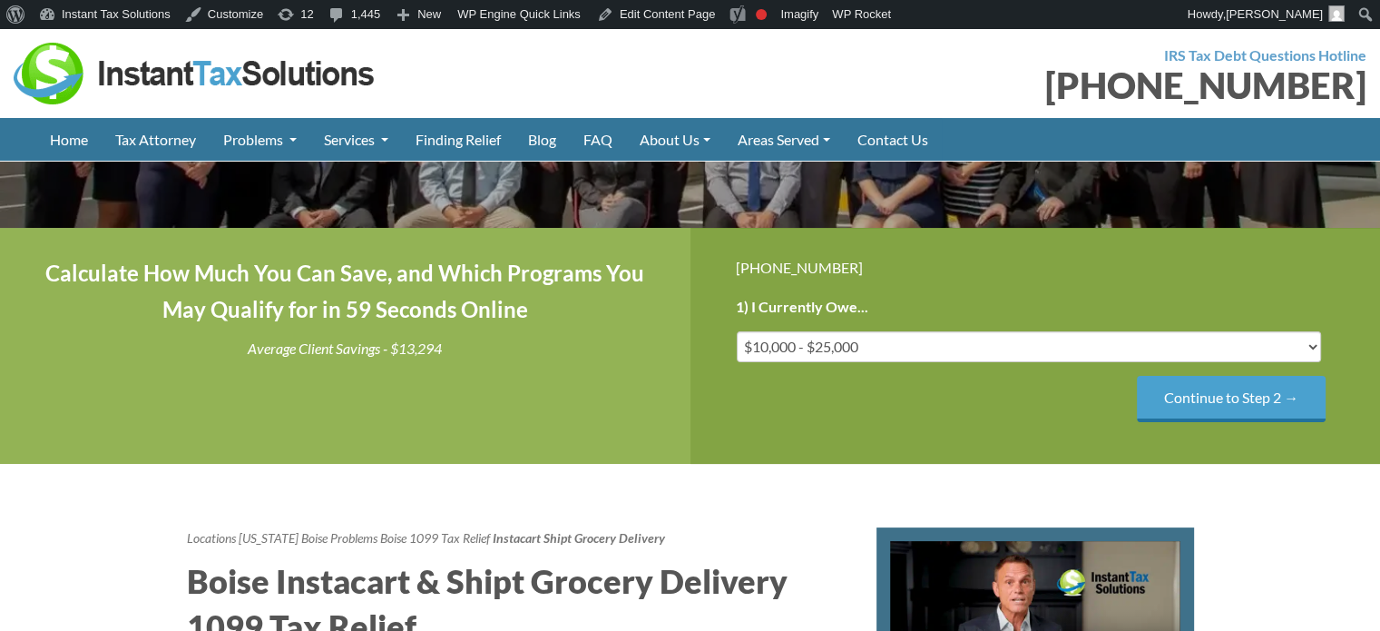
scroll to position [635, 0]
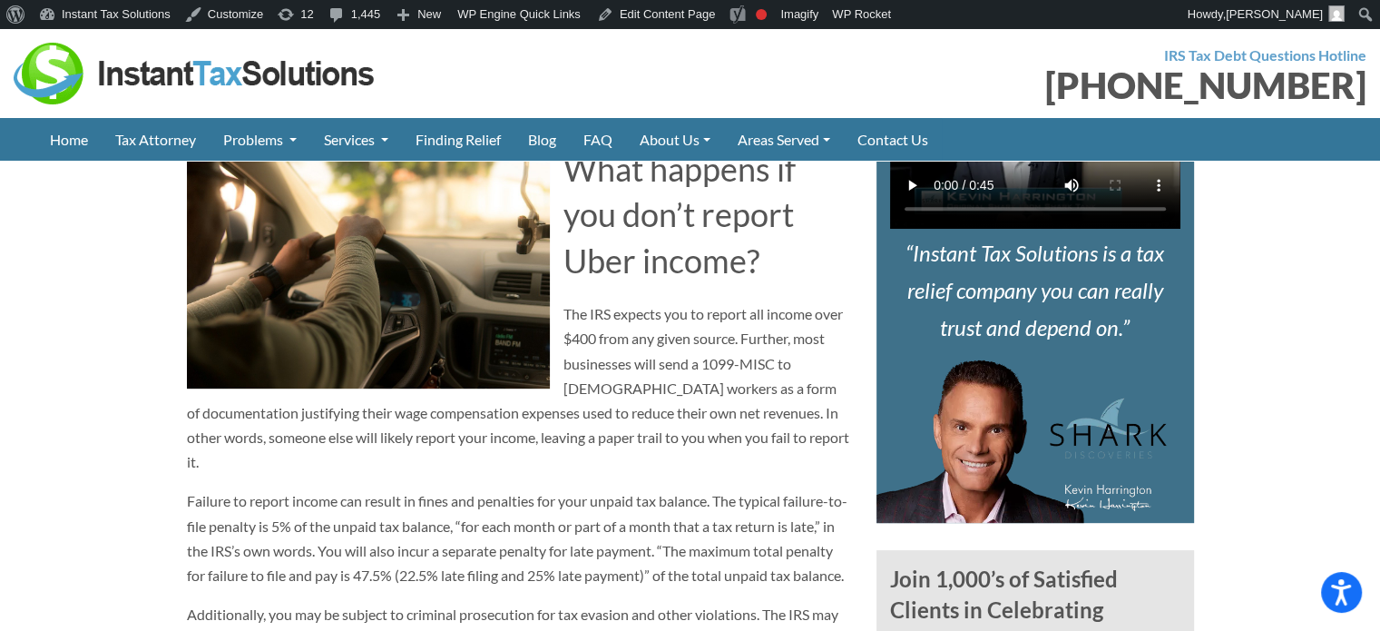
scroll to position [726, 0]
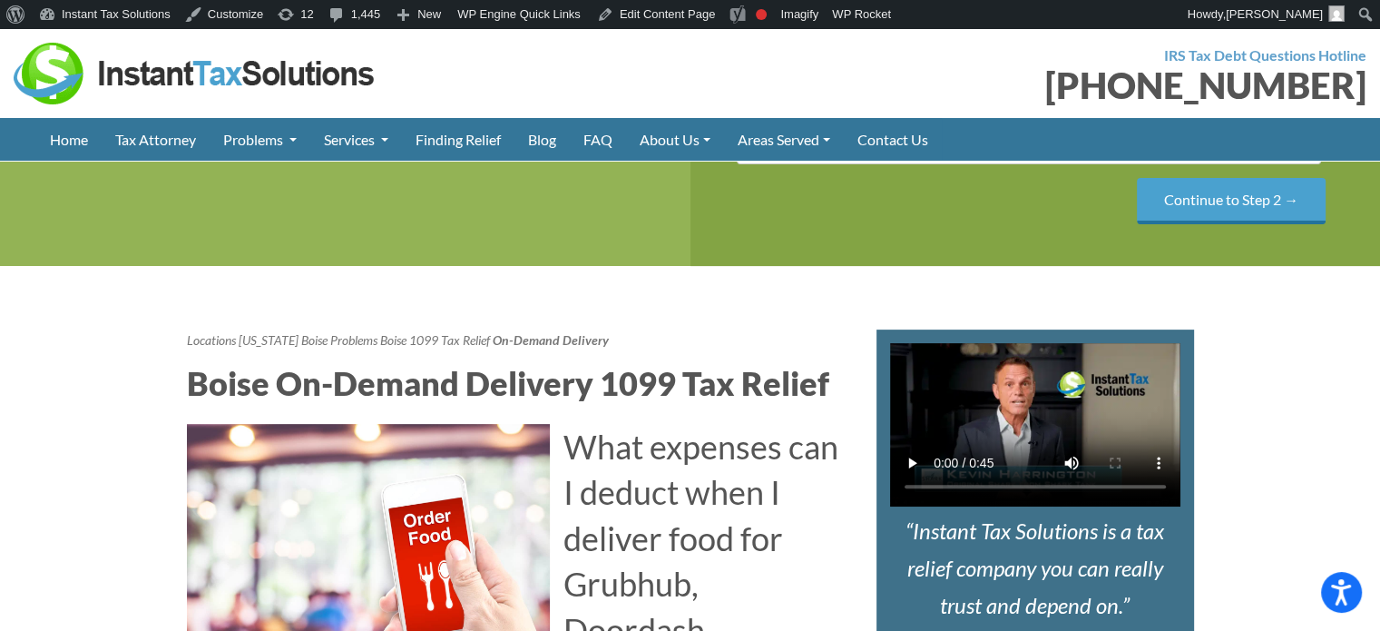
scroll to position [726, 0]
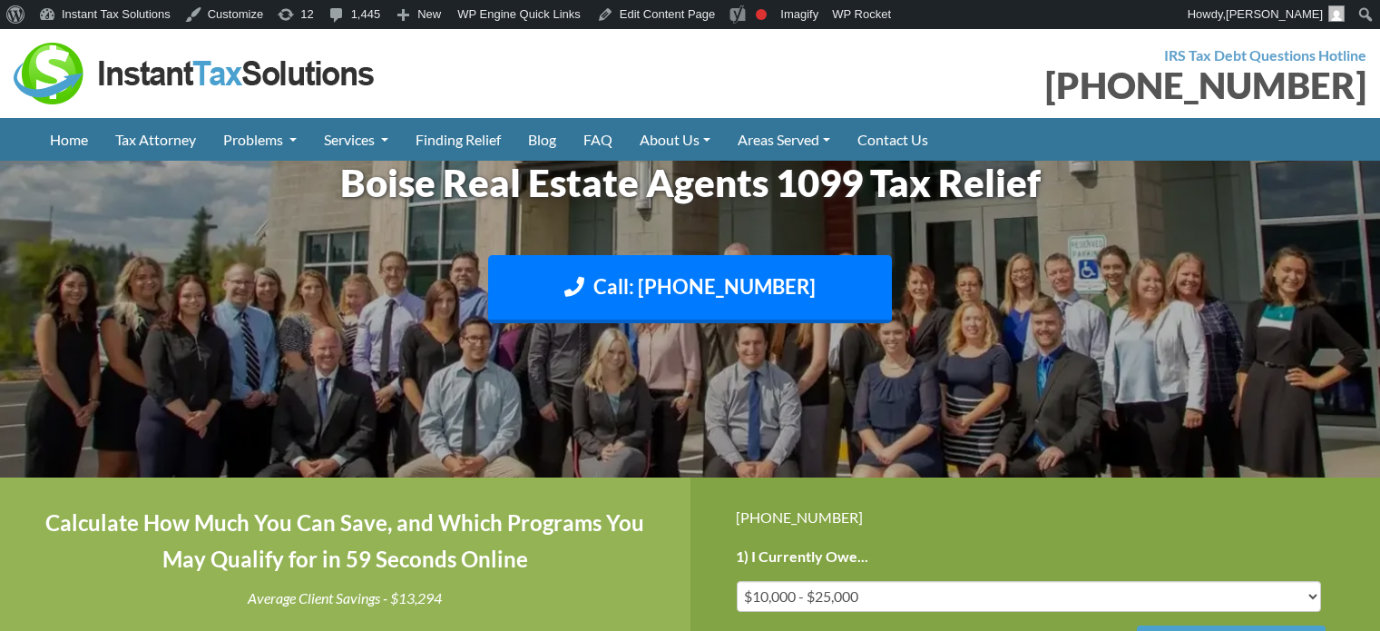
scroll to position [817, 0]
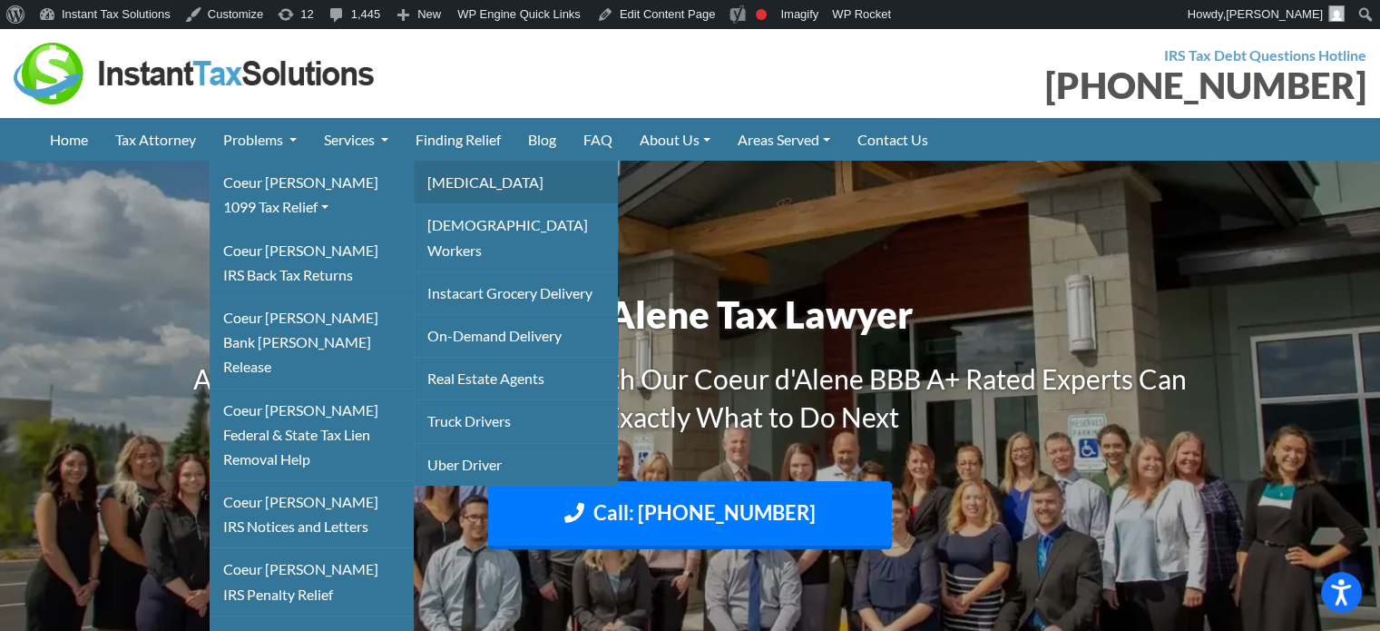
click at [437, 182] on link "[MEDICAL_DATA]" at bounding box center [516, 182] width 204 height 43
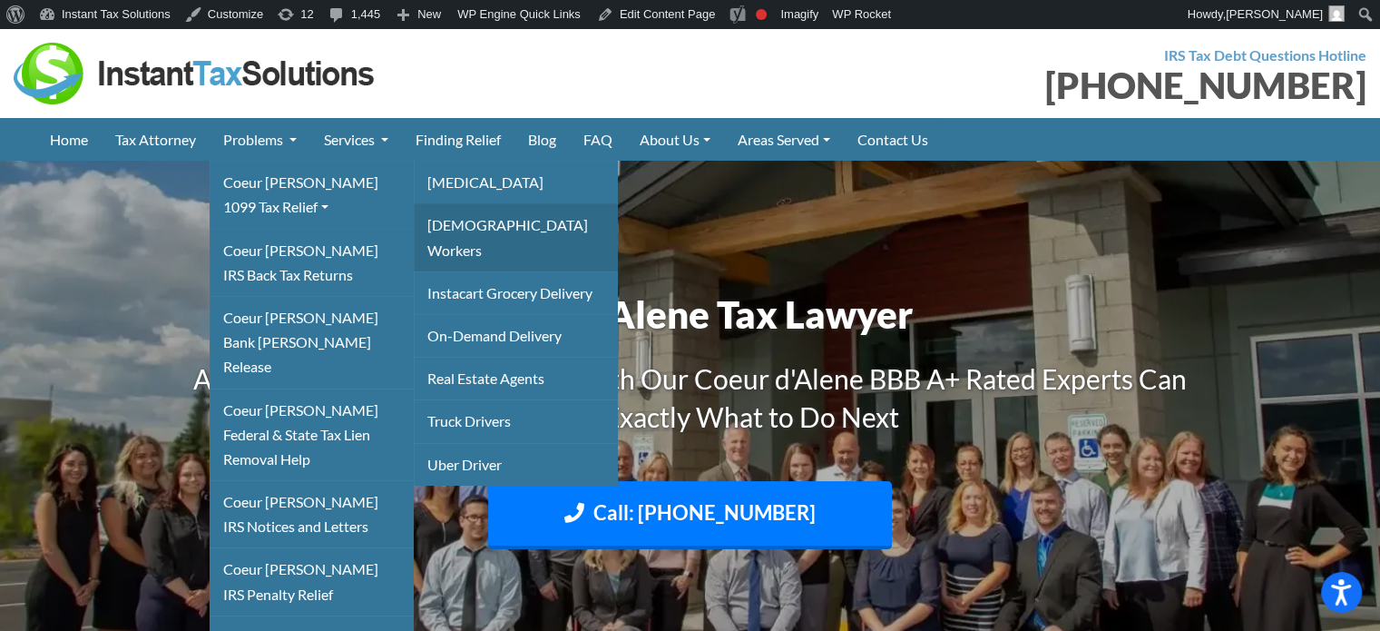
click at [445, 221] on link "[DEMOGRAPHIC_DATA] Workers" at bounding box center [516, 236] width 204 height 67
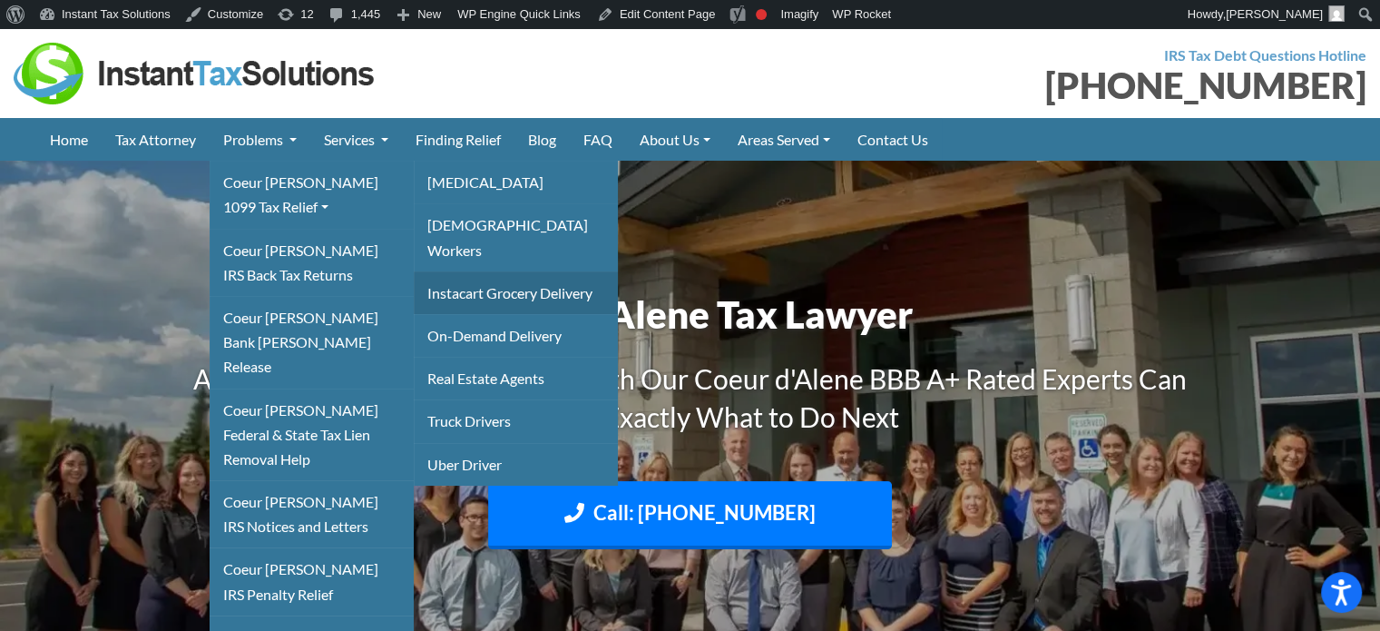
click at [454, 271] on link "Instacart Grocery Delivery" at bounding box center [516, 292] width 204 height 43
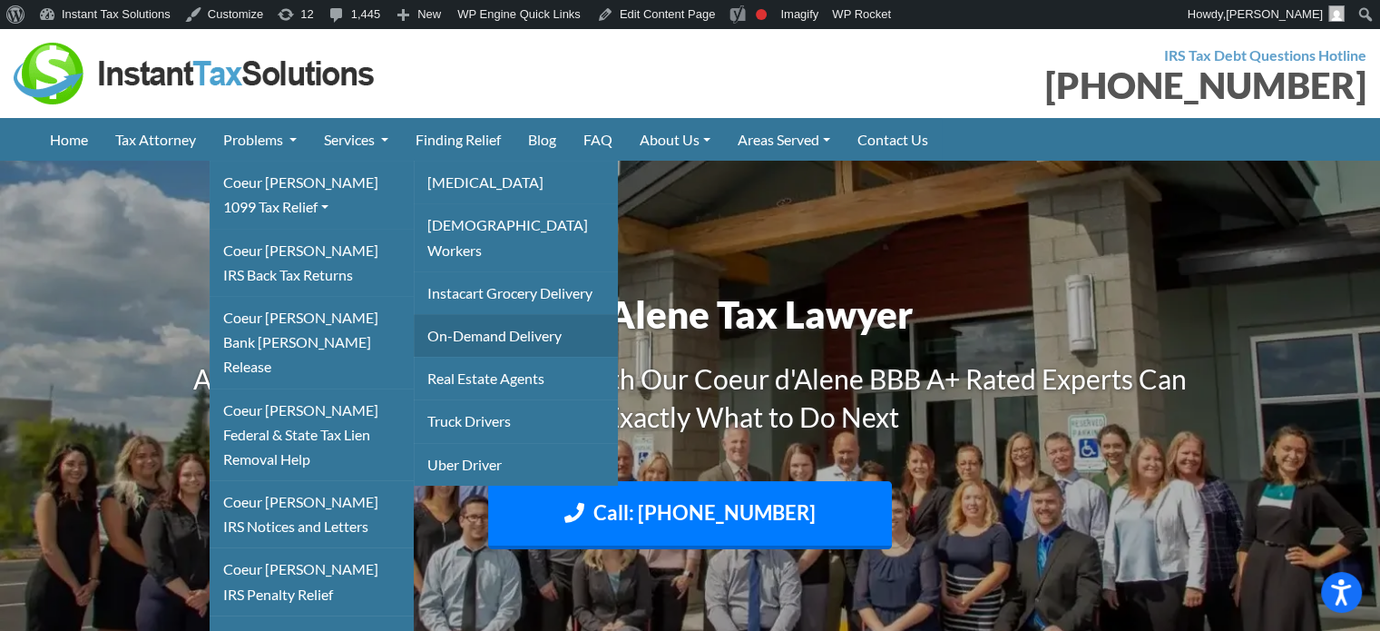
click at [459, 314] on link "On-Demand Delivery" at bounding box center [516, 335] width 204 height 43
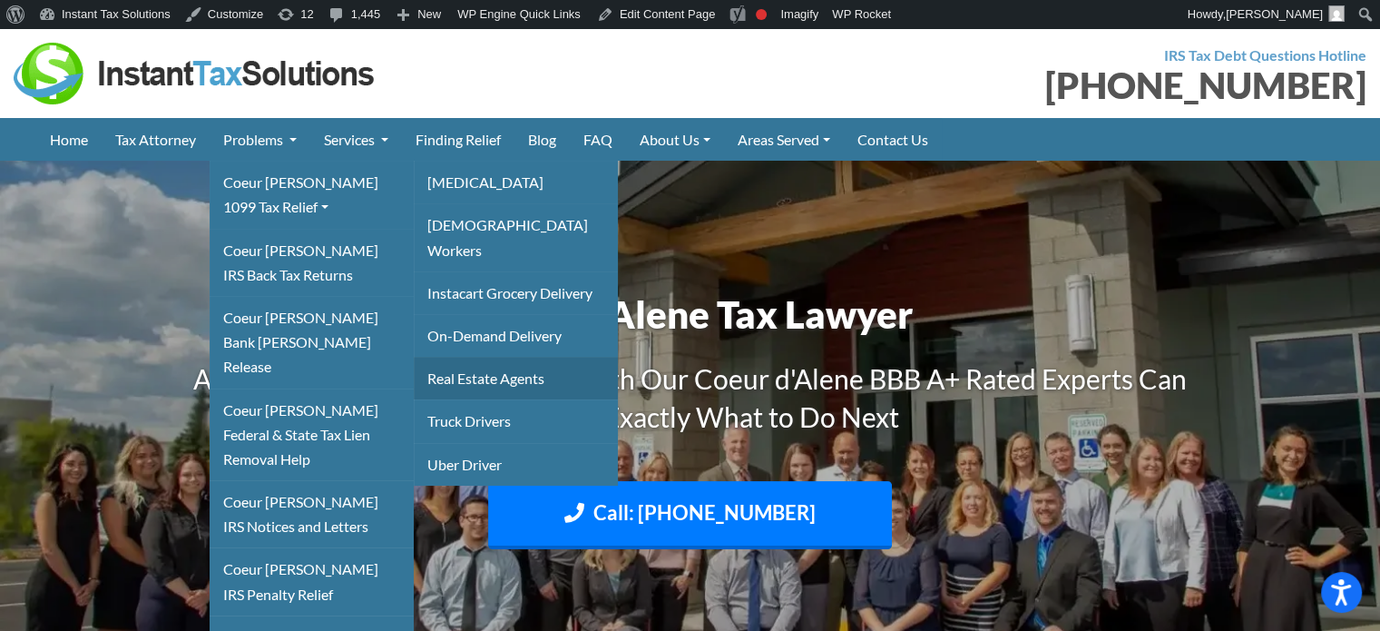
click at [461, 358] on link "Real Estate Agents" at bounding box center [516, 378] width 204 height 43
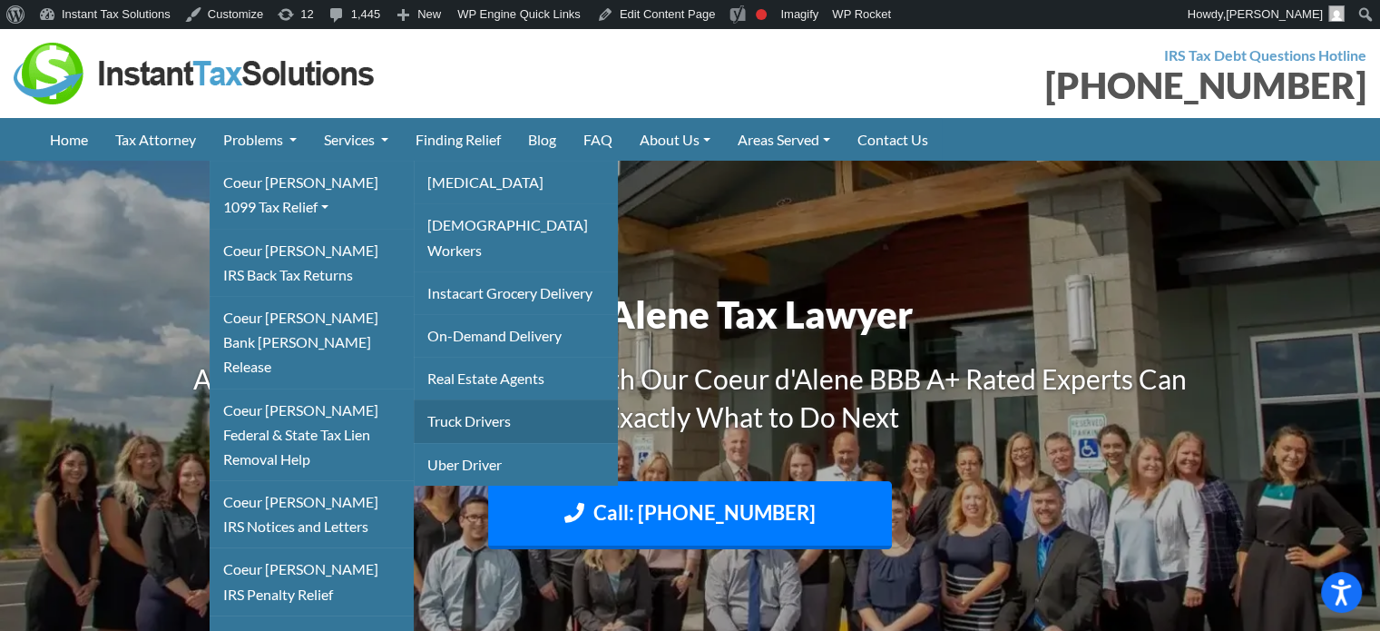
click at [464, 399] on link "Truck Drivers" at bounding box center [516, 420] width 204 height 43
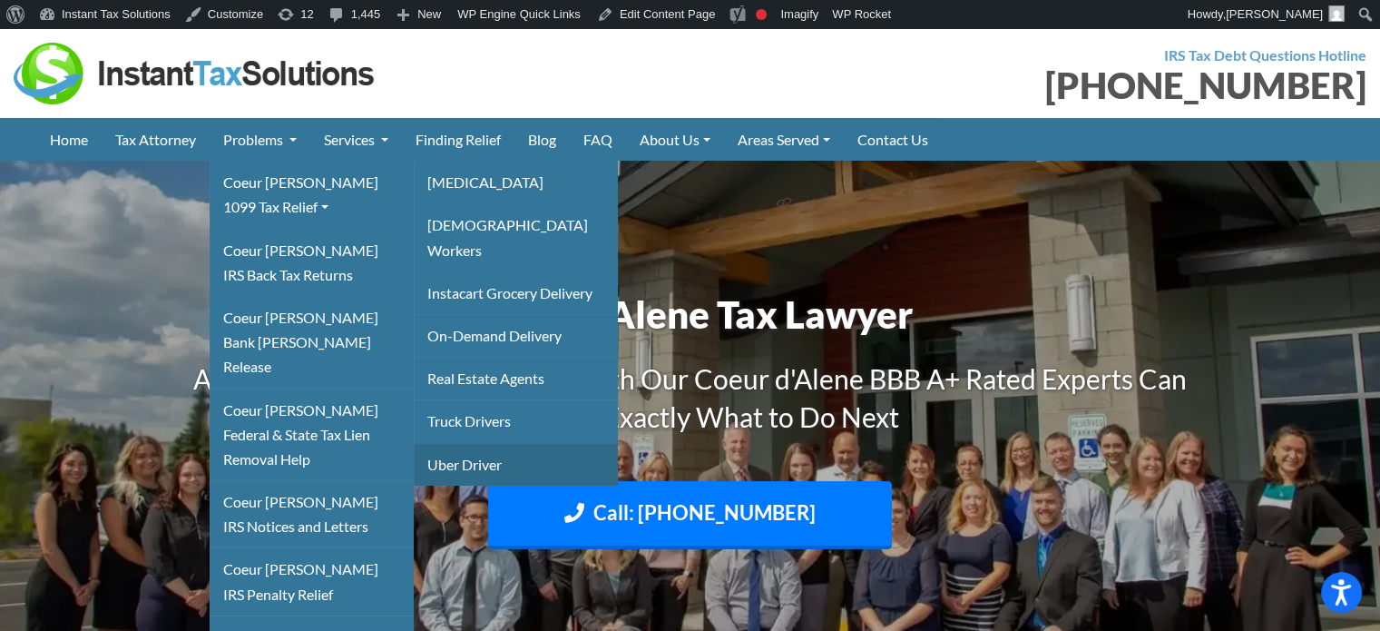
click at [466, 443] on link "Uber Driver" at bounding box center [516, 464] width 204 height 43
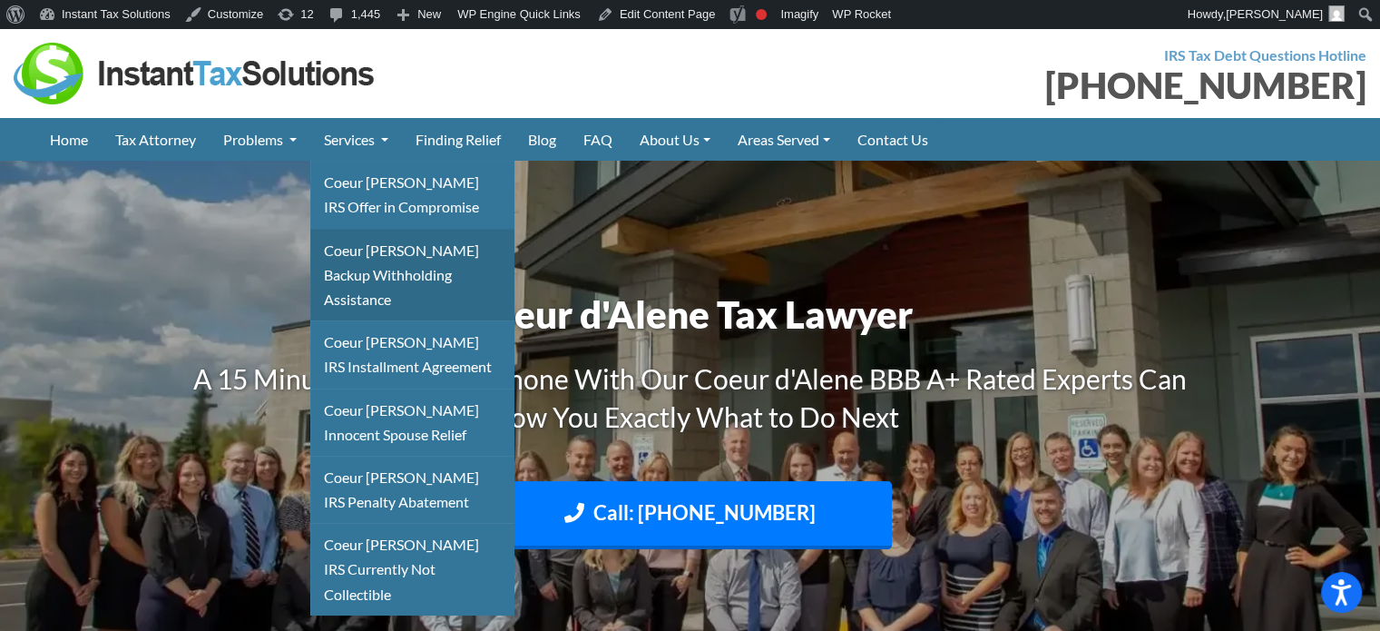
click at [366, 253] on link "Coeur Dalene Backup Withholding Assistance" at bounding box center [412, 275] width 204 height 93
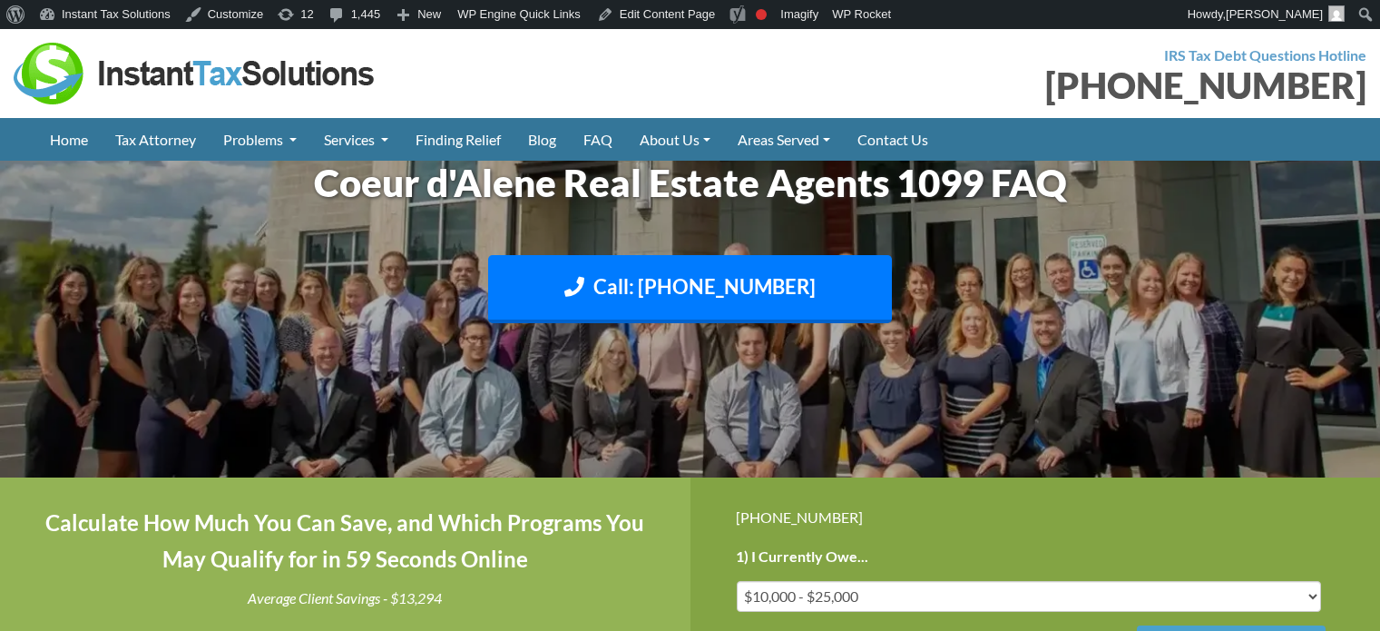
scroll to position [726, 0]
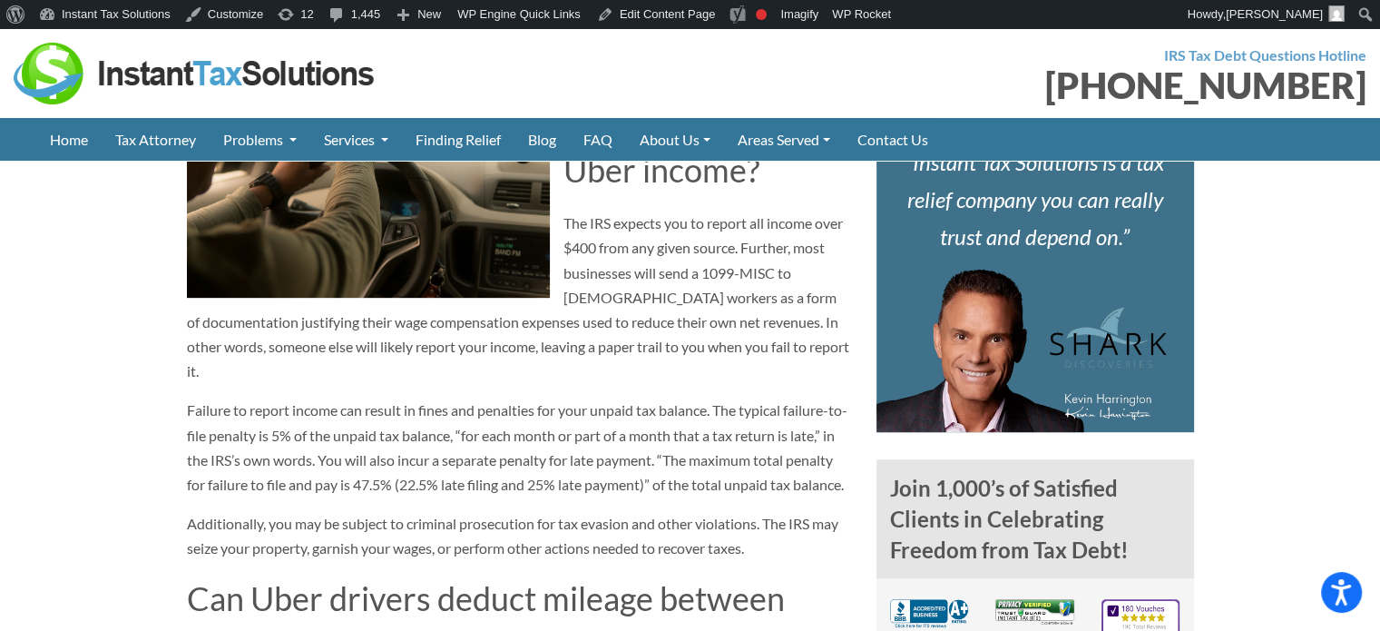
scroll to position [817, 0]
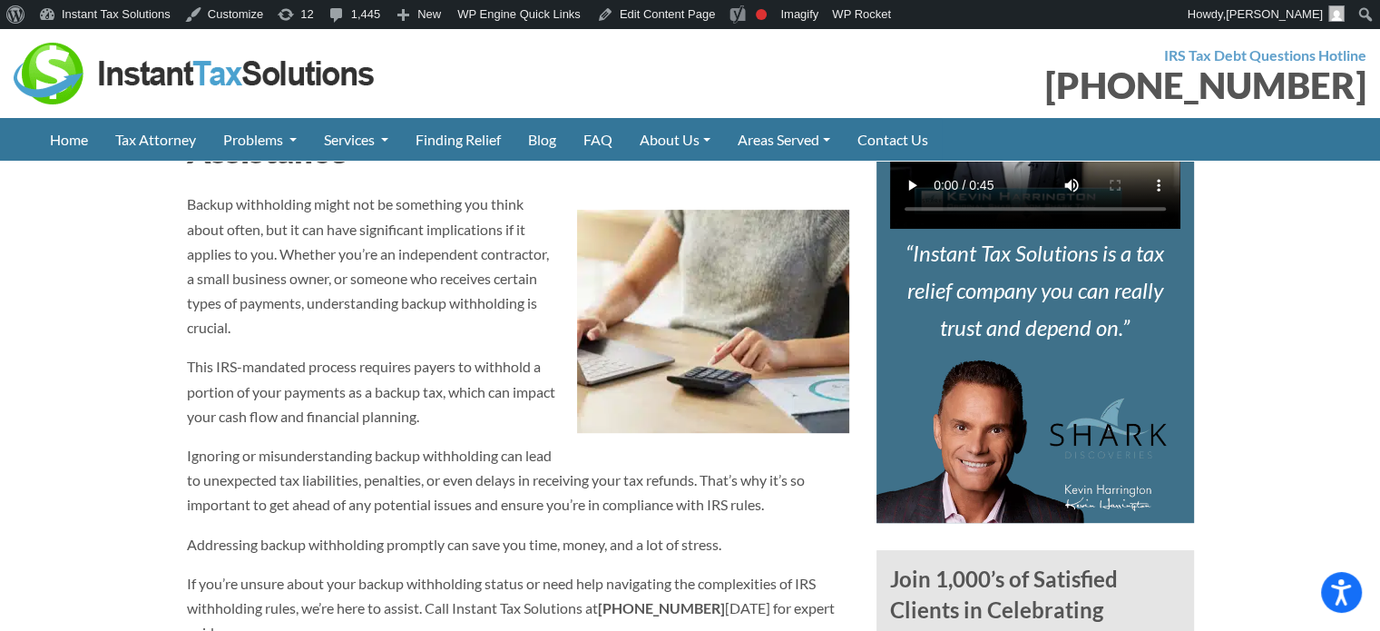
scroll to position [726, 0]
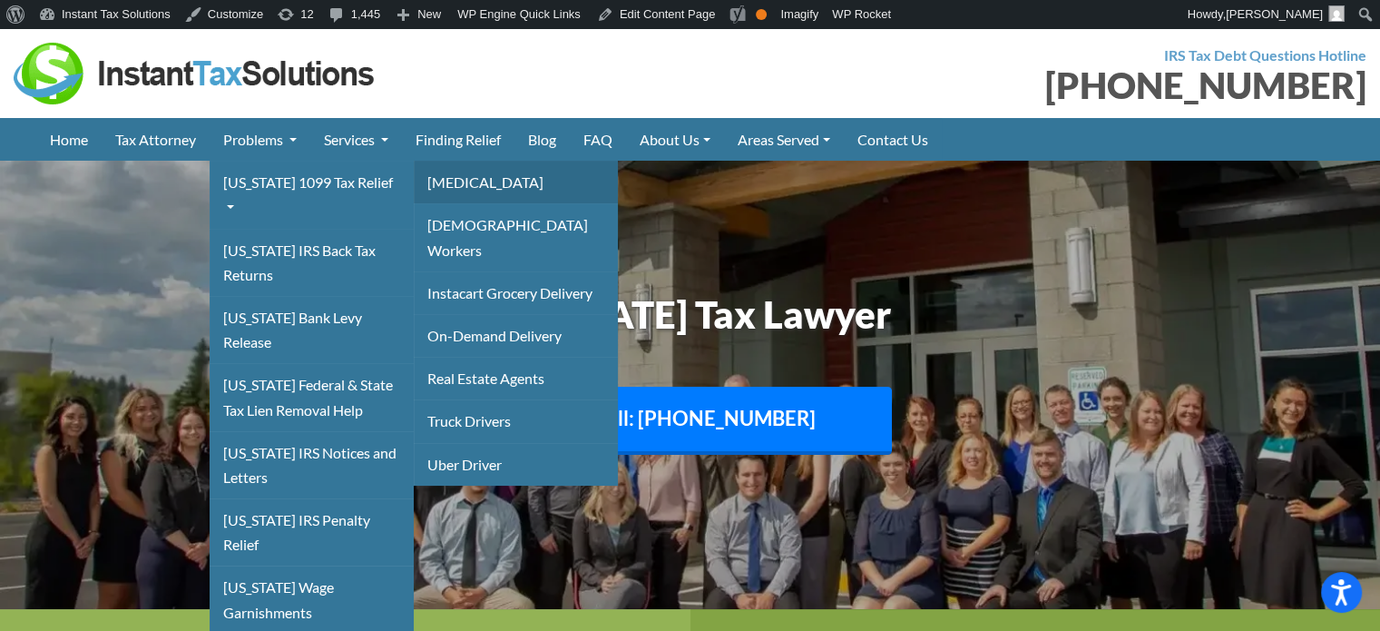
click at [456, 181] on link "[MEDICAL_DATA]" at bounding box center [516, 182] width 204 height 43
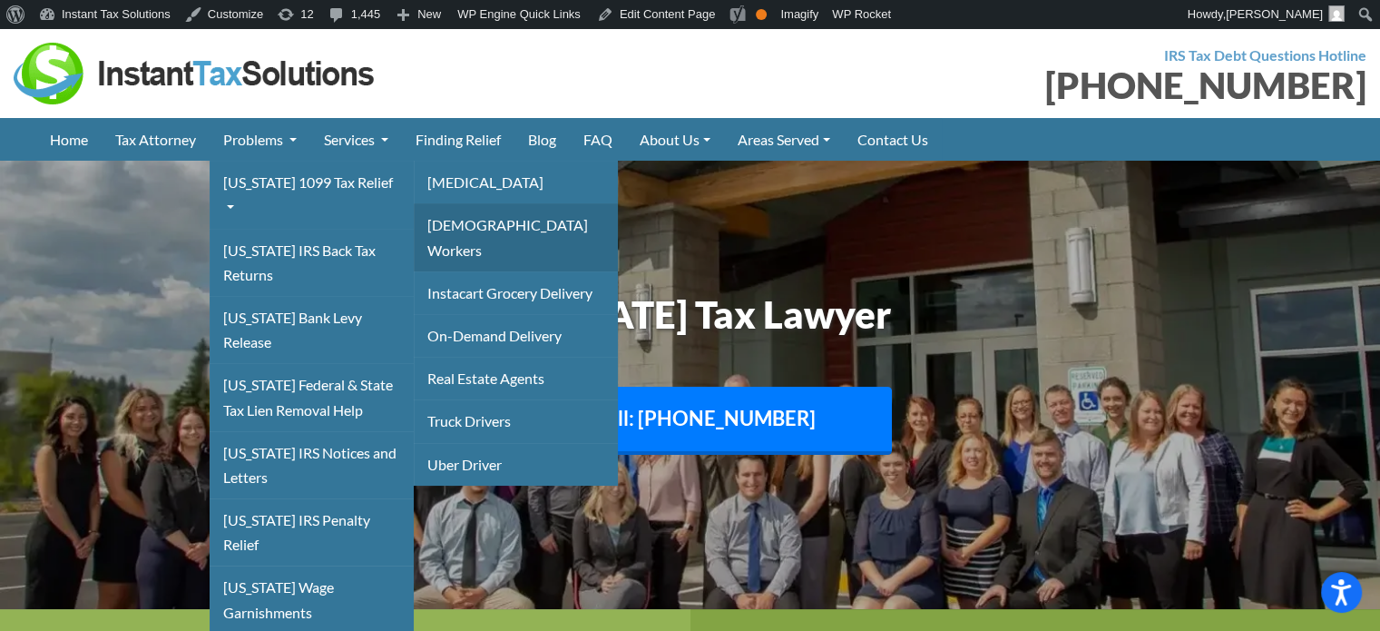
click at [461, 214] on link "[DEMOGRAPHIC_DATA] Workers" at bounding box center [516, 236] width 204 height 67
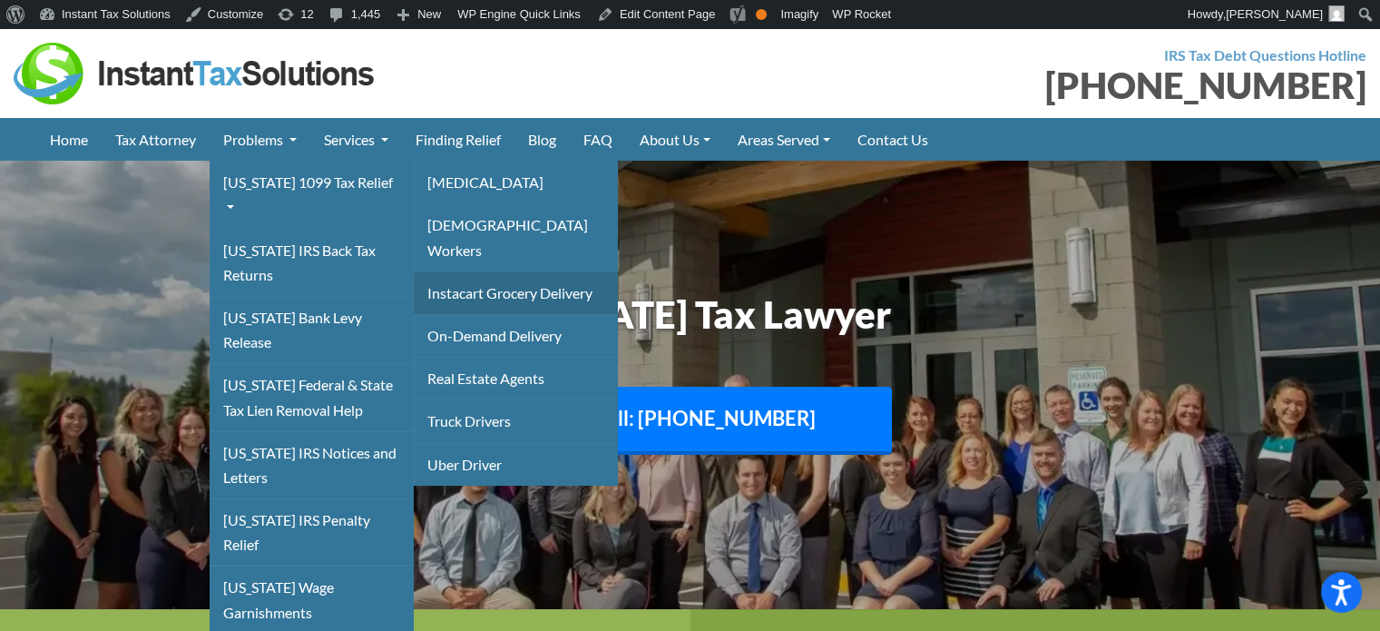
click at [492, 272] on link "Instacart Grocery Delivery" at bounding box center [516, 292] width 204 height 43
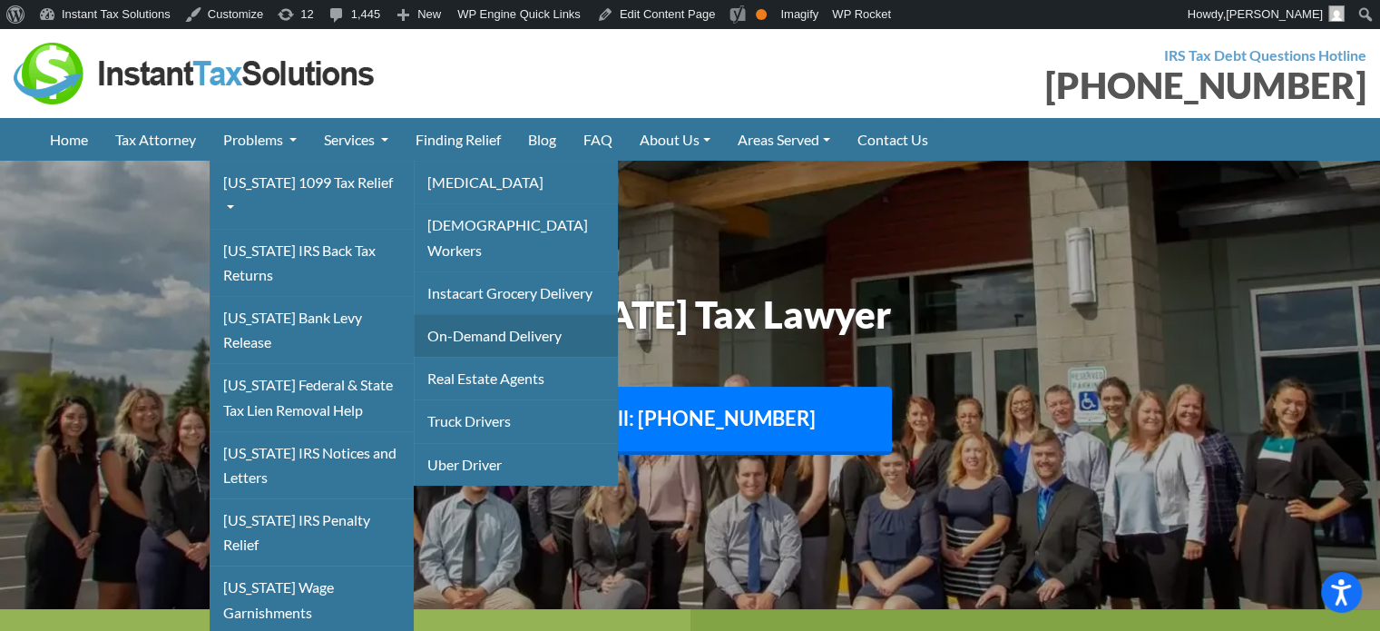
click at [487, 314] on link "On-Demand Delivery" at bounding box center [516, 335] width 204 height 43
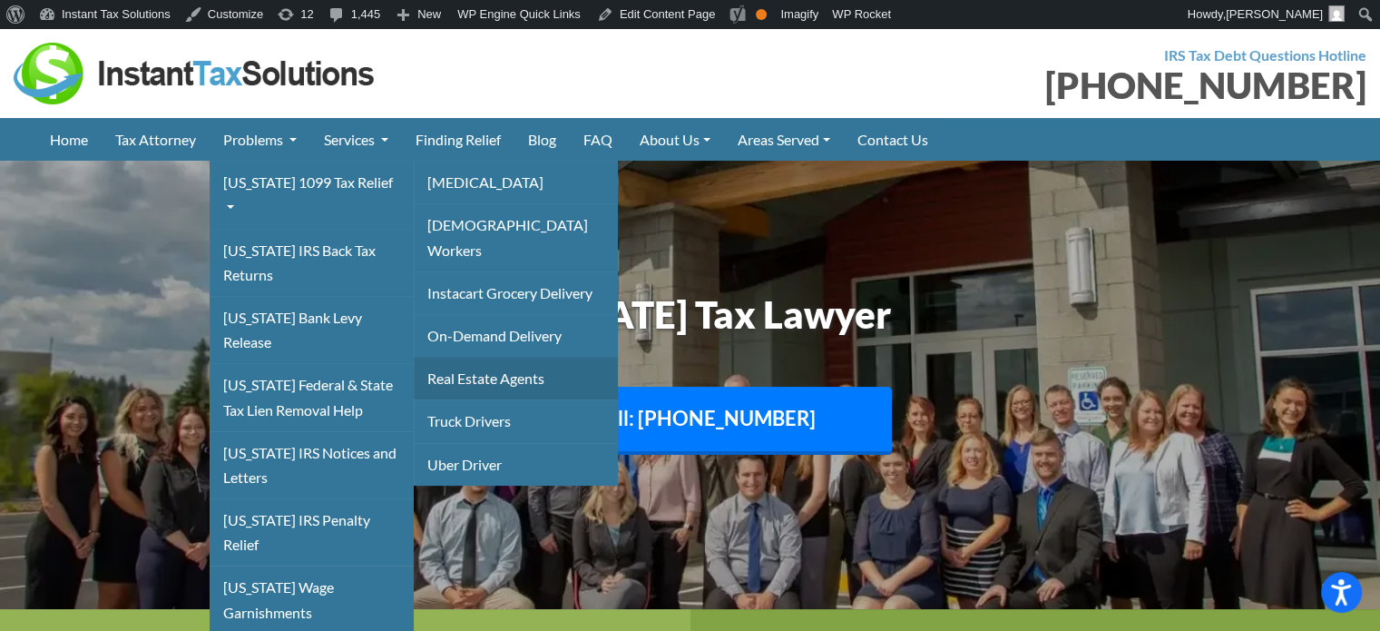
click at [487, 357] on link "Real Estate Agents" at bounding box center [516, 378] width 204 height 43
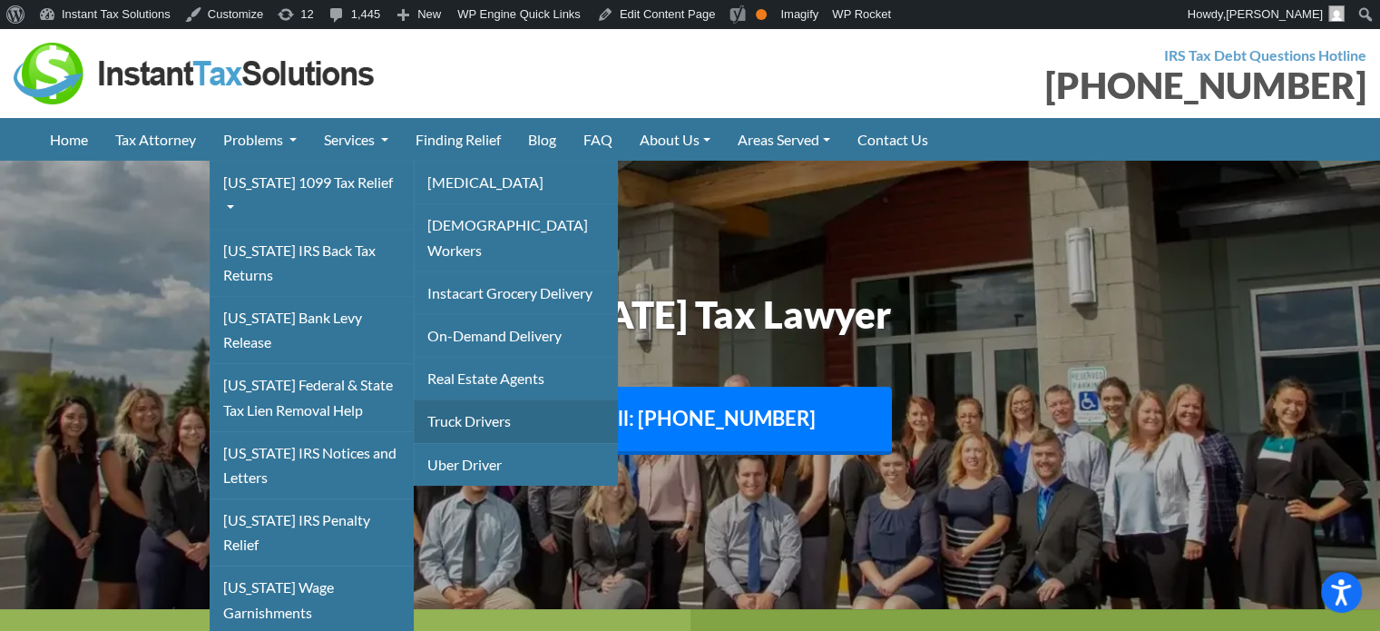
click at [479, 399] on link "Truck Drivers" at bounding box center [516, 420] width 204 height 43
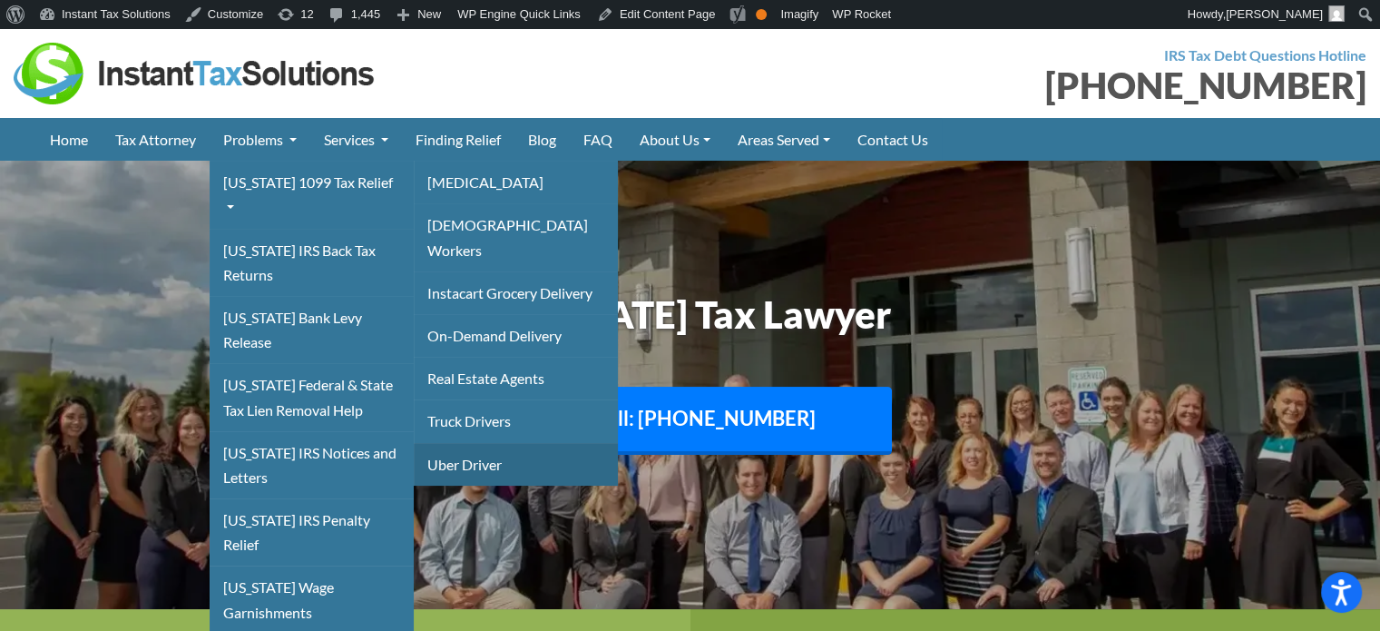
click at [479, 443] on link "Uber Driver" at bounding box center [516, 464] width 204 height 43
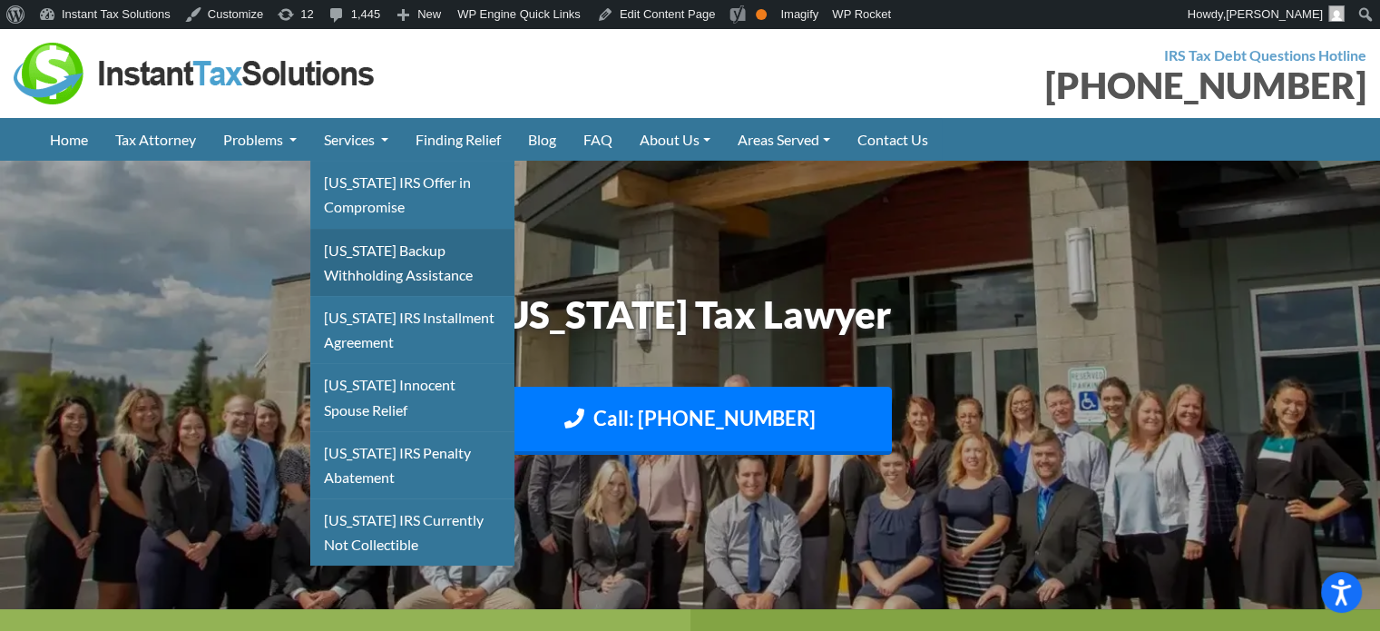
click at [367, 267] on link "Montana Backup Withholding Assistance" at bounding box center [412, 262] width 204 height 67
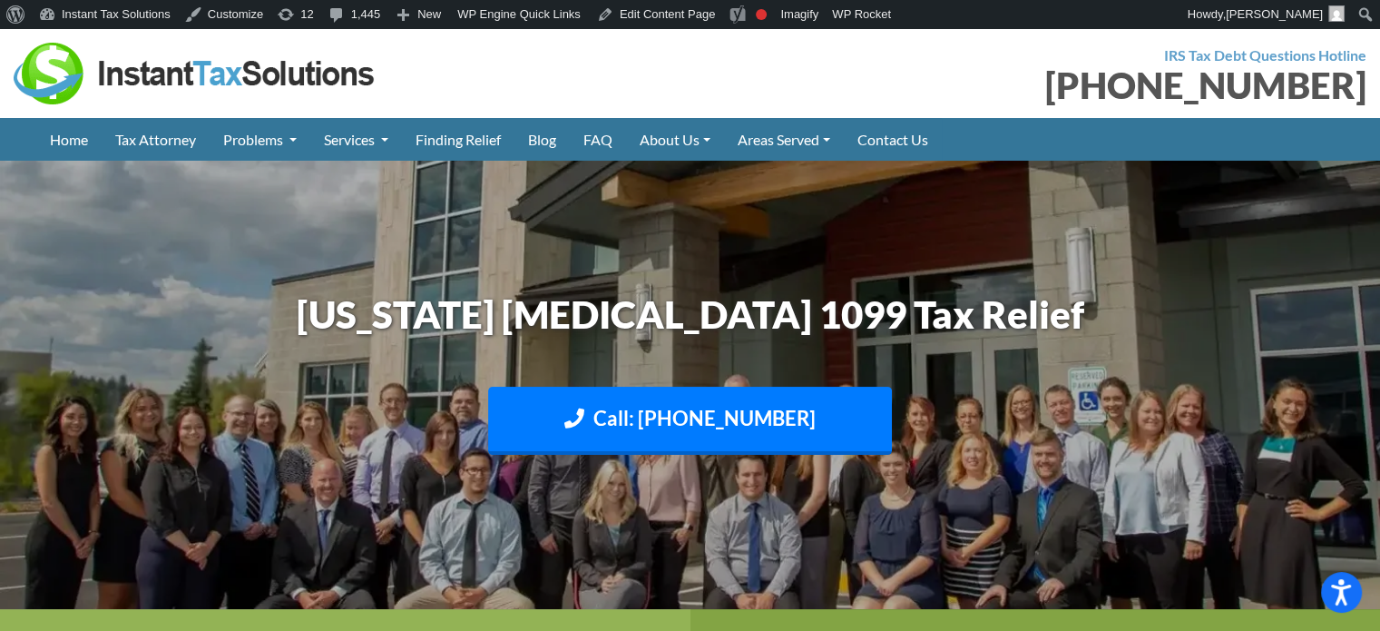
drag, startPoint x: 285, startPoint y: 317, endPoint x: 1118, endPoint y: 317, distance: 833.1
click at [1118, 317] on h1 "[US_STATE] [MEDICAL_DATA] 1099 Tax Relief" at bounding box center [690, 315] width 1007 height 54
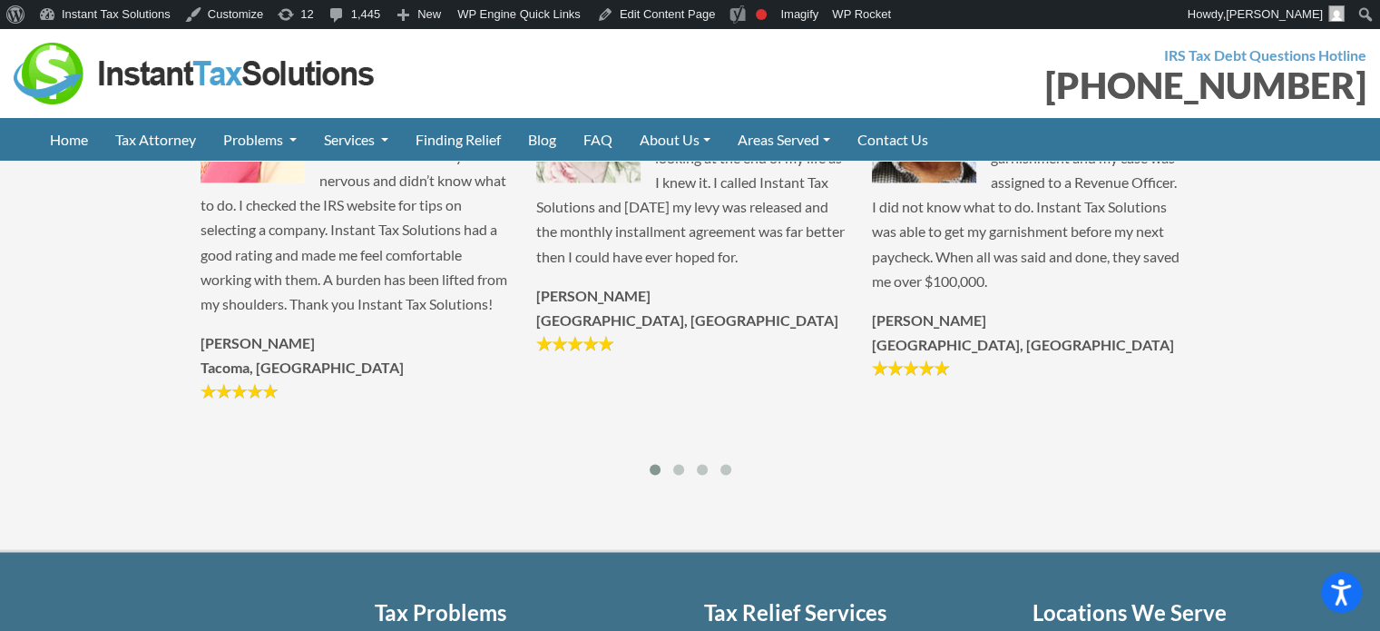
scroll to position [2360, 0]
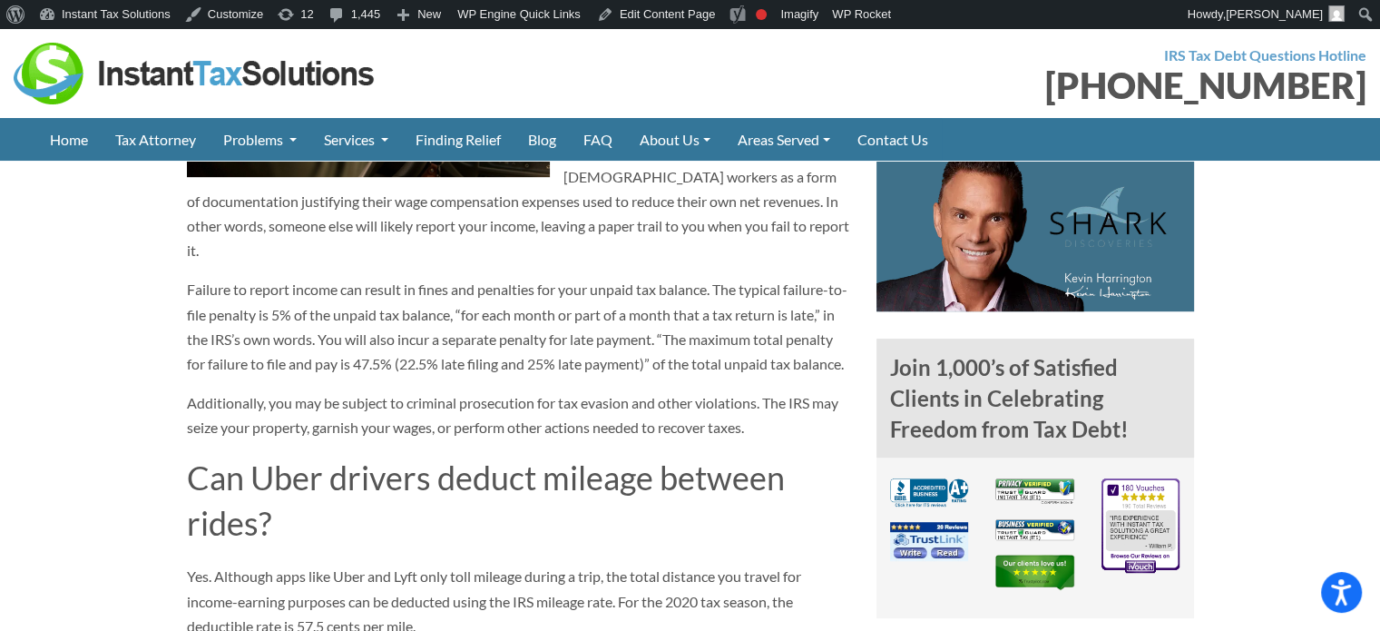
scroll to position [998, 0]
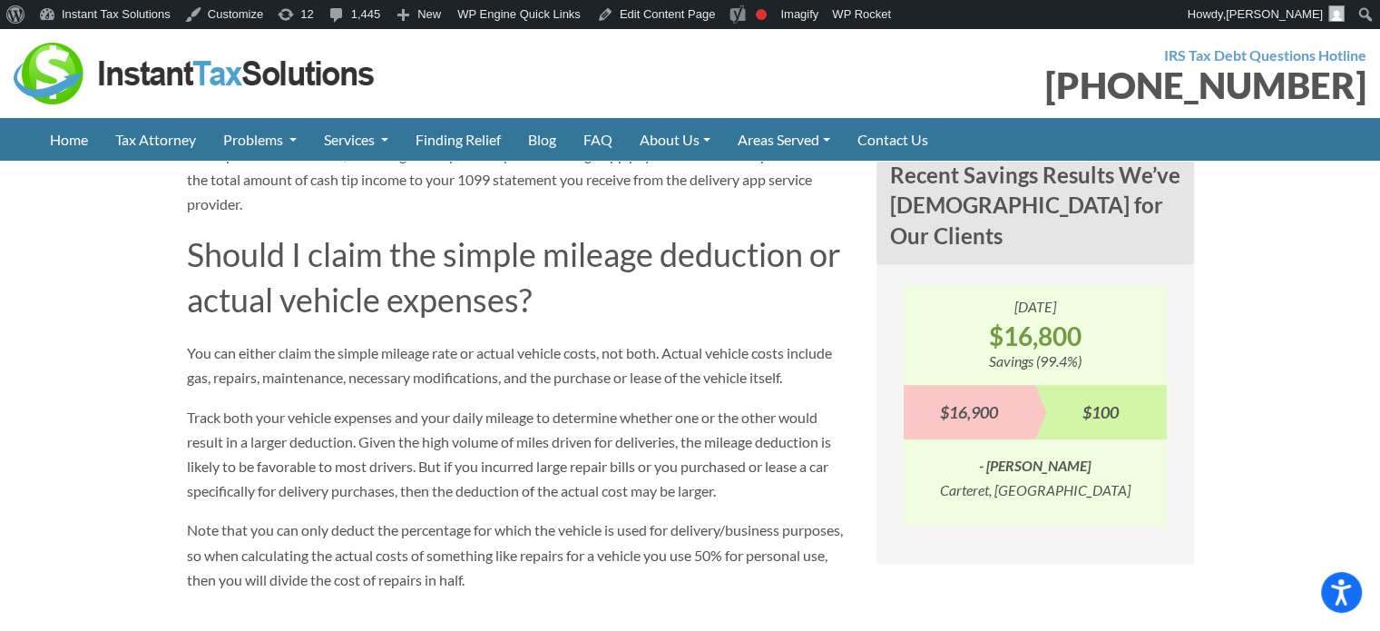
scroll to position [1452, 0]
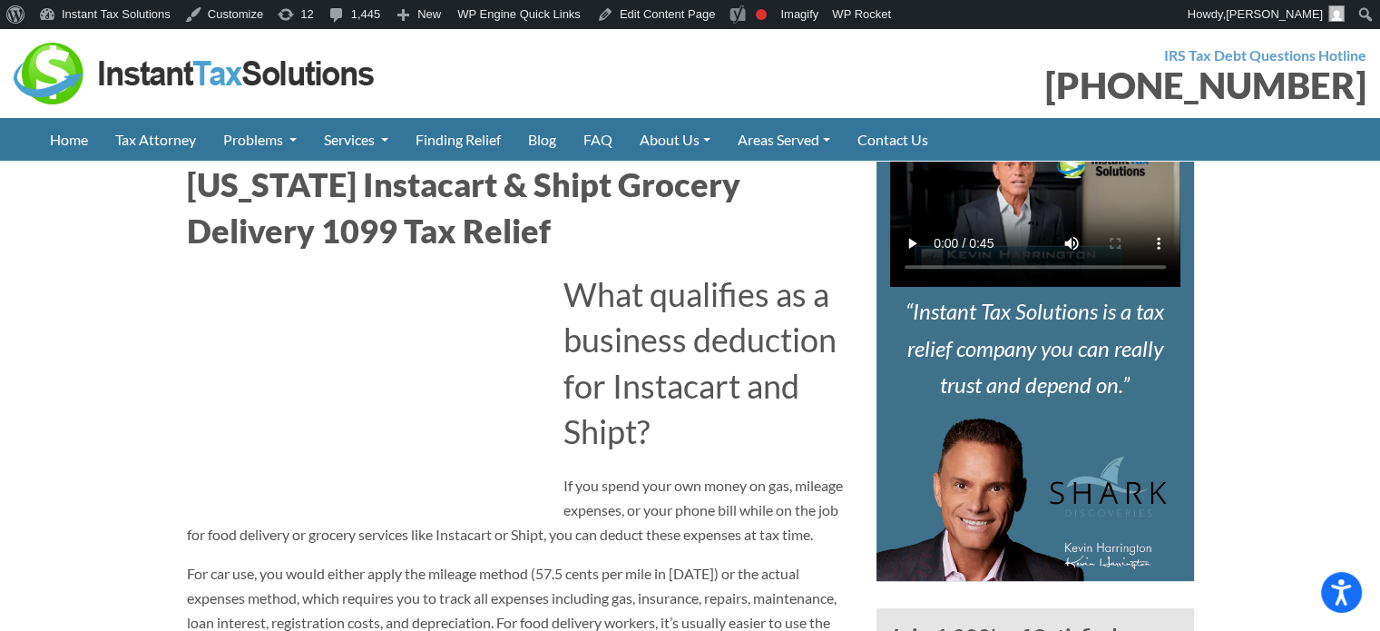
scroll to position [726, 0]
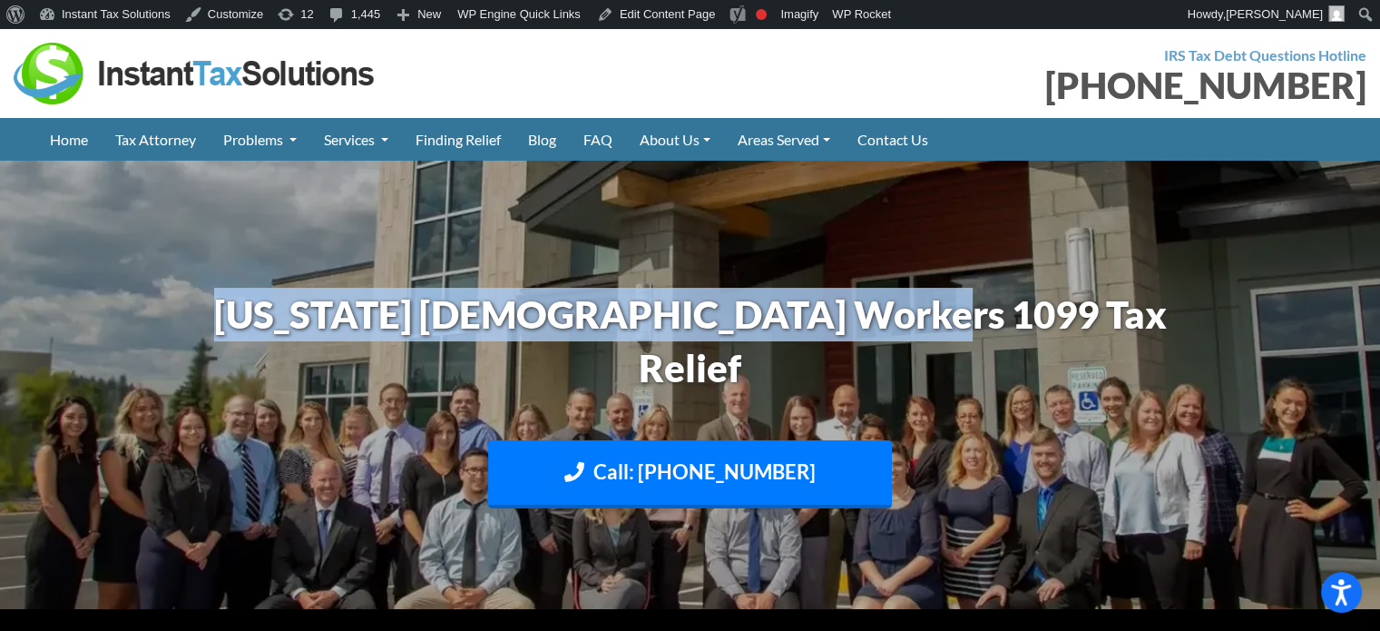
drag, startPoint x: 240, startPoint y: 333, endPoint x: 1202, endPoint y: 308, distance: 962.3
click at [1202, 308] on div "[US_STATE] [DEMOGRAPHIC_DATA] Workers 1099 Tax Relief Call: [PHONE_NUMBER] Text…" at bounding box center [690, 411] width 1035 height 265
click at [400, 271] on img at bounding box center [690, 385] width 1380 height 822
click at [408, 315] on h1 "Montana Gig Workers 1099 Tax Relief" at bounding box center [690, 341] width 1007 height 107
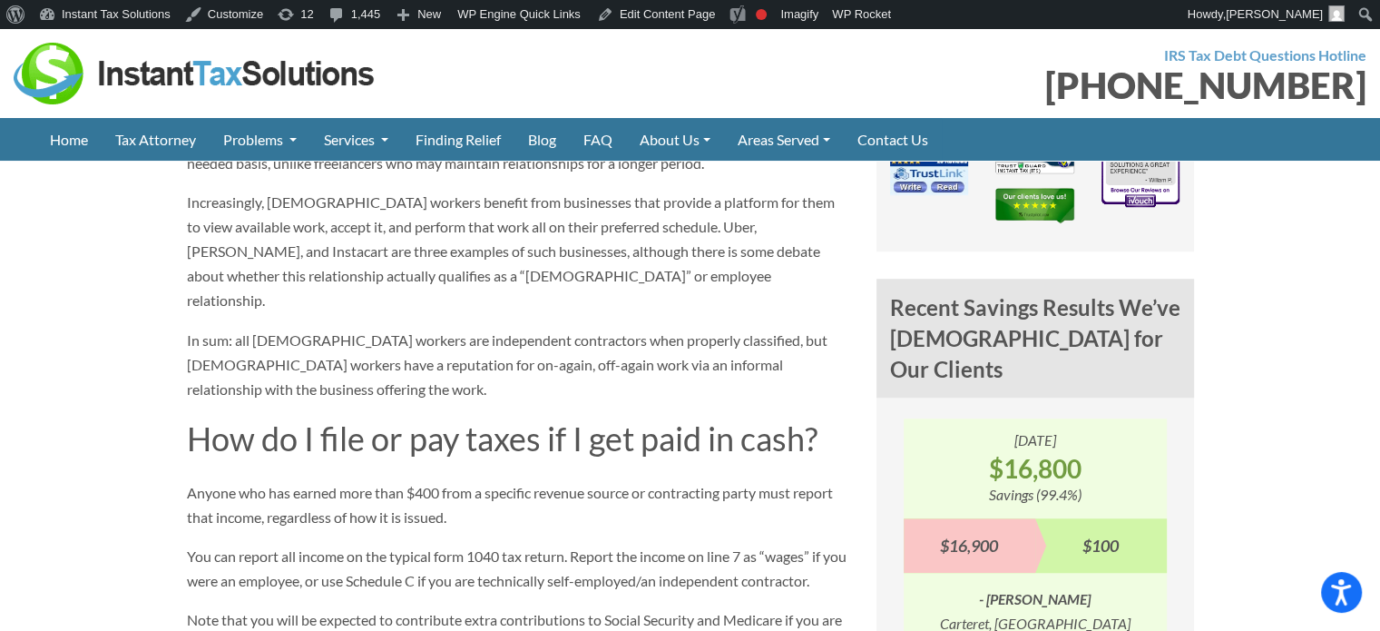
scroll to position [1452, 0]
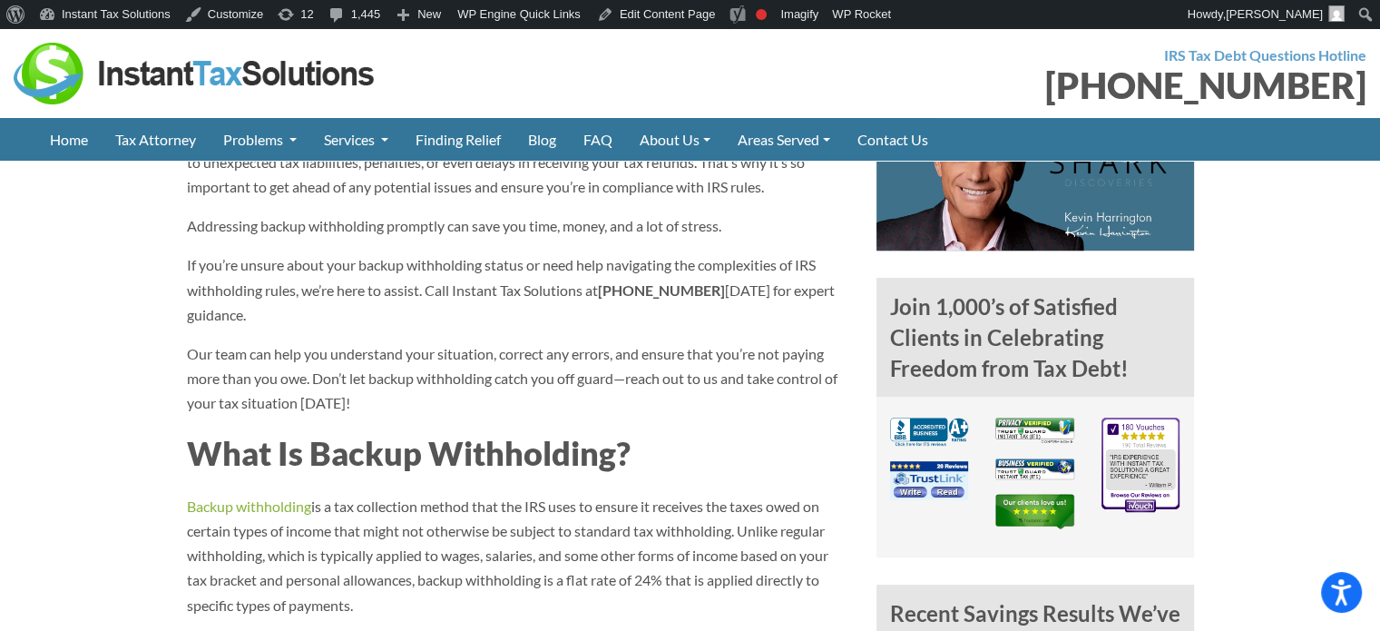
scroll to position [998, 0]
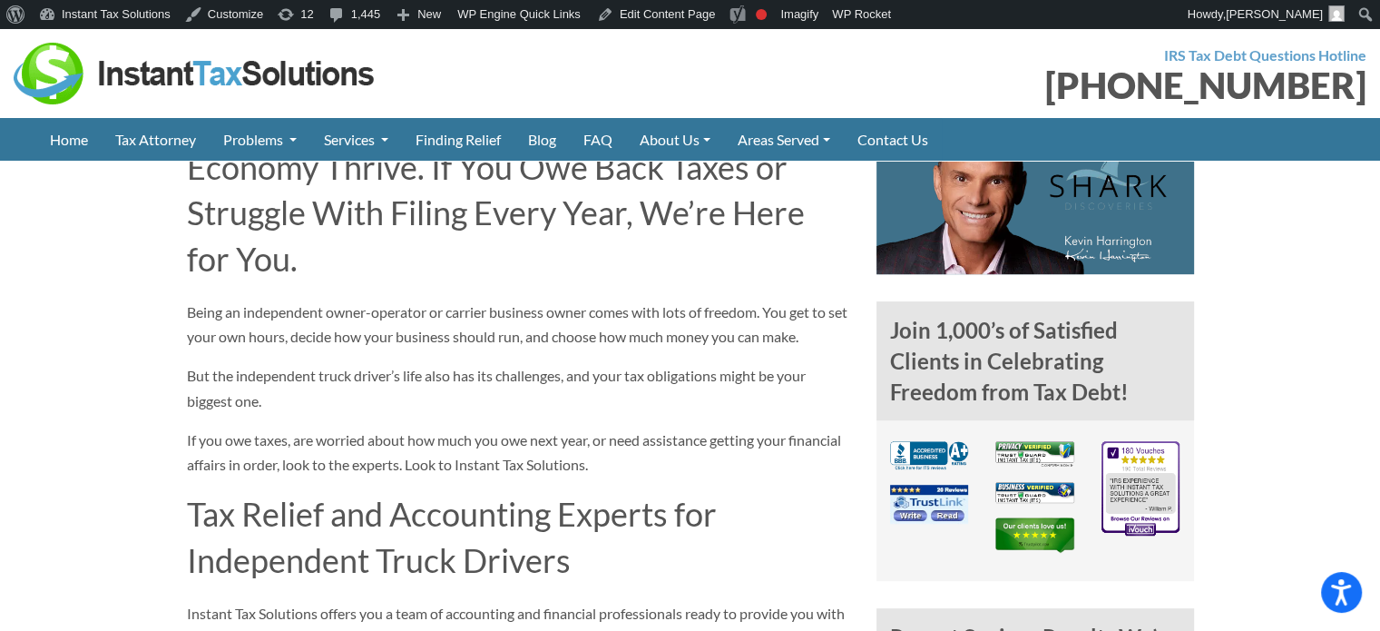
scroll to position [998, 0]
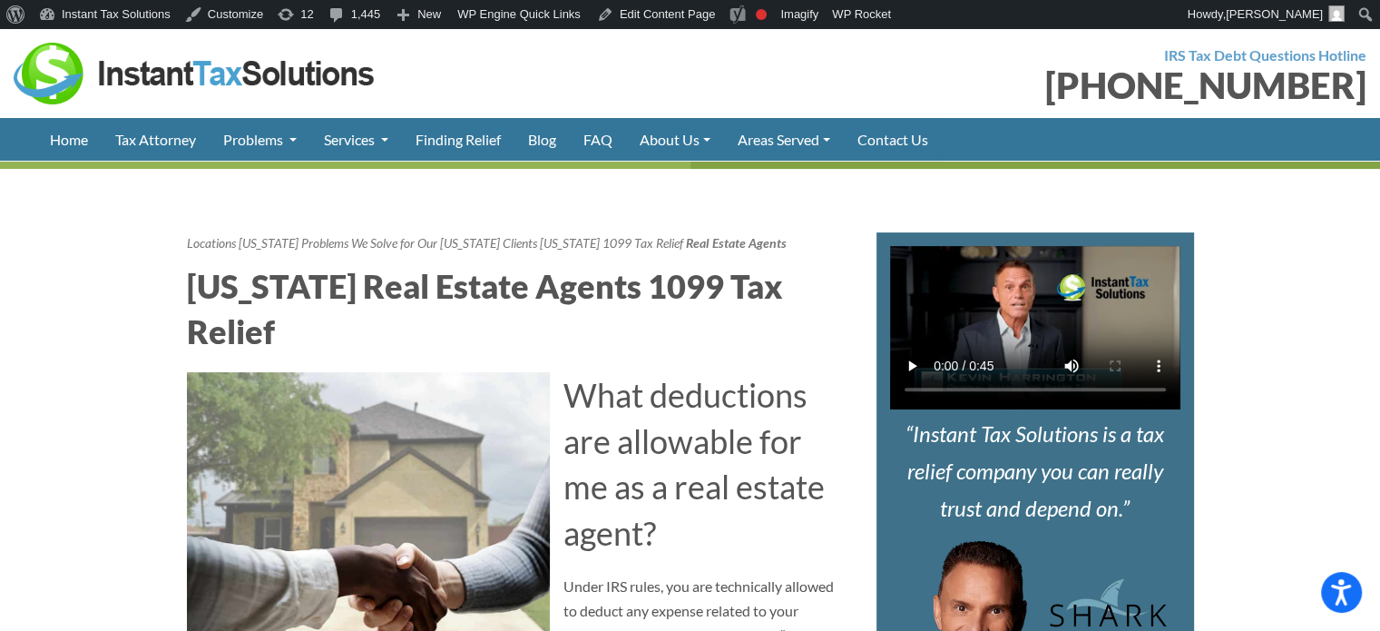
scroll to position [908, 0]
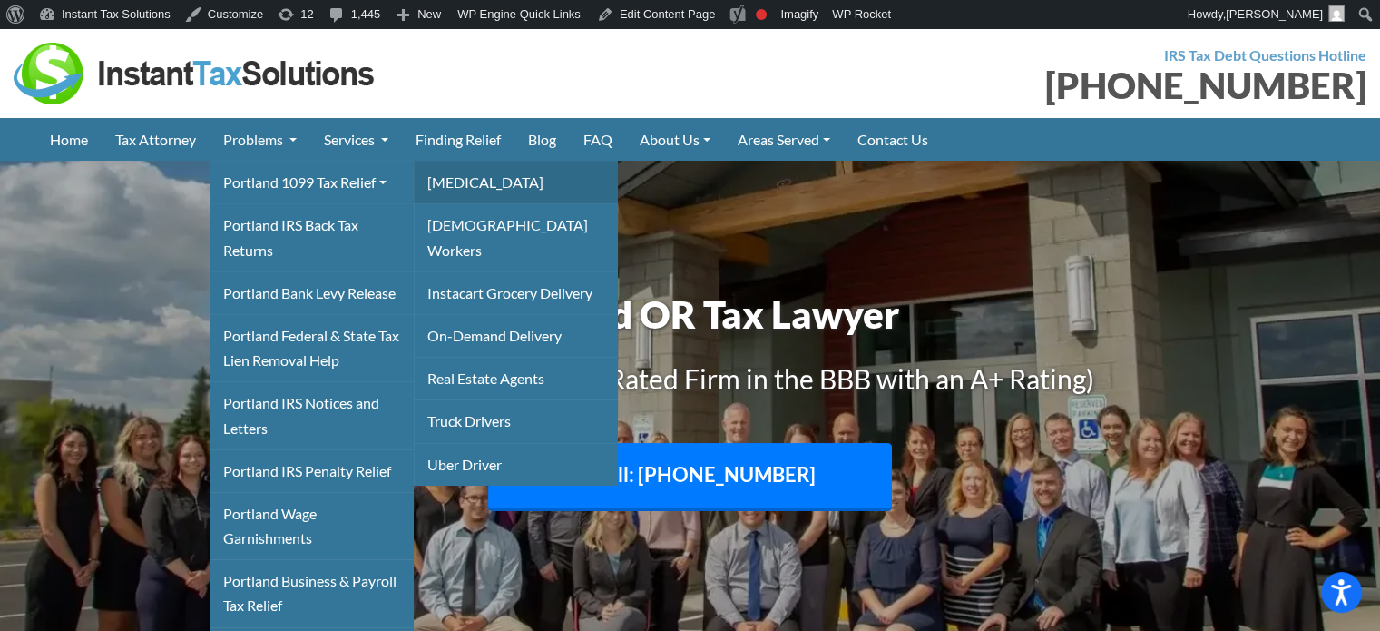
click at [469, 186] on link "[MEDICAL_DATA]" at bounding box center [516, 182] width 204 height 43
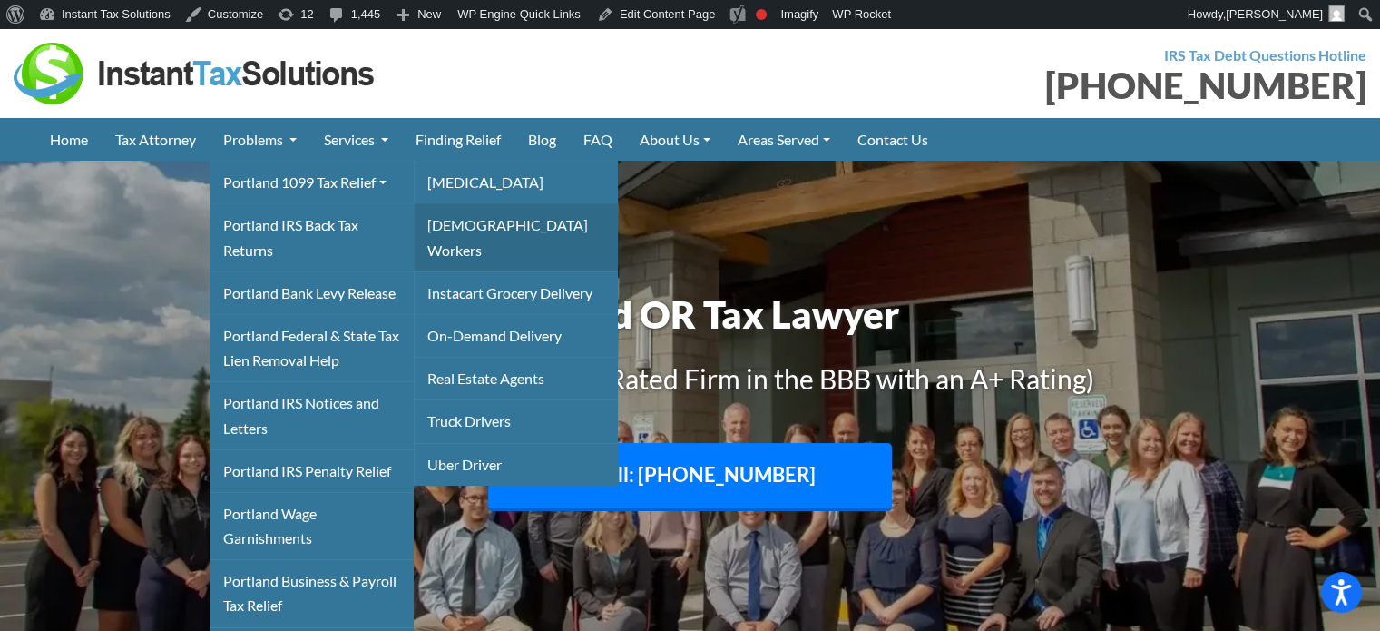
click at [465, 231] on link "[DEMOGRAPHIC_DATA] Workers" at bounding box center [516, 236] width 204 height 67
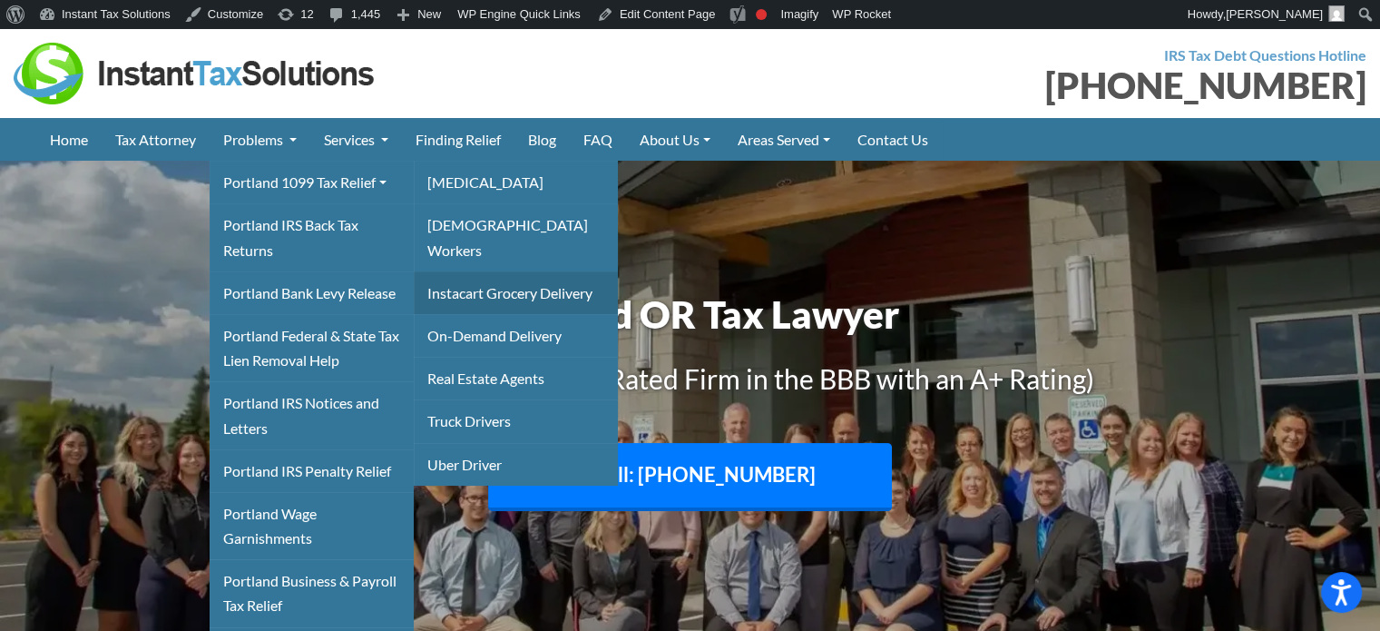
click at [464, 271] on link "Instacart Grocery Delivery" at bounding box center [516, 292] width 204 height 43
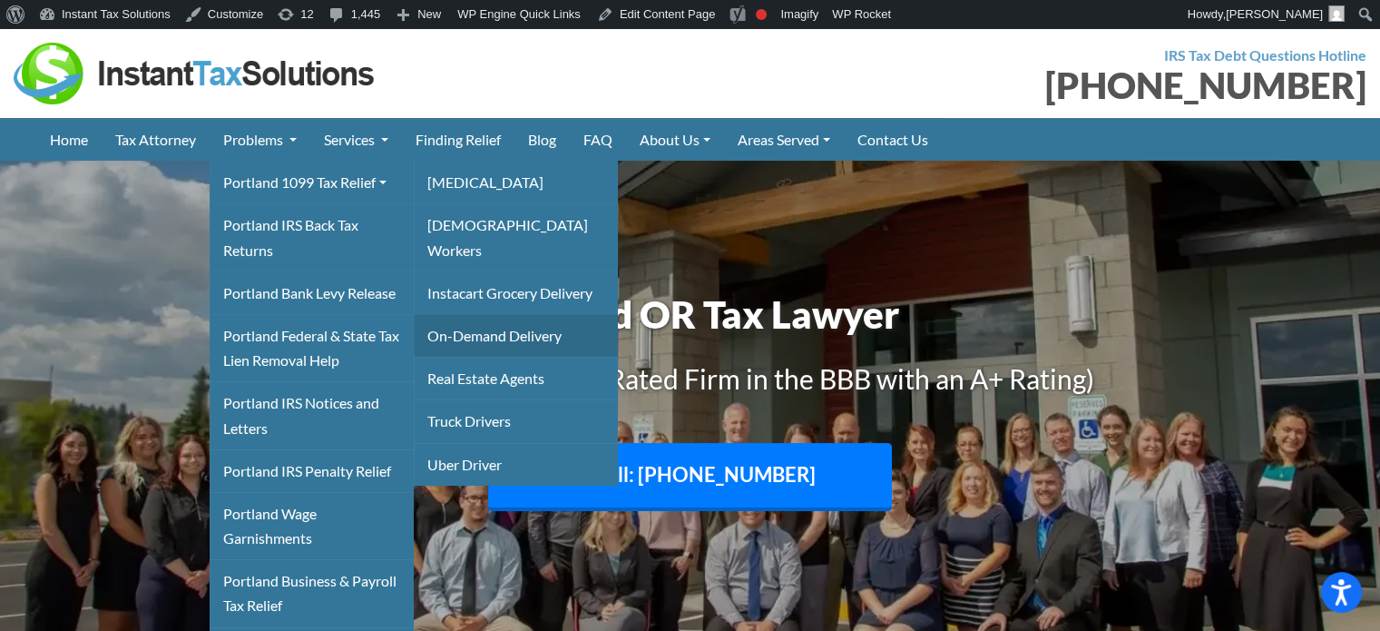
click at [468, 314] on link "On-Demand Delivery" at bounding box center [516, 335] width 204 height 43
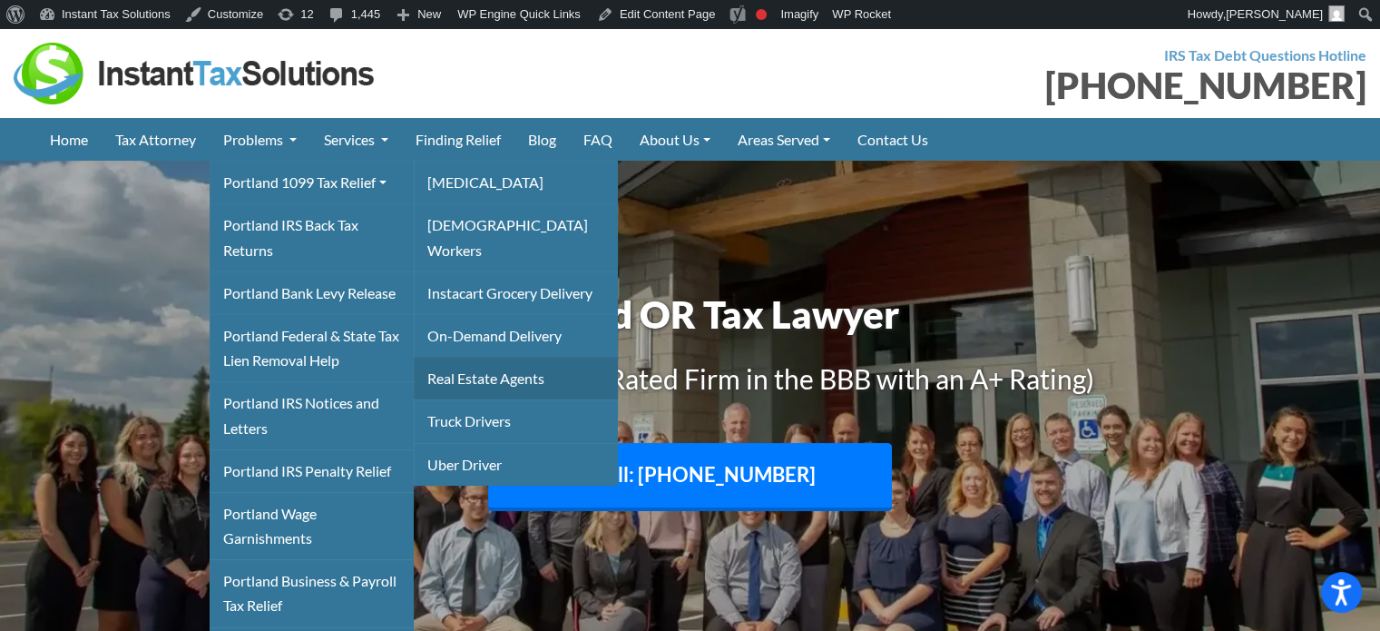
click at [468, 357] on link "Real Estate Agents" at bounding box center [516, 378] width 204 height 43
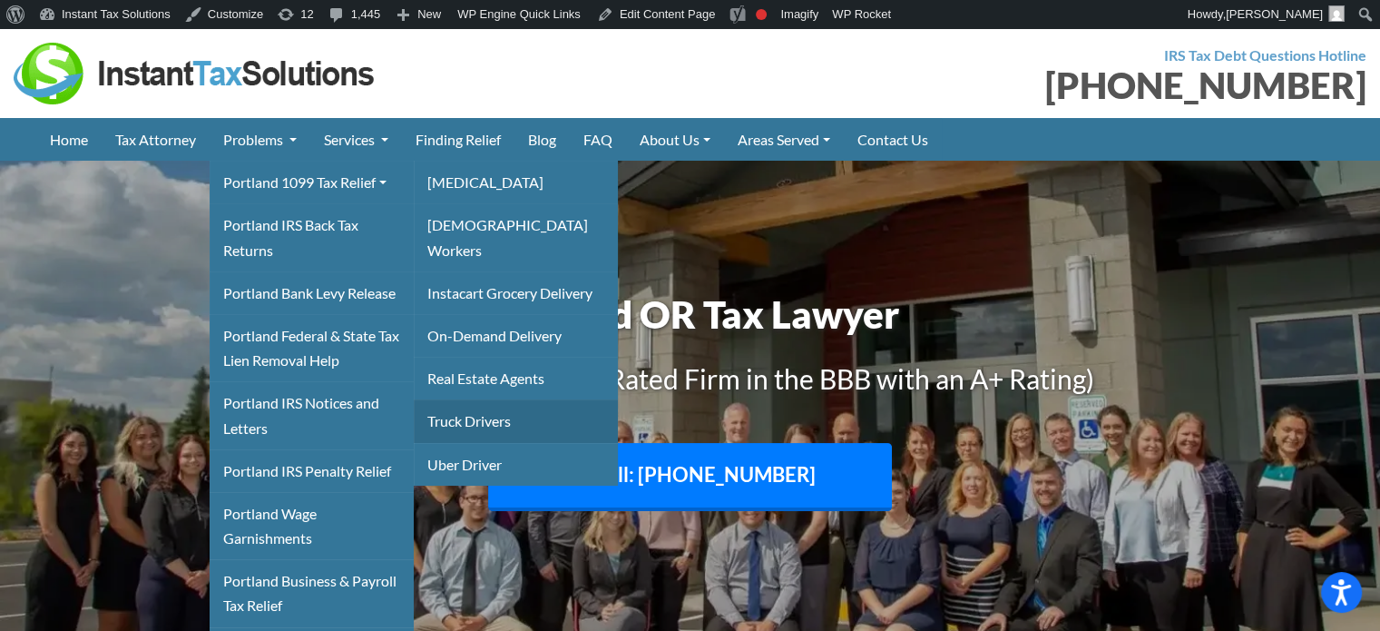
click at [469, 399] on link "Truck Drivers" at bounding box center [516, 420] width 204 height 43
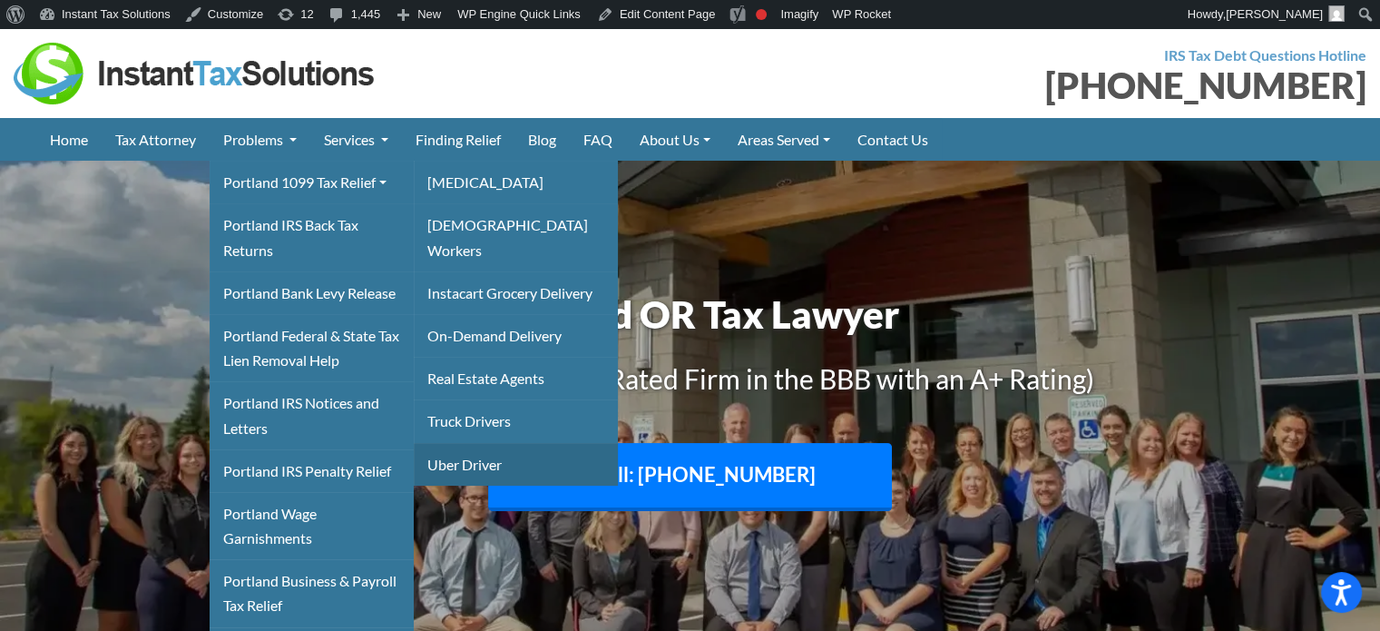
click at [465, 443] on link "Uber Driver" at bounding box center [516, 464] width 204 height 43
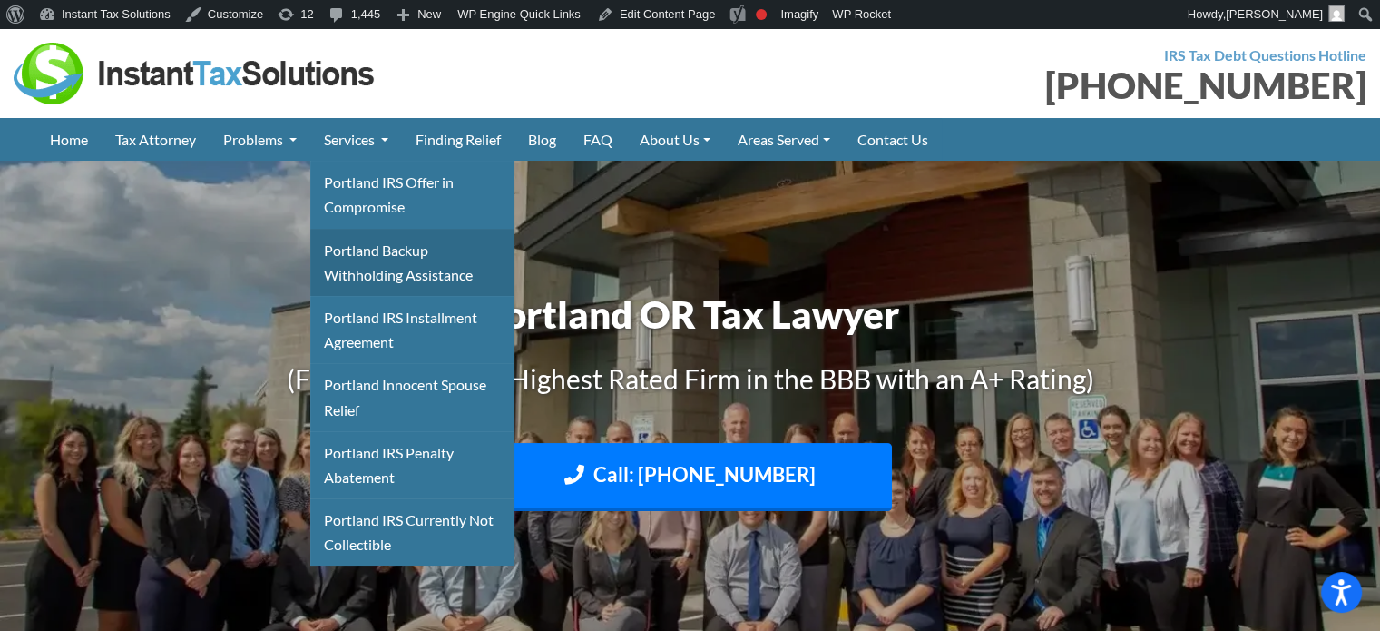
click at [368, 250] on link "Portland Backup Withholding Assistance" at bounding box center [412, 262] width 204 height 67
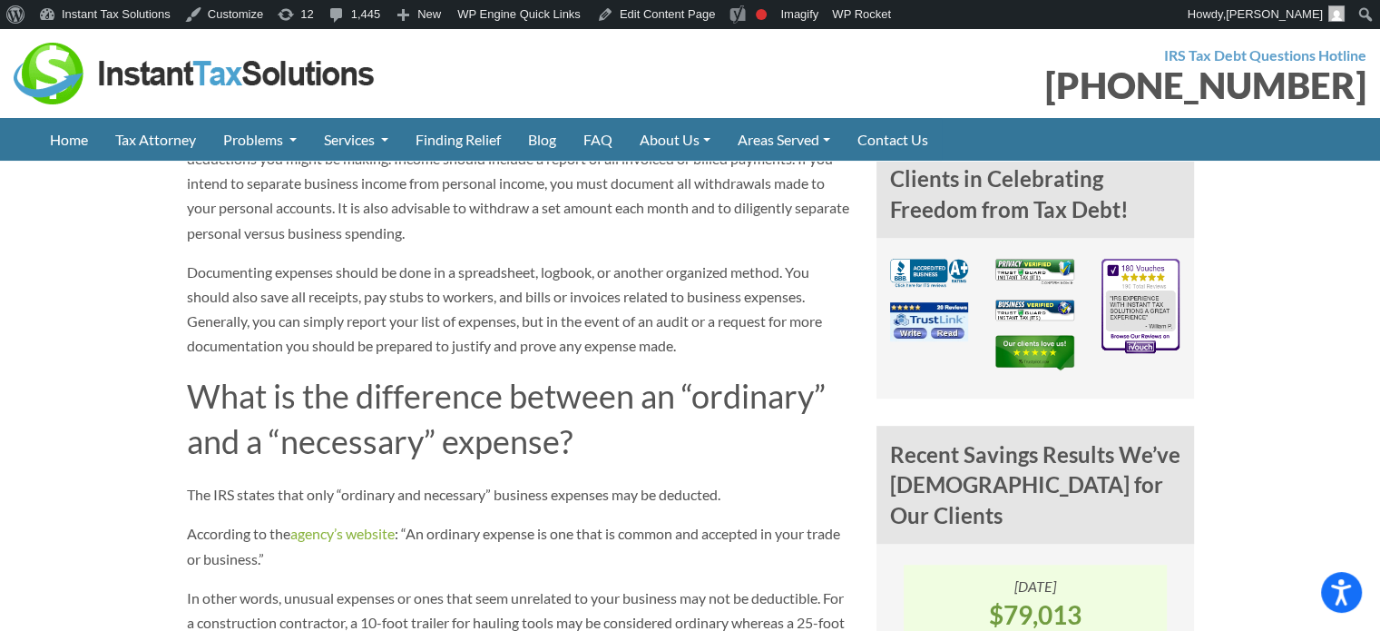
scroll to position [1361, 0]
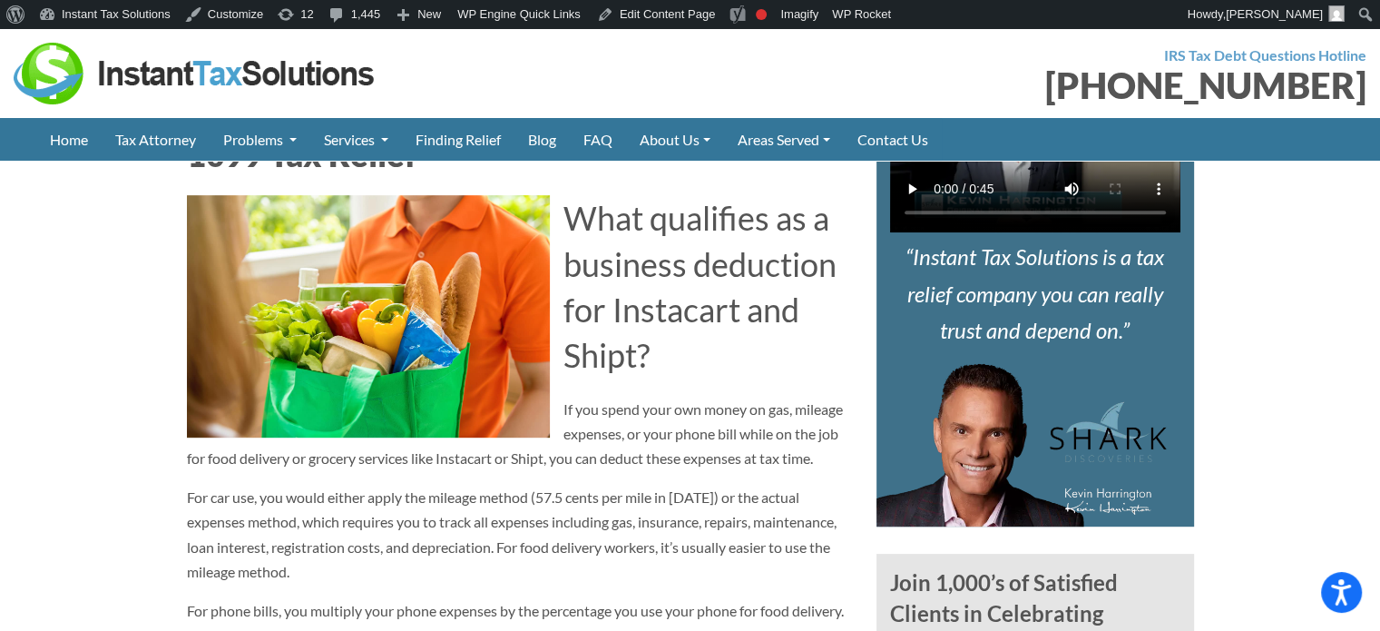
scroll to position [908, 0]
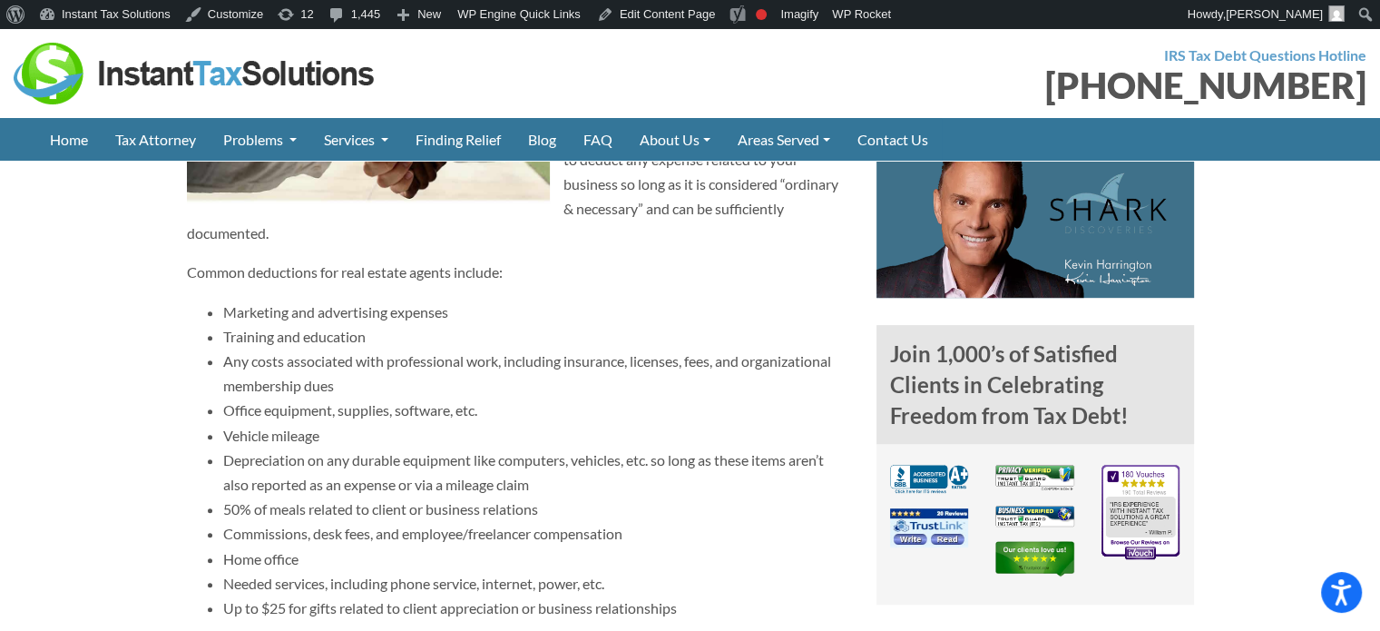
scroll to position [1180, 0]
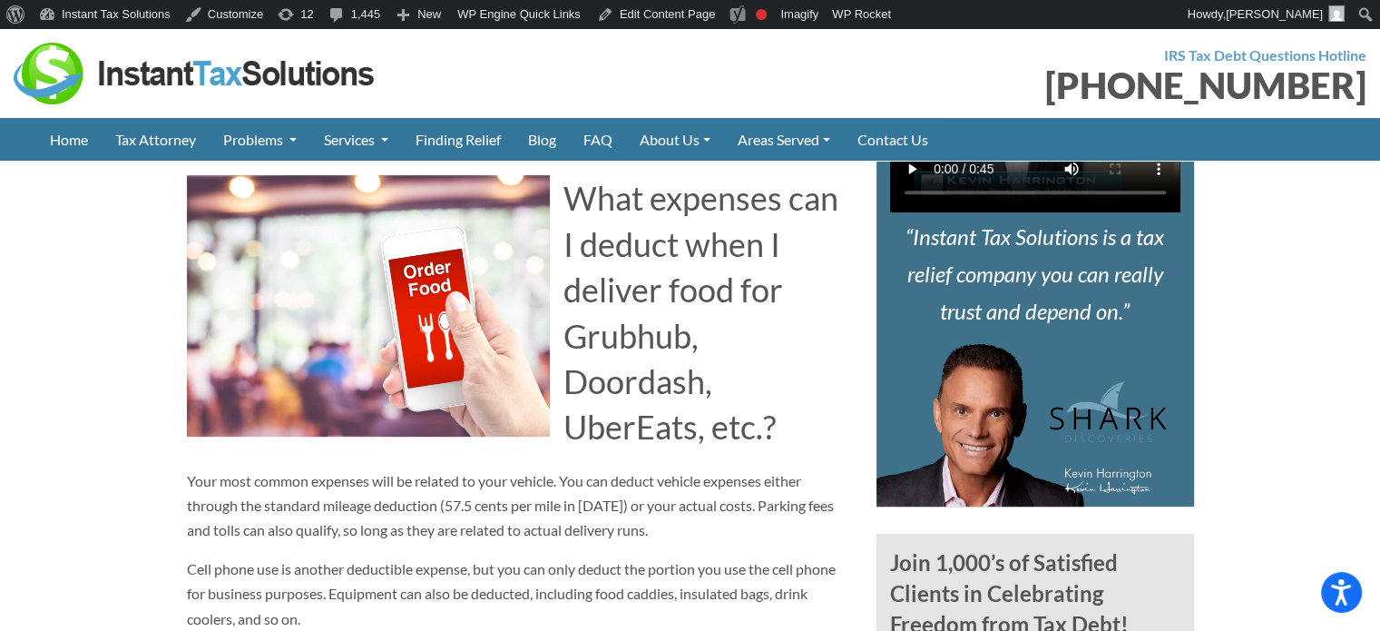
scroll to position [635, 0]
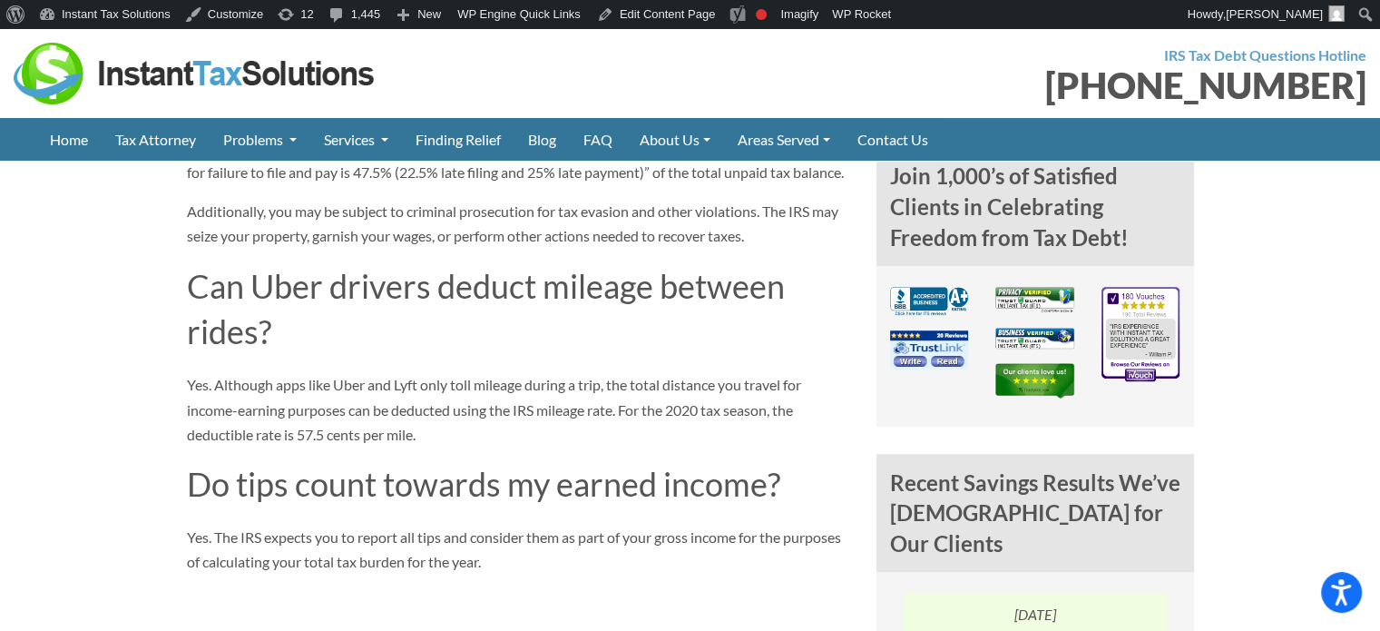
scroll to position [1180, 0]
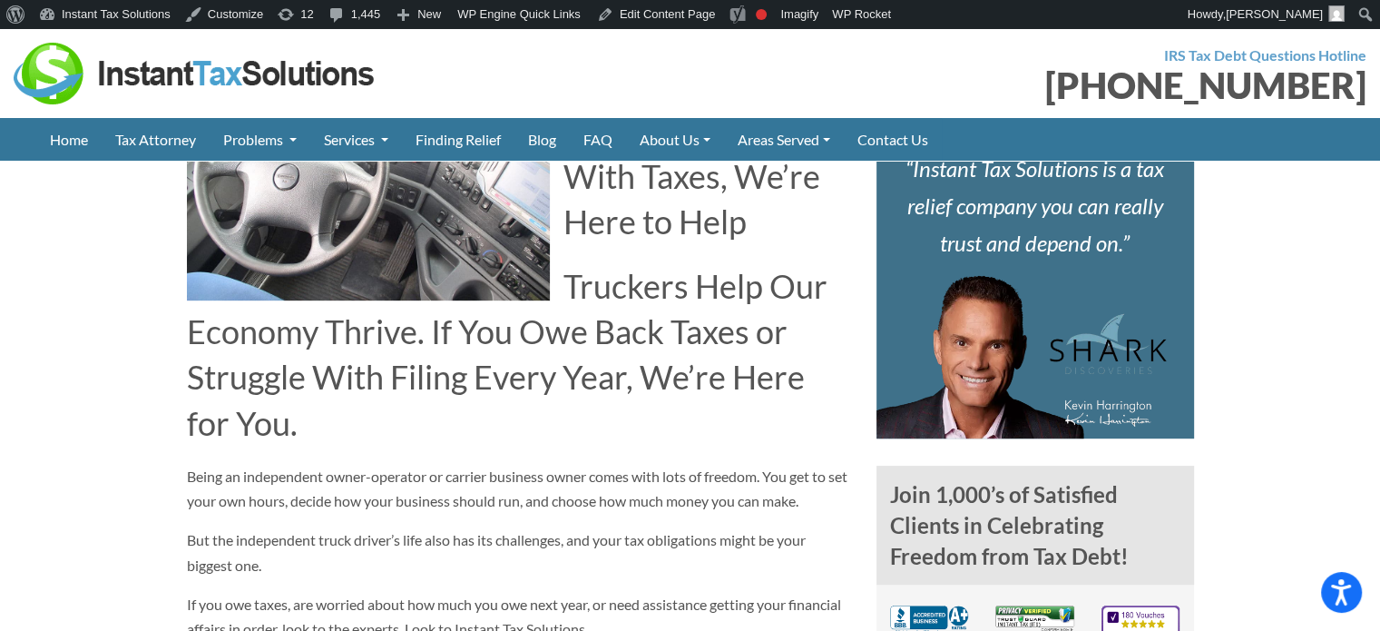
scroll to position [1089, 0]
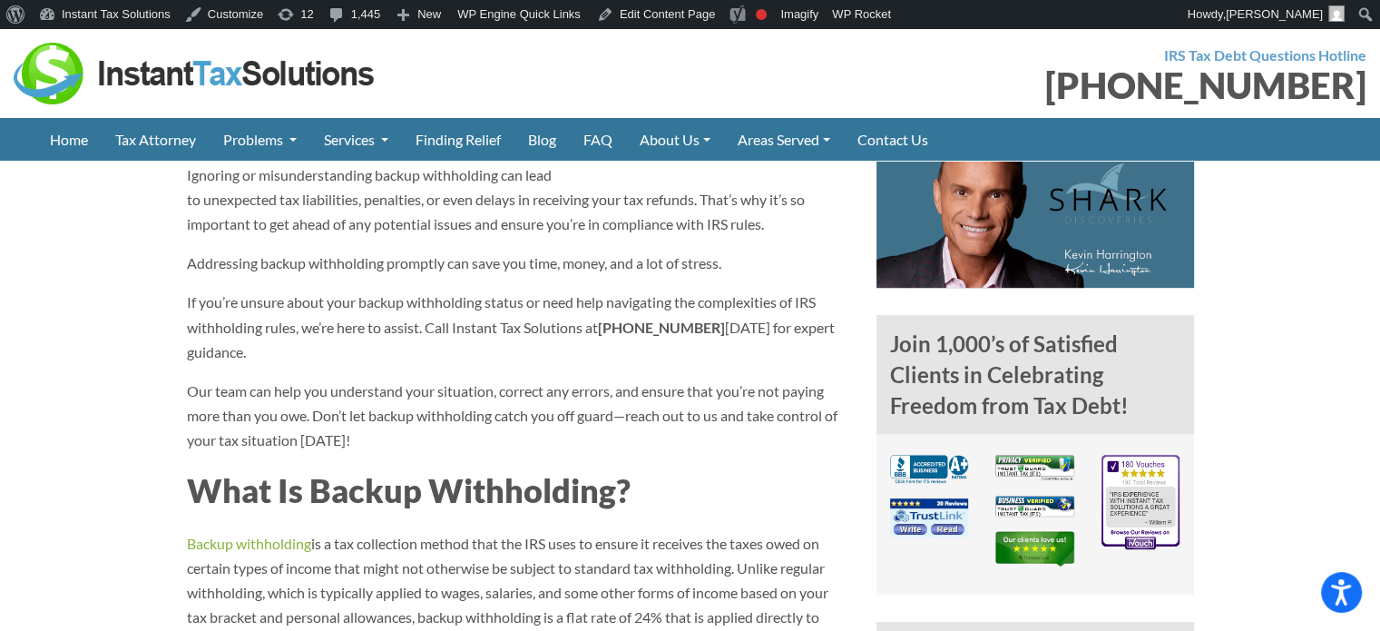
scroll to position [1089, 0]
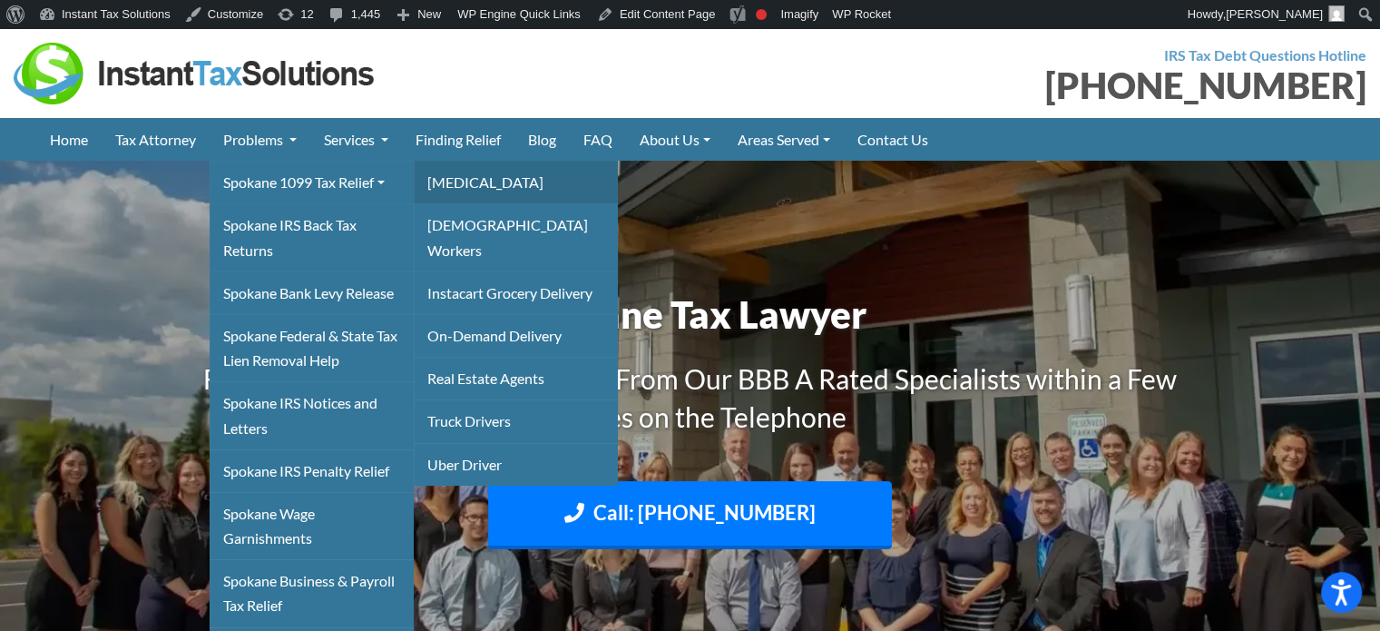
click at [455, 176] on link "[MEDICAL_DATA]" at bounding box center [516, 182] width 204 height 43
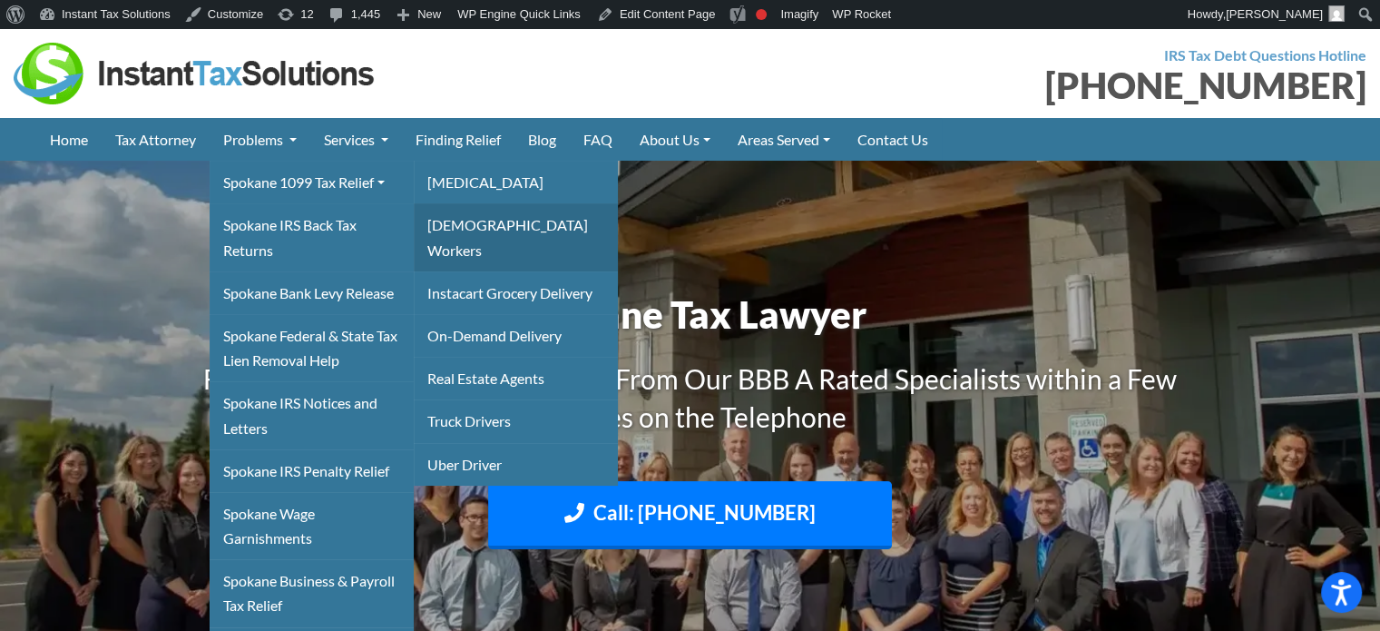
click at [458, 218] on link "[DEMOGRAPHIC_DATA] Workers" at bounding box center [516, 236] width 204 height 67
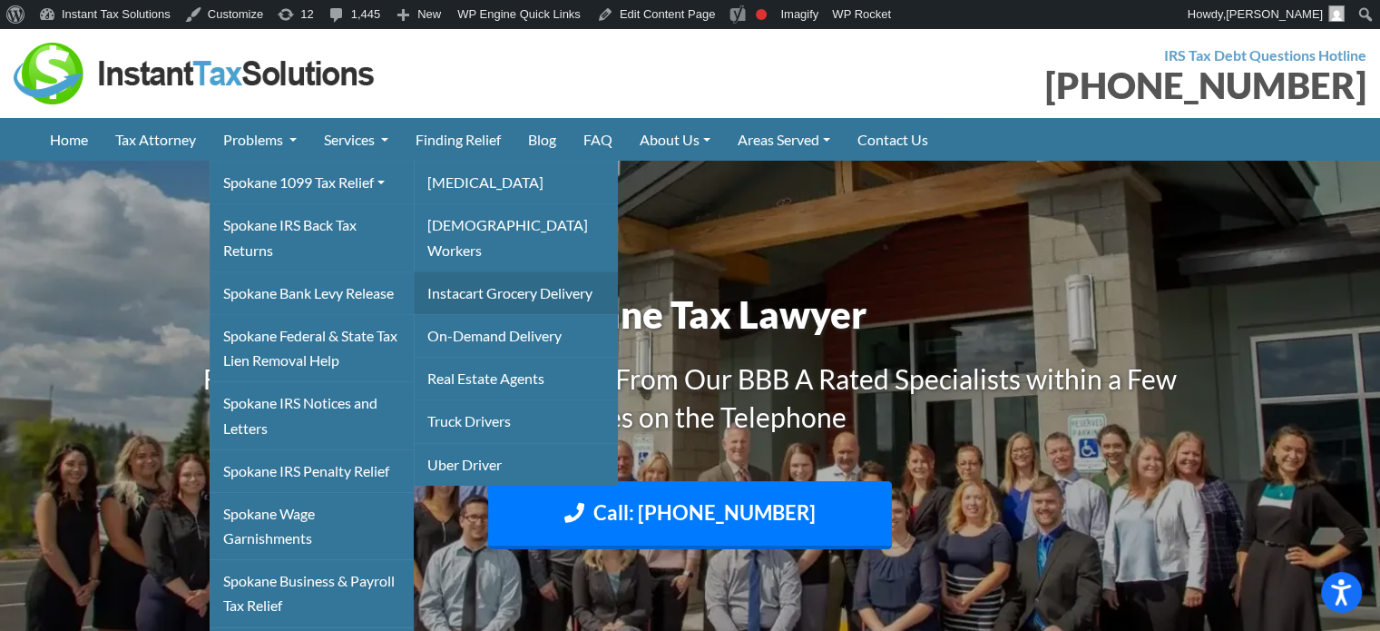
click at [466, 271] on link "Instacart Grocery Delivery" at bounding box center [516, 292] width 204 height 43
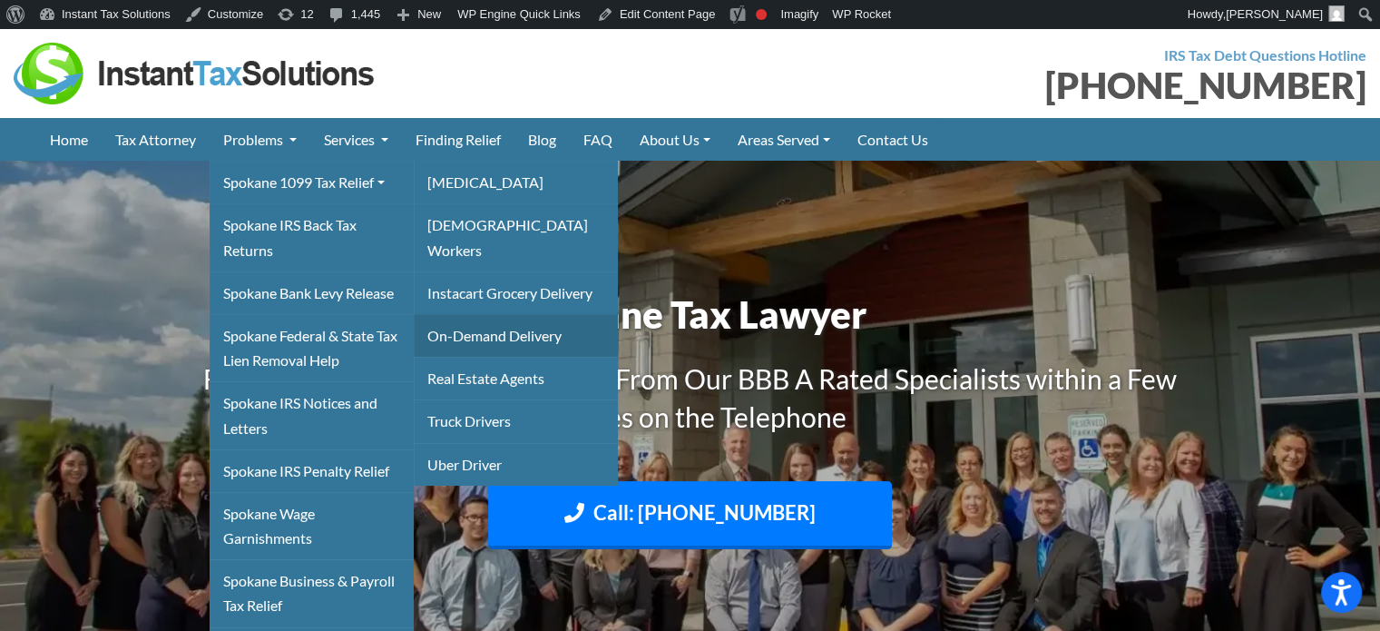
click at [476, 314] on link "On-Demand Delivery" at bounding box center [516, 335] width 204 height 43
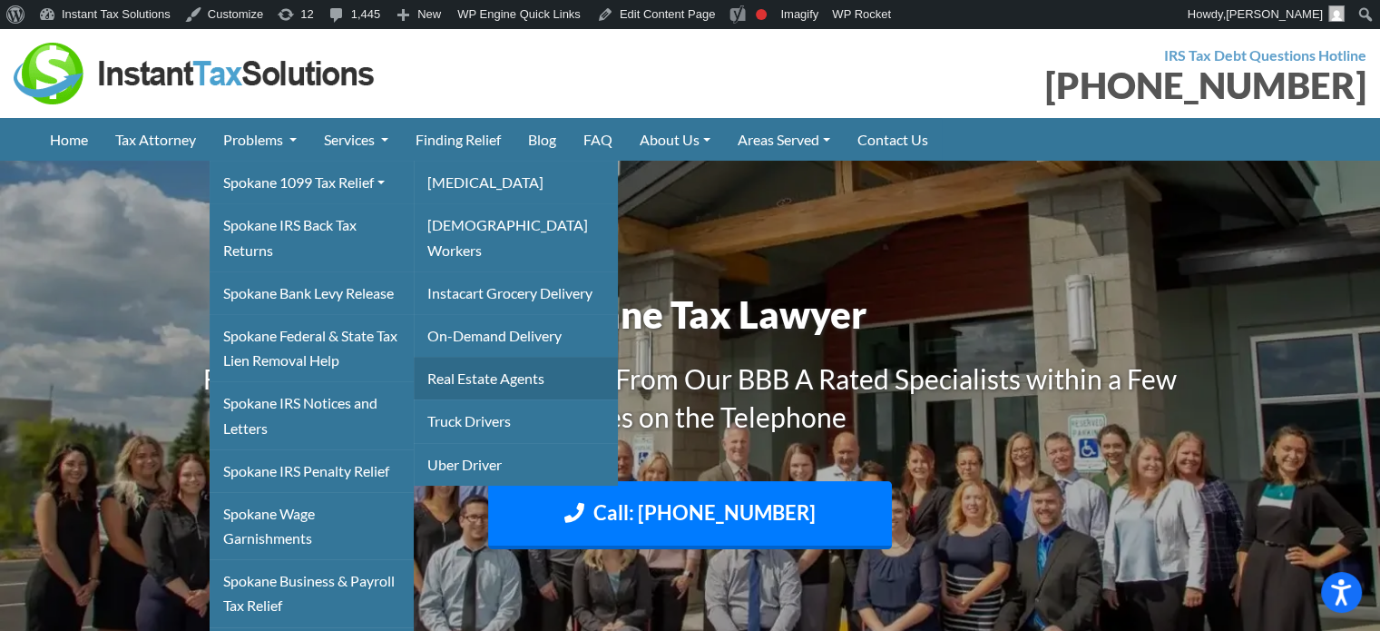
click at [476, 357] on link "Real Estate Agents" at bounding box center [516, 378] width 204 height 43
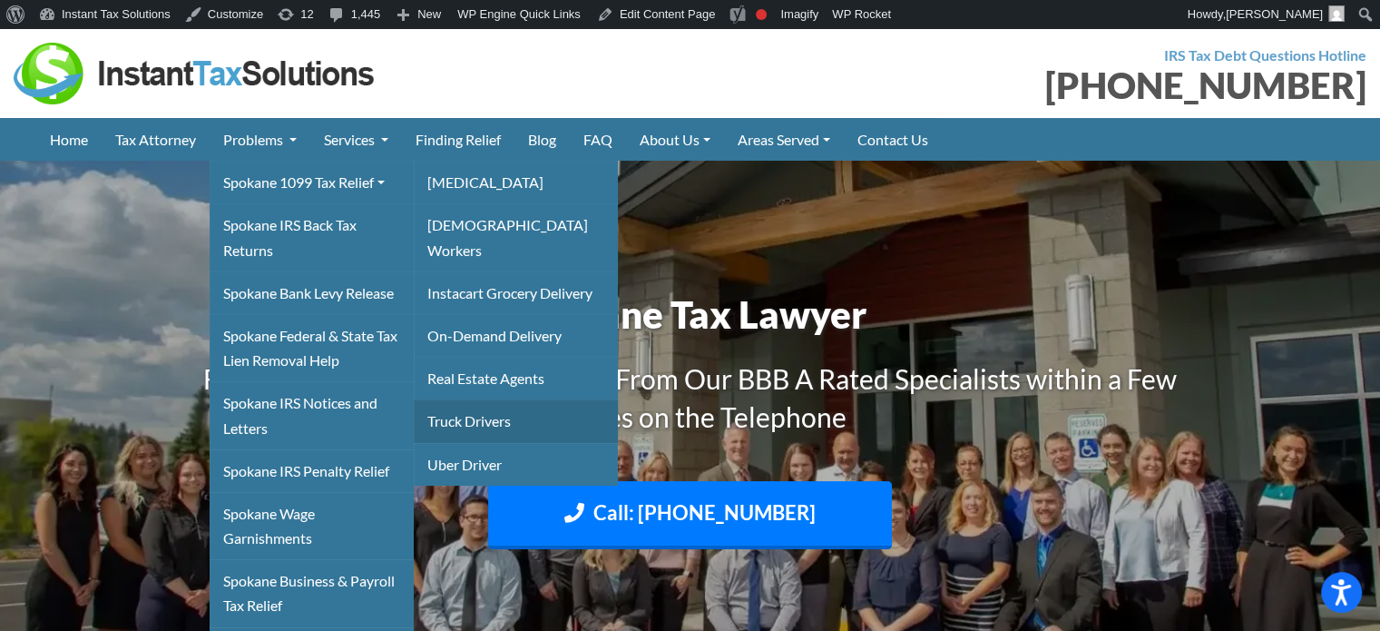
click at [476, 399] on link "Truck Drivers" at bounding box center [516, 420] width 204 height 43
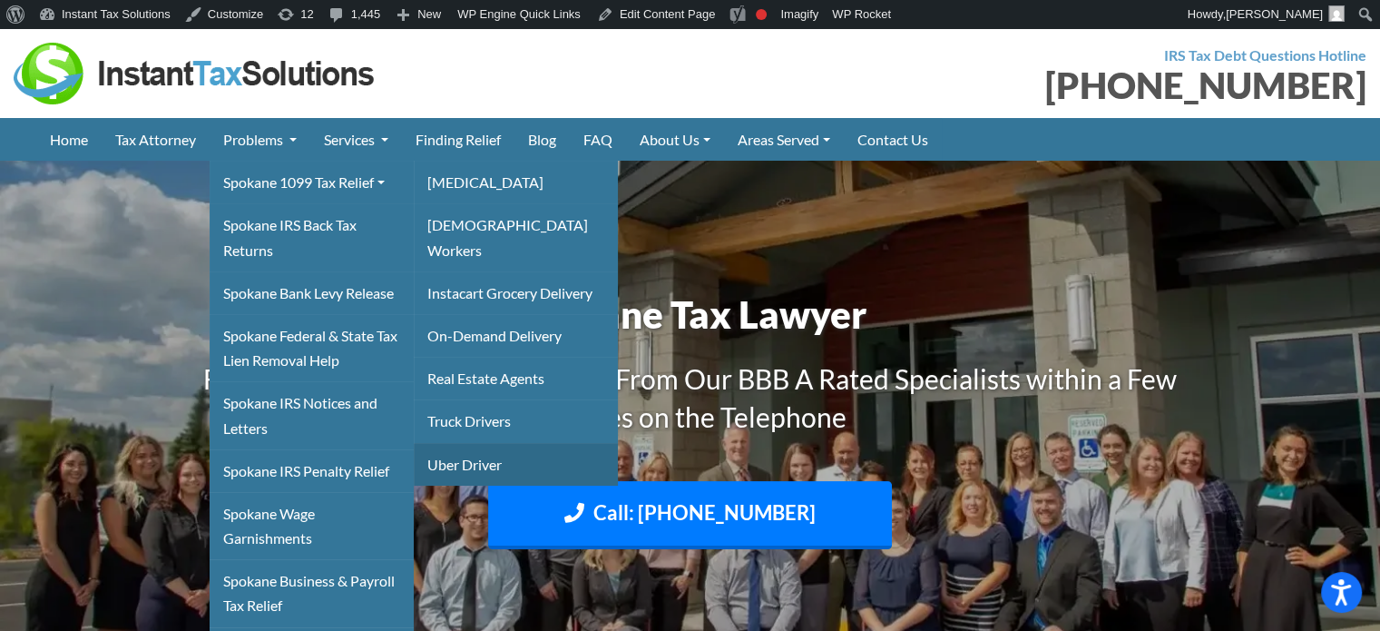
click at [476, 443] on link "Uber Driver" at bounding box center [516, 464] width 204 height 43
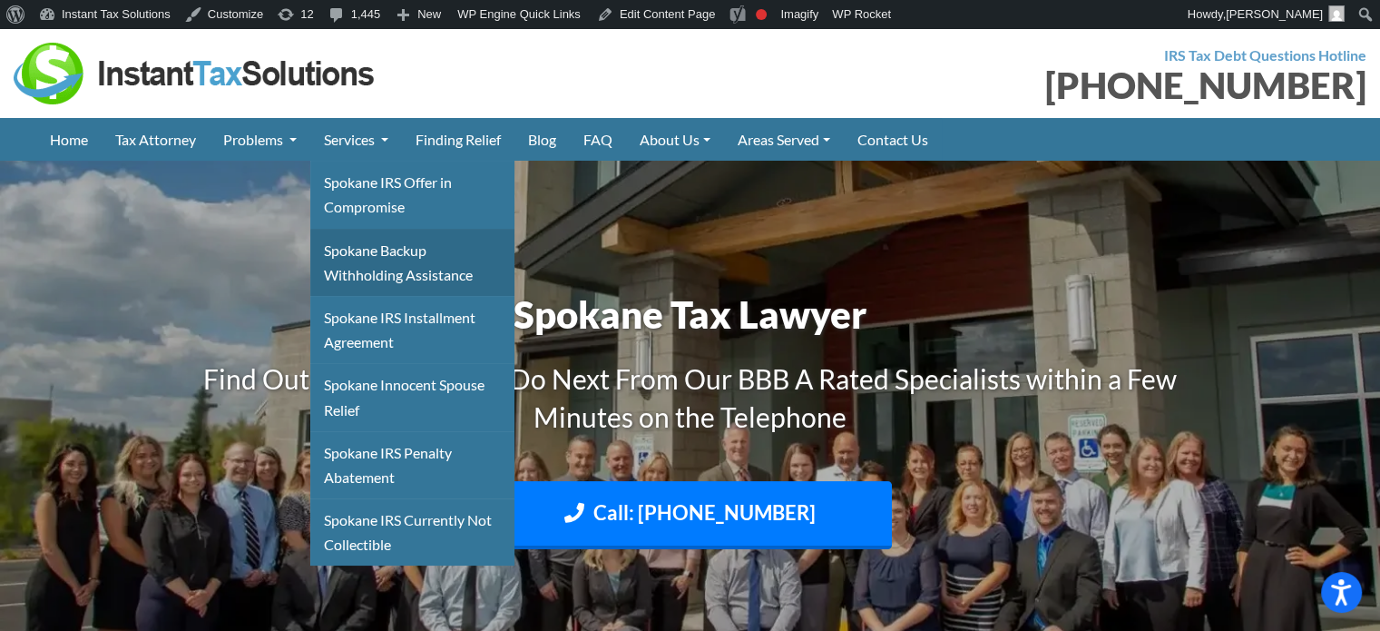
click at [368, 258] on link "Spokane Backup Withholding Assistance" at bounding box center [412, 262] width 204 height 67
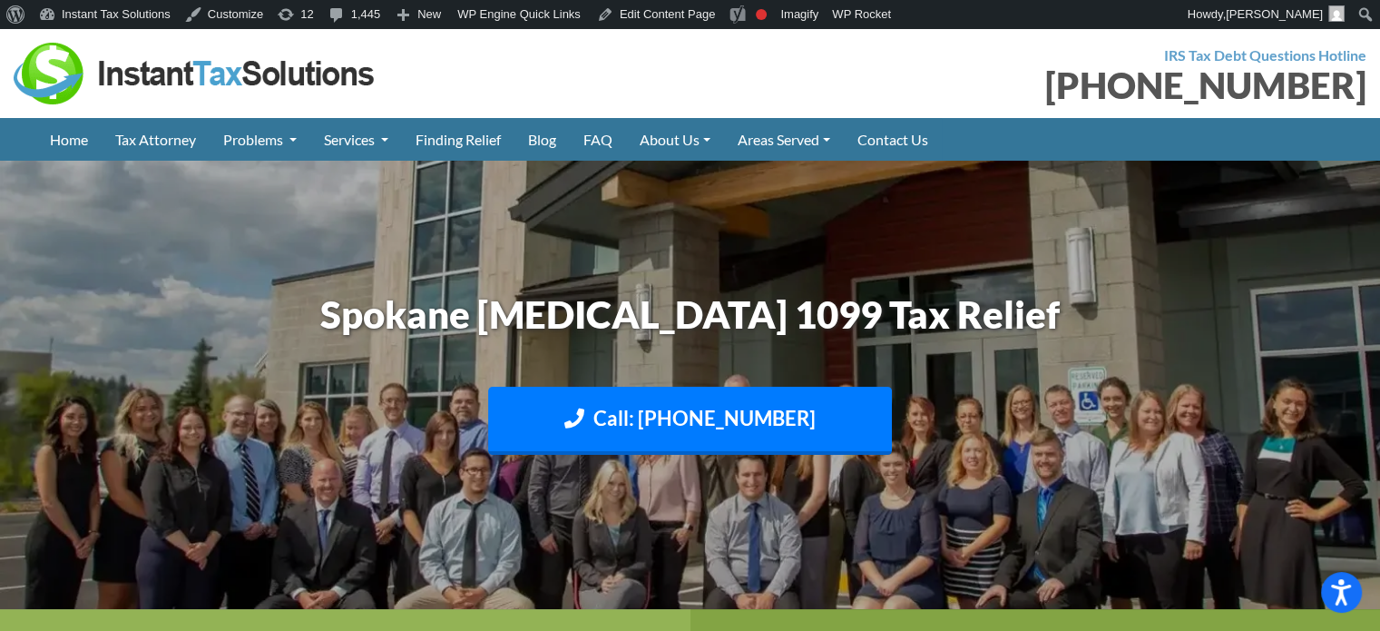
drag, startPoint x: 282, startPoint y: 315, endPoint x: 1155, endPoint y: 333, distance: 873.2
click at [1162, 333] on h1 "Spokane Construction Worker 1099 Tax Relief" at bounding box center [690, 315] width 1007 height 54
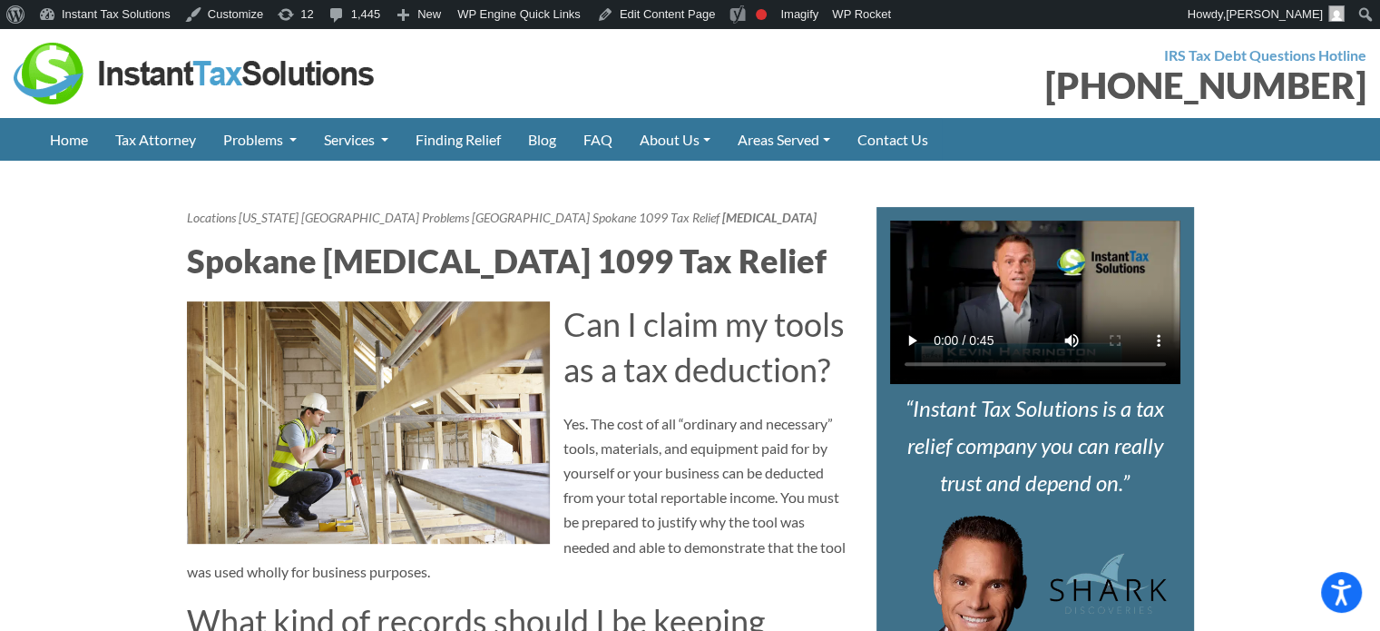
scroll to position [908, 0]
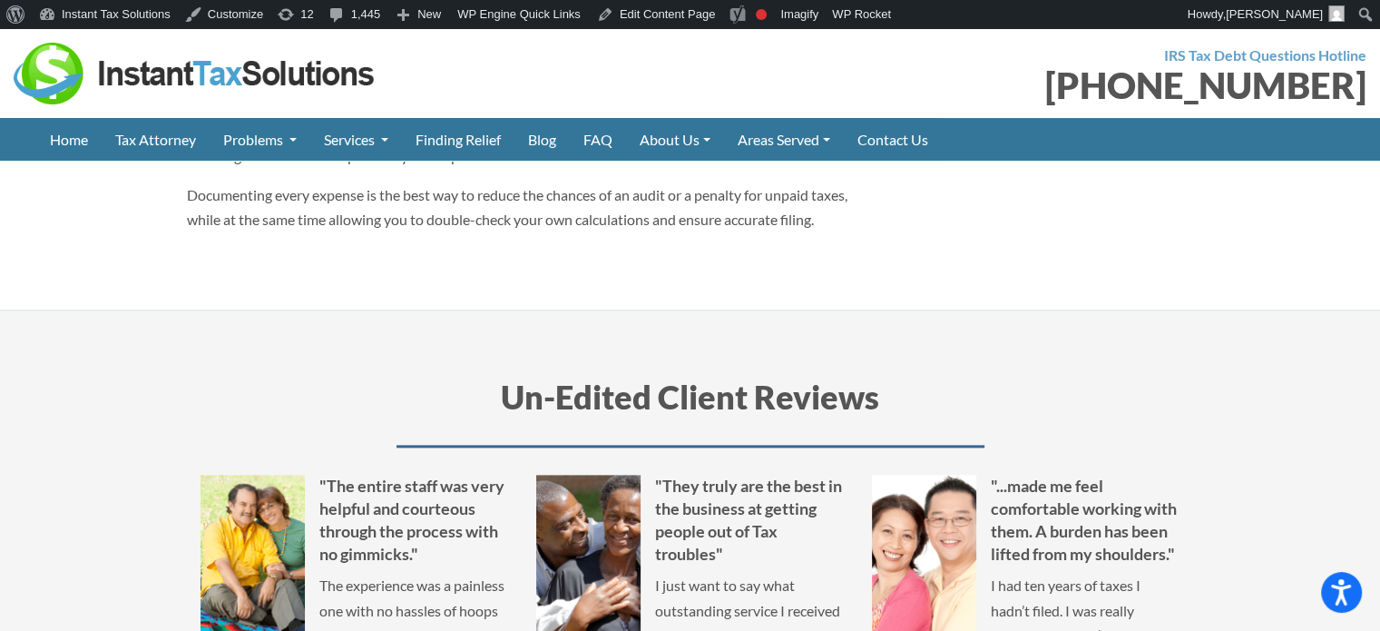
scroll to position [2360, 0]
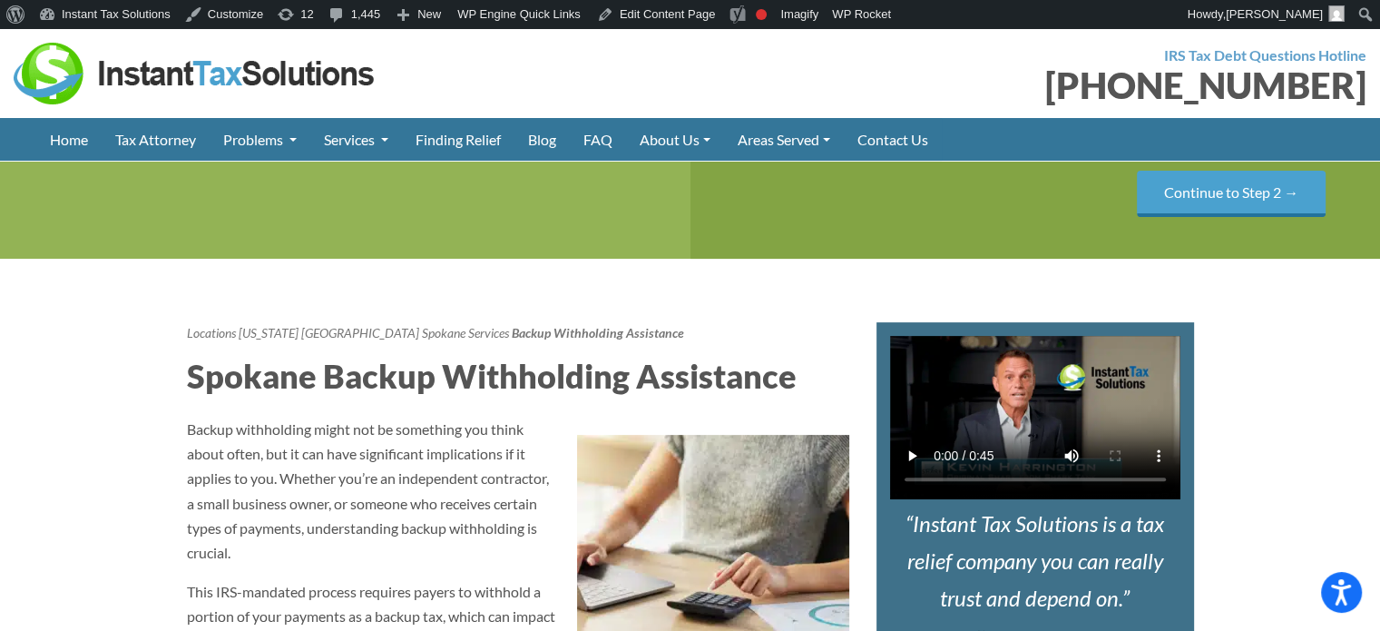
scroll to position [817, 0]
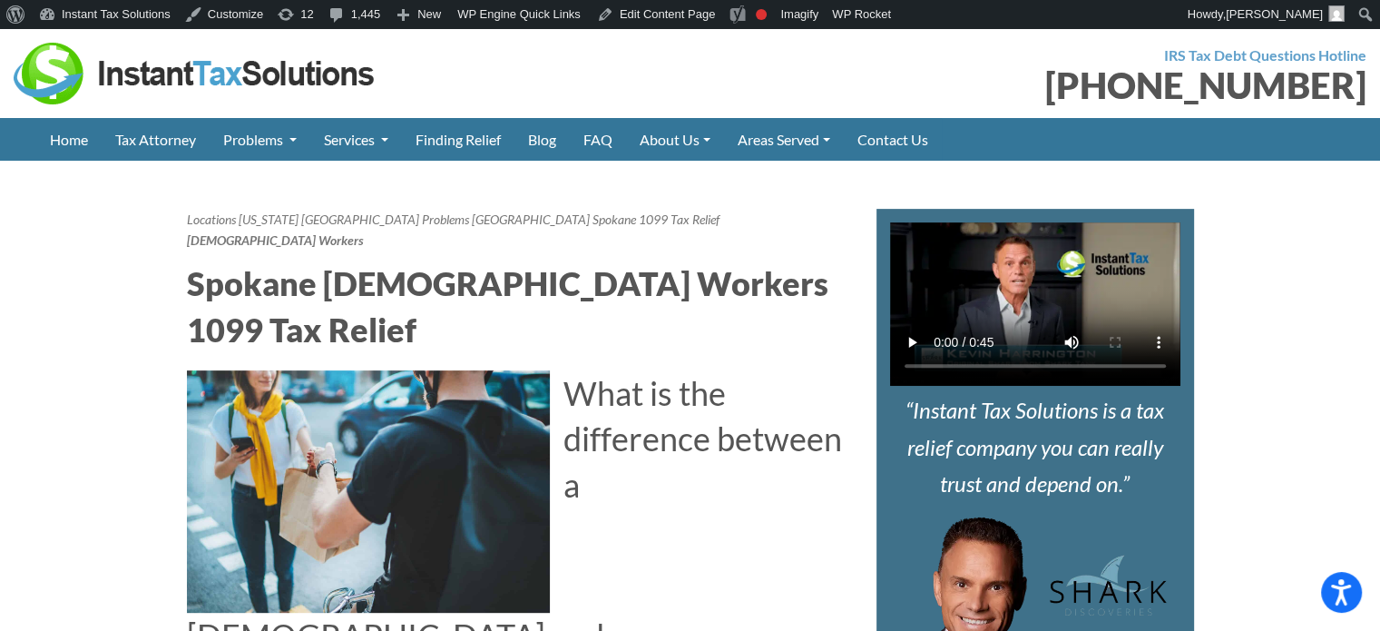
scroll to position [635, 0]
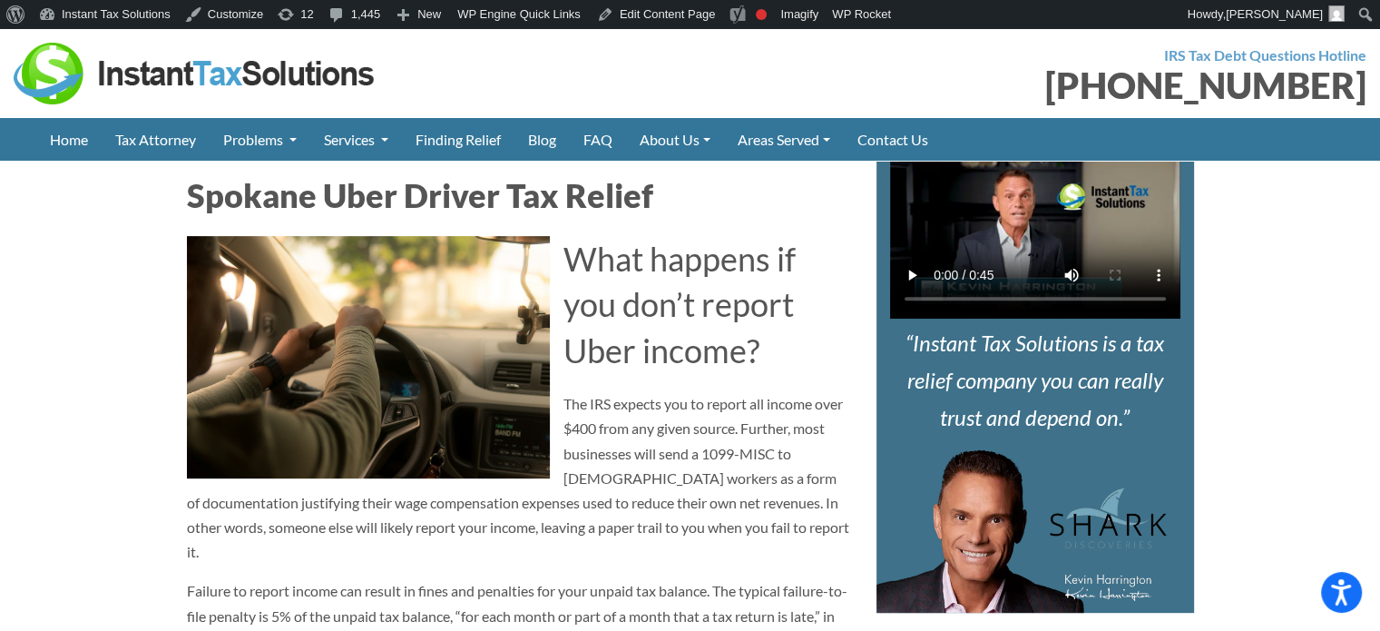
scroll to position [1089, 0]
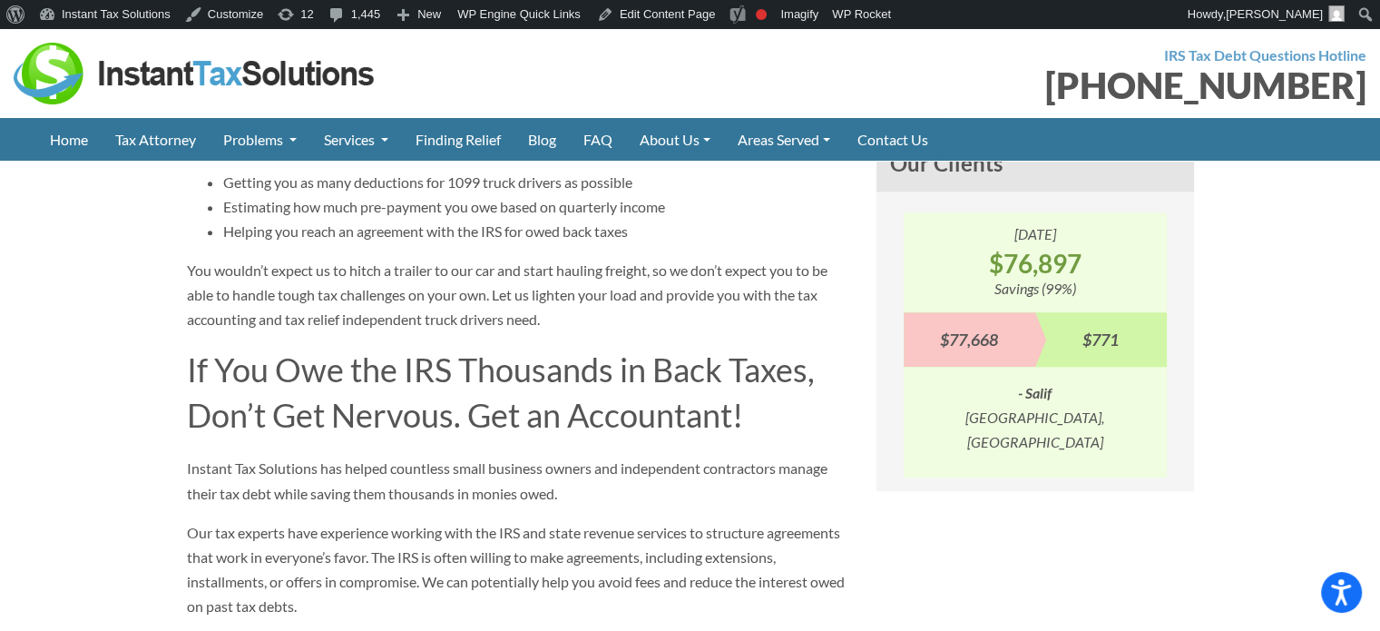
scroll to position [1452, 0]
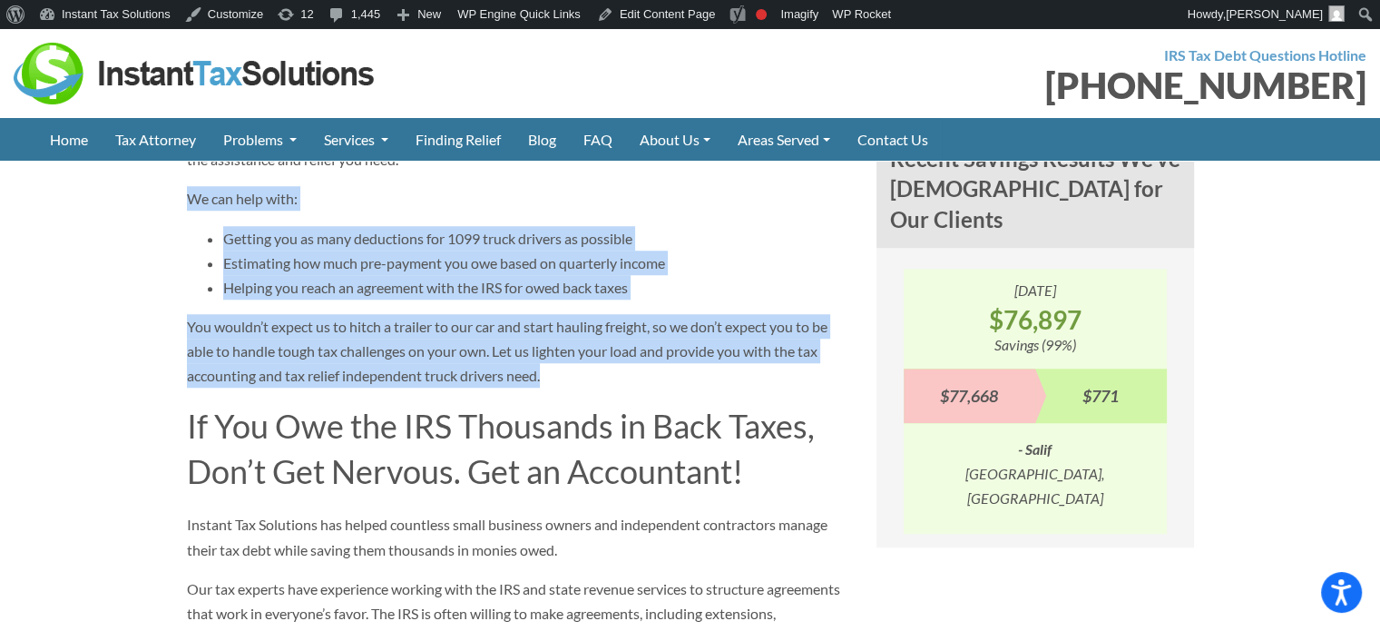
drag, startPoint x: 181, startPoint y: 264, endPoint x: 674, endPoint y: 439, distance: 523.9
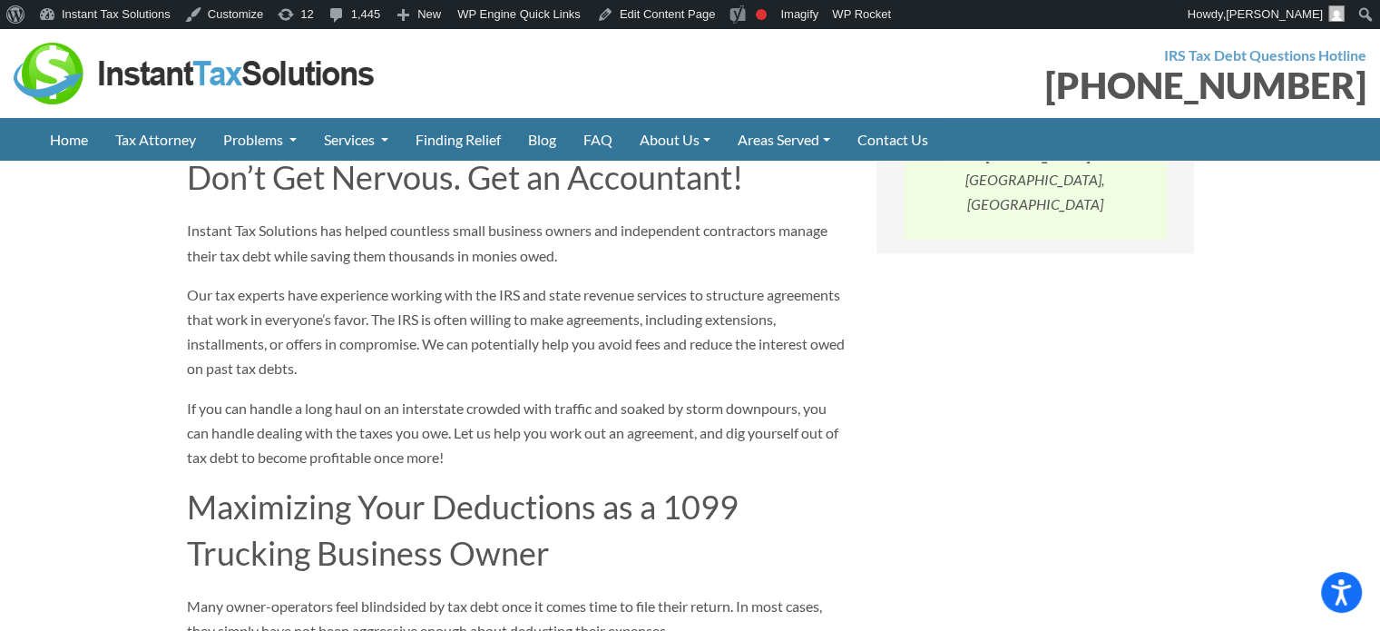
scroll to position [1997, 0]
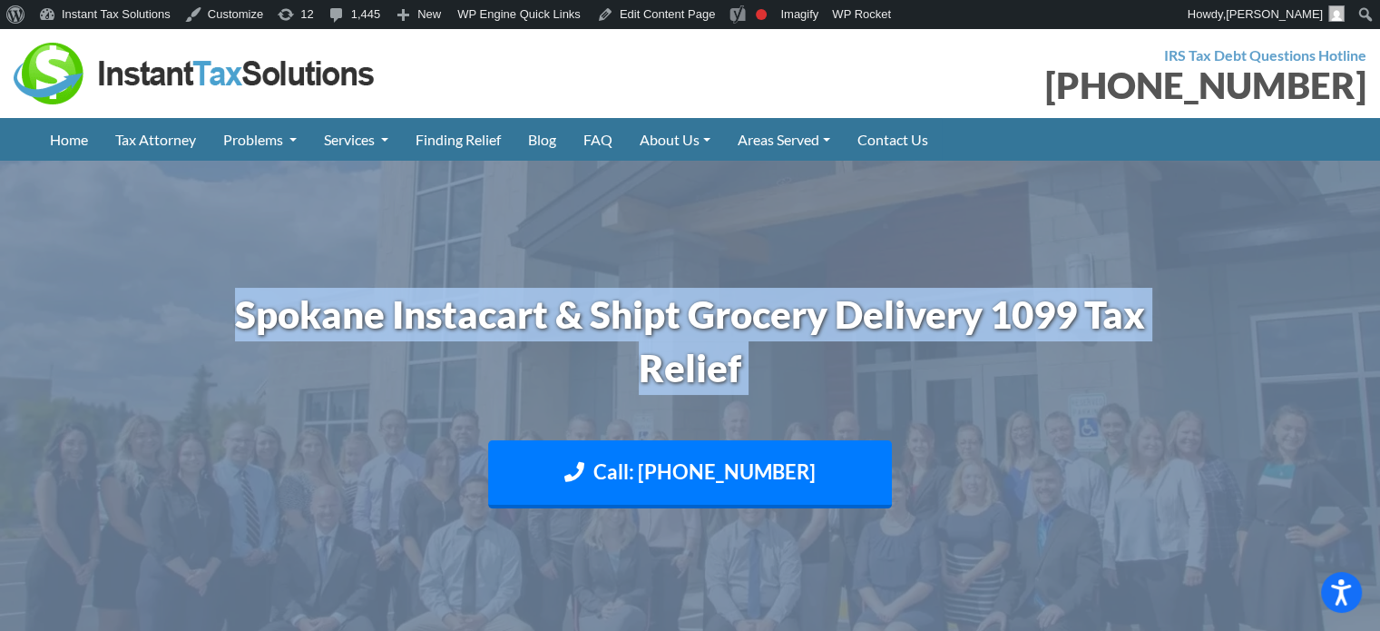
drag, startPoint x: 227, startPoint y: 301, endPoint x: 1240, endPoint y: 379, distance: 1015.8
click at [1240, 379] on header "Spokane Instacart & Shipt Grocery Delivery 1099 Tax Relief Call: 509-598-3014 T…" at bounding box center [690, 411] width 1380 height 501
click at [651, 307] on h1 "Spokane Instacart & Shipt Grocery Delivery 1099 Tax Relief" at bounding box center [690, 341] width 1007 height 107
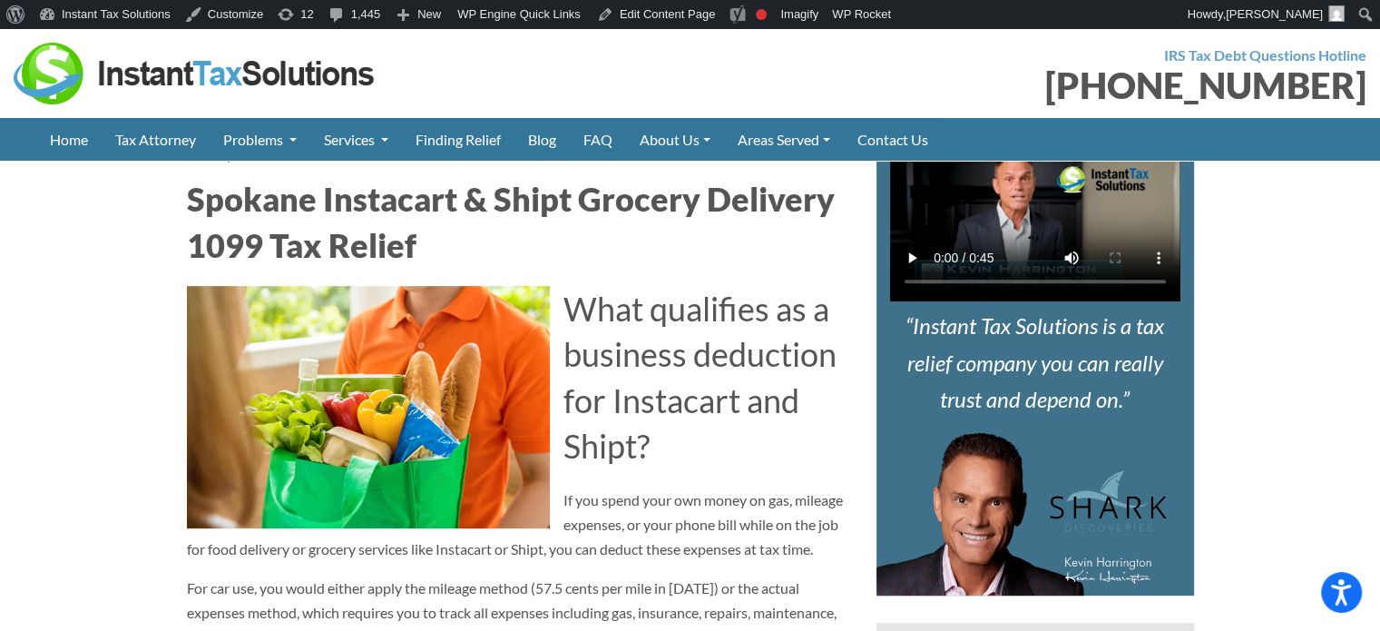
scroll to position [726, 0]
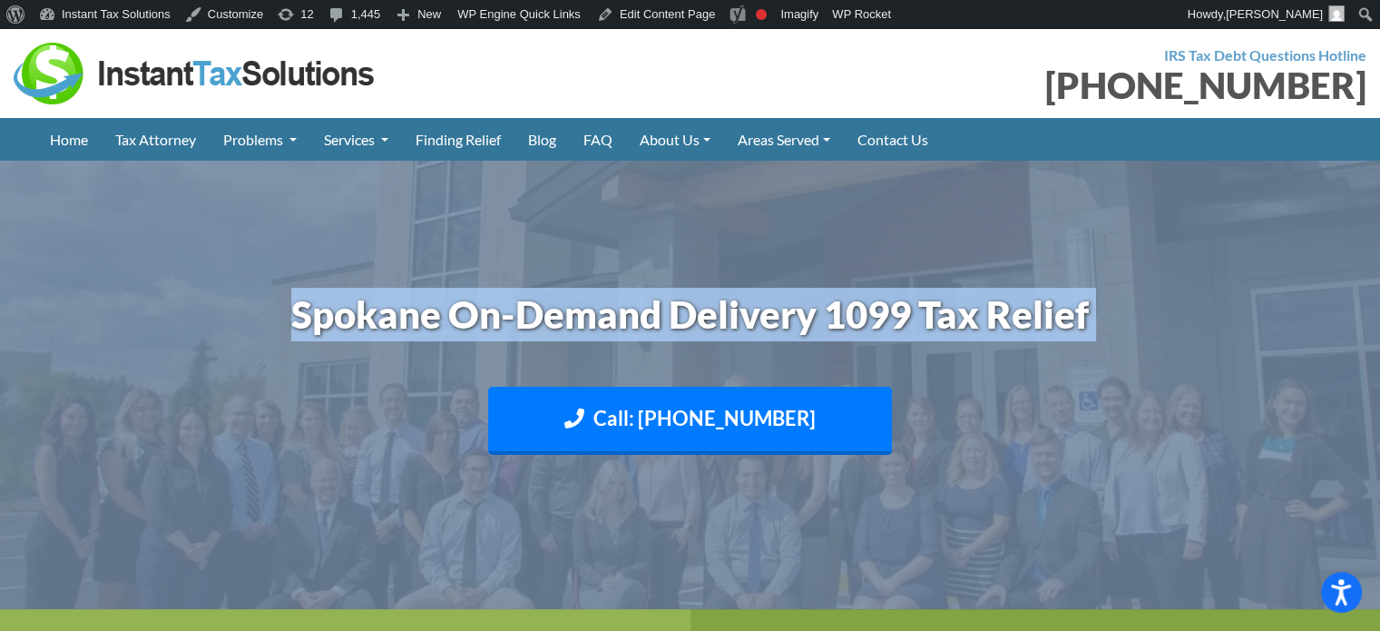
drag, startPoint x: 289, startPoint y: 305, endPoint x: 1316, endPoint y: 342, distance: 1028.0
click at [1316, 342] on header "Spokane On-Demand Delivery 1099 Tax Relief Call: [PHONE_NUMBER] Text: [PHONE_NU…" at bounding box center [690, 385] width 1380 height 448
click at [964, 333] on h1 "Spokane On-Demand Delivery 1099 Tax Relief" at bounding box center [690, 315] width 1007 height 54
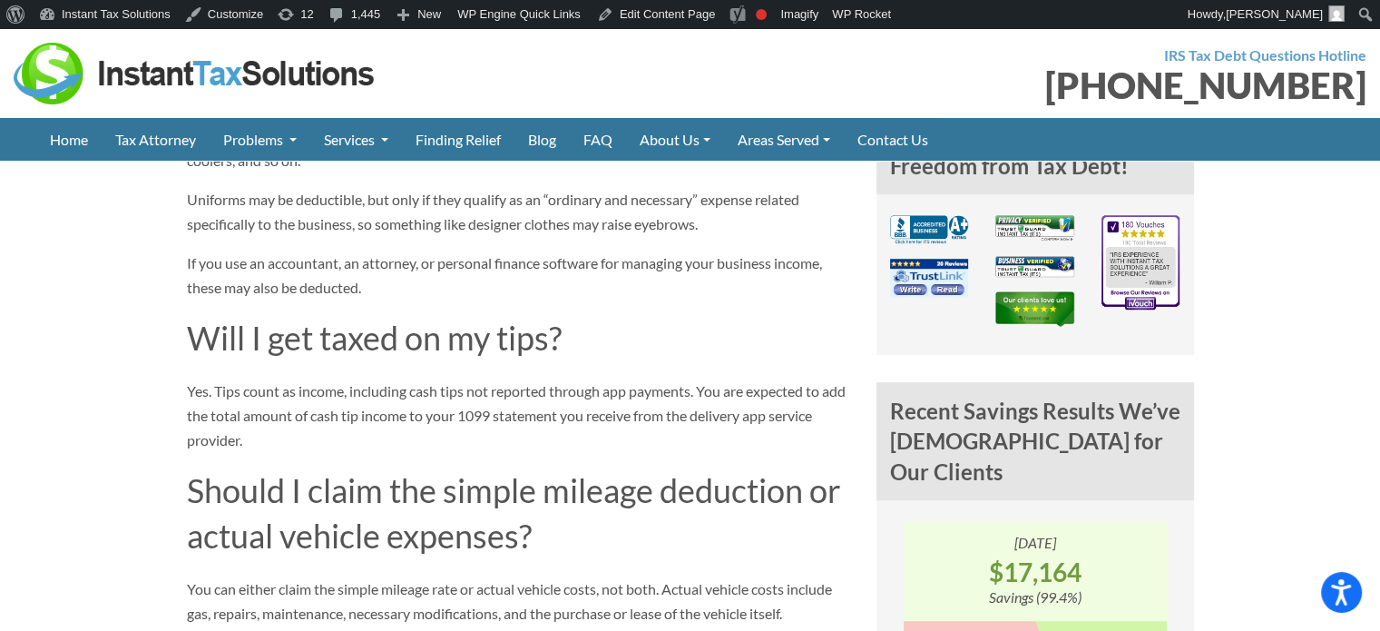
scroll to position [1361, 0]
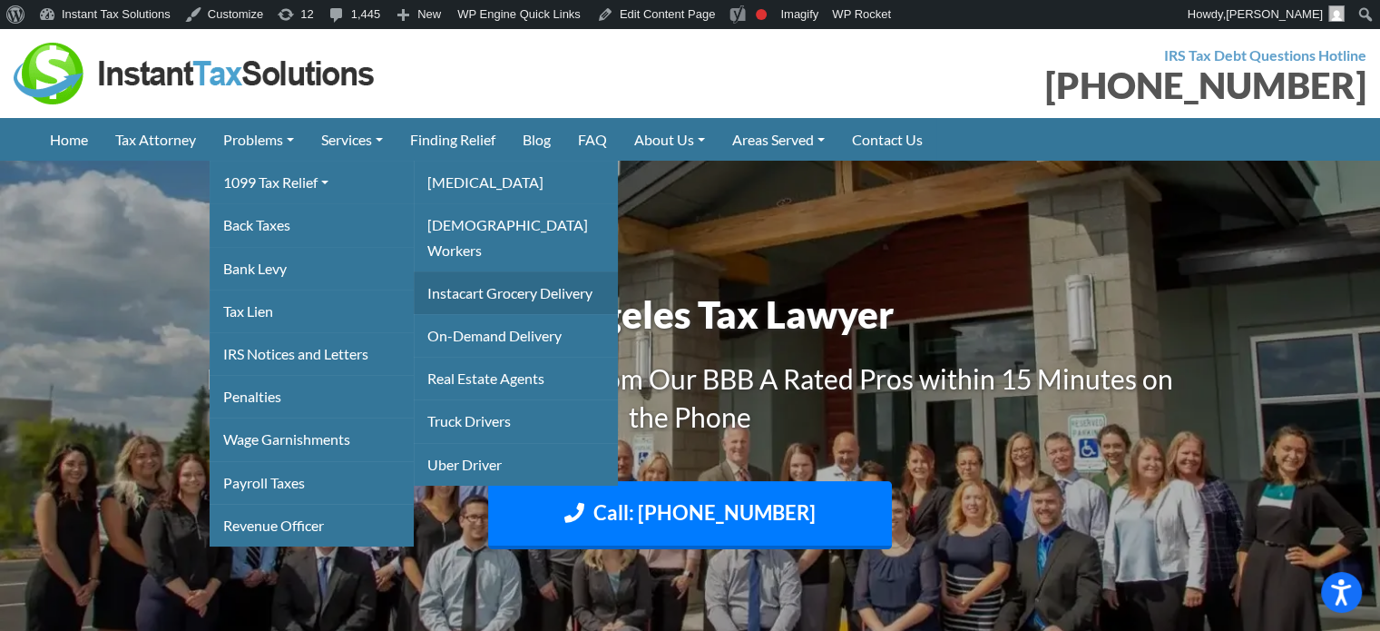
click at [531, 279] on link "Instacart Grocery Delivery" at bounding box center [516, 292] width 204 height 43
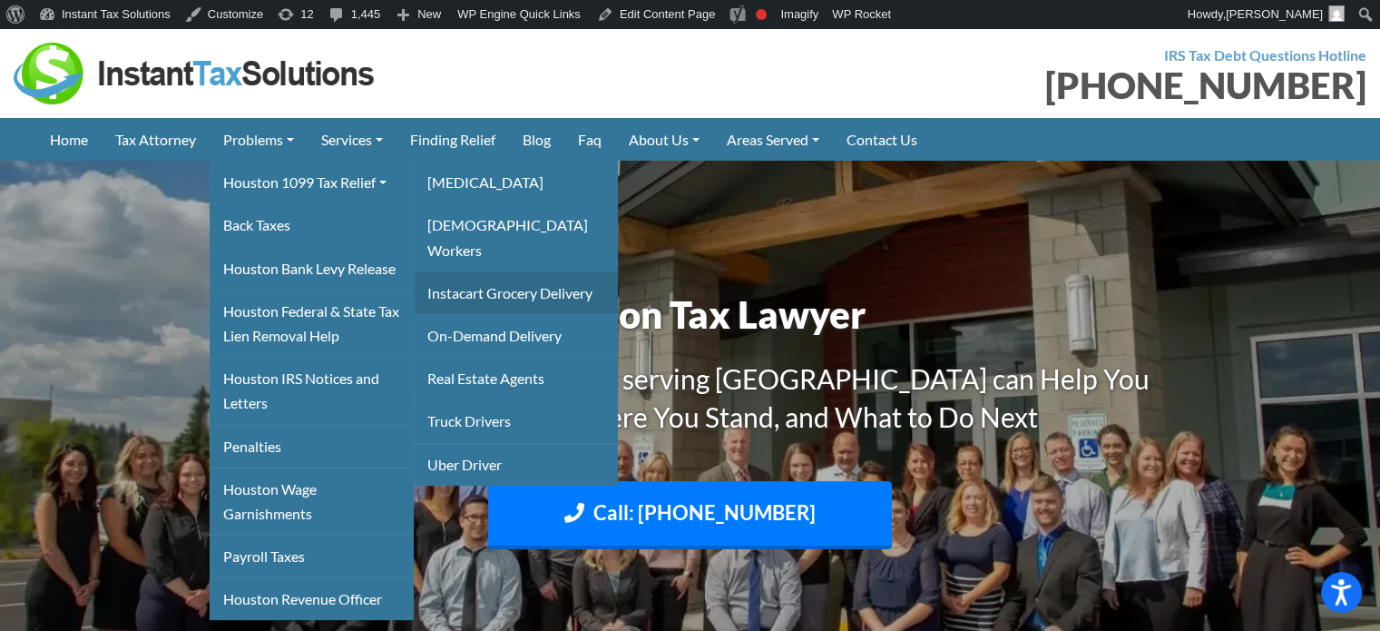
click at [505, 271] on link "Instacart Grocery Delivery" at bounding box center [516, 292] width 204 height 43
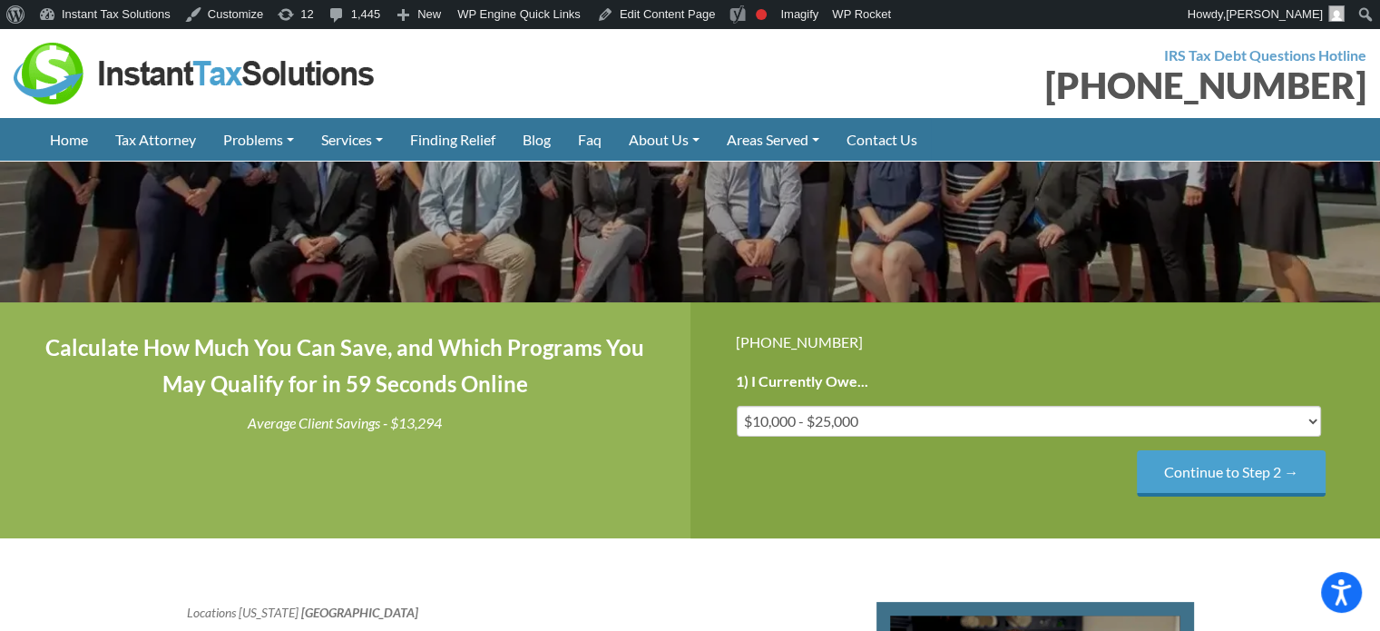
scroll to position [545, 0]
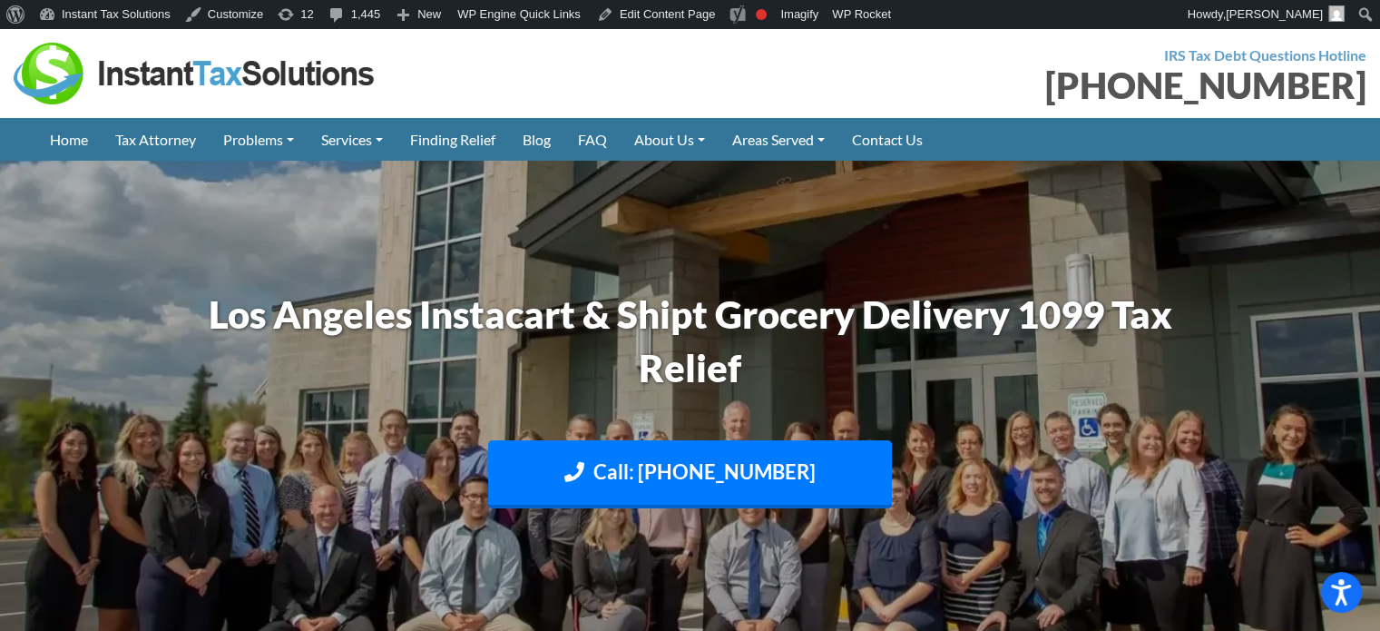
click at [796, 333] on h1 "Los Angeles Instacart & Shipt Grocery Delivery 1099 Tax Relief" at bounding box center [690, 341] width 1007 height 107
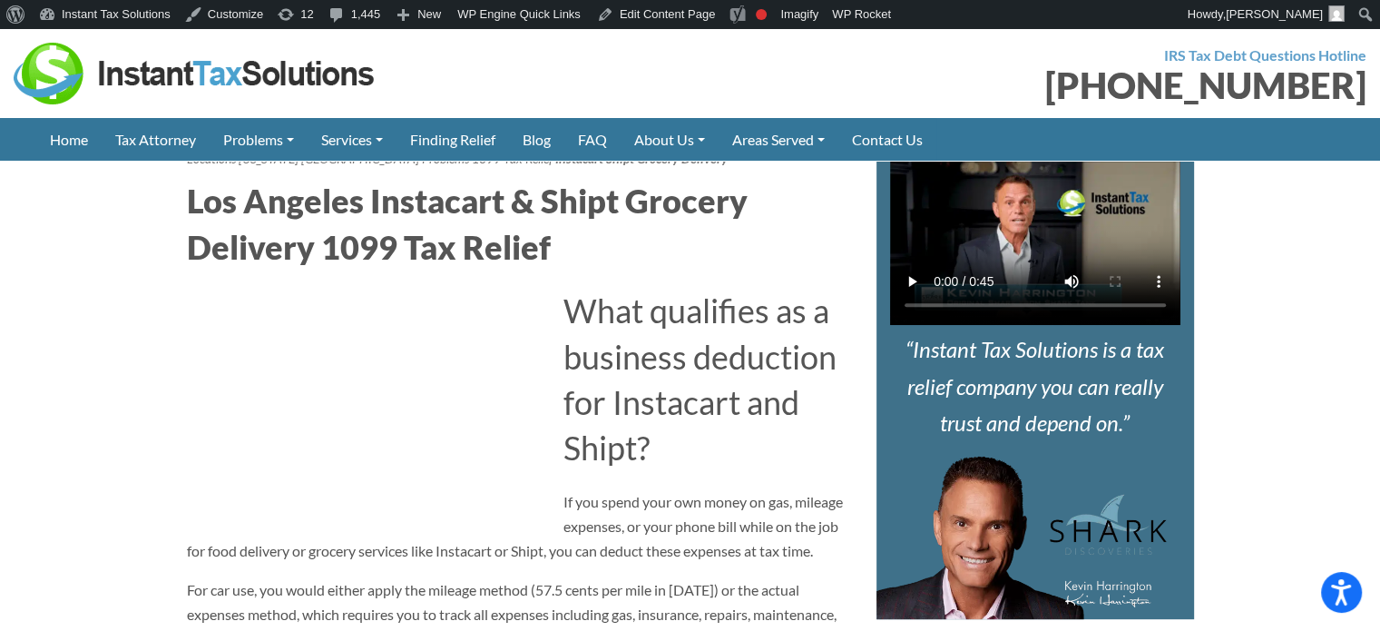
scroll to position [726, 0]
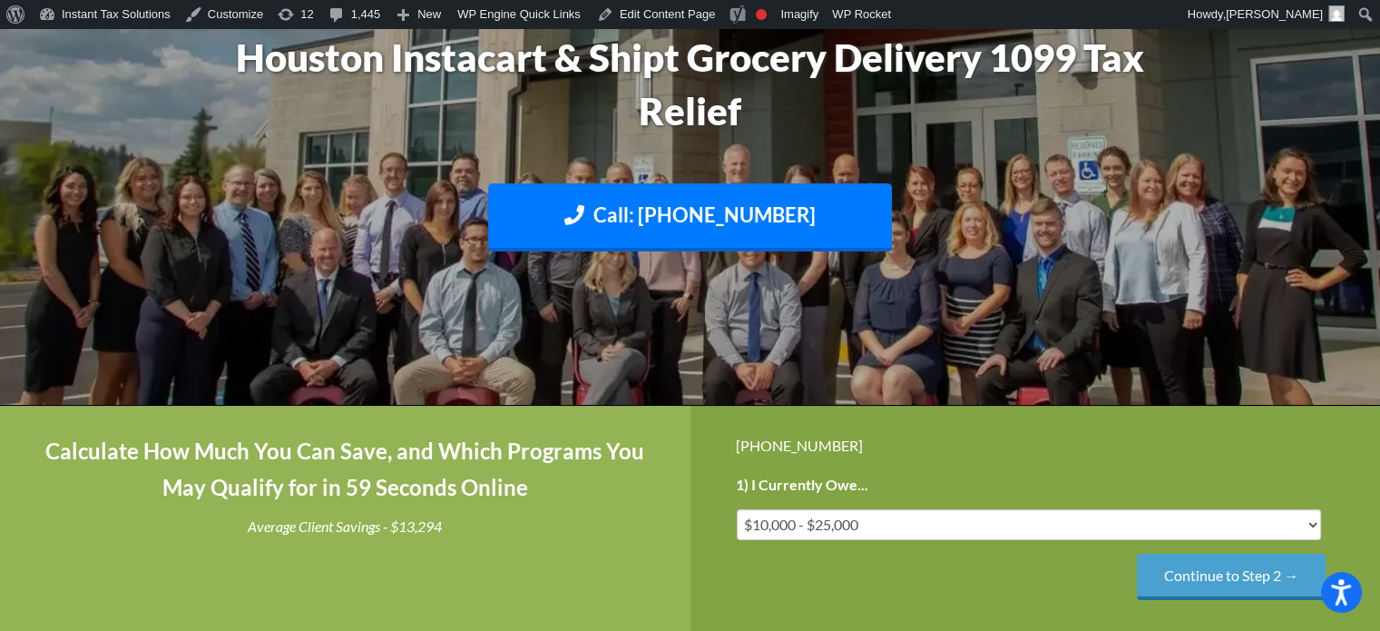
scroll to position [635, 0]
